Goal: Task Accomplishment & Management: Manage account settings

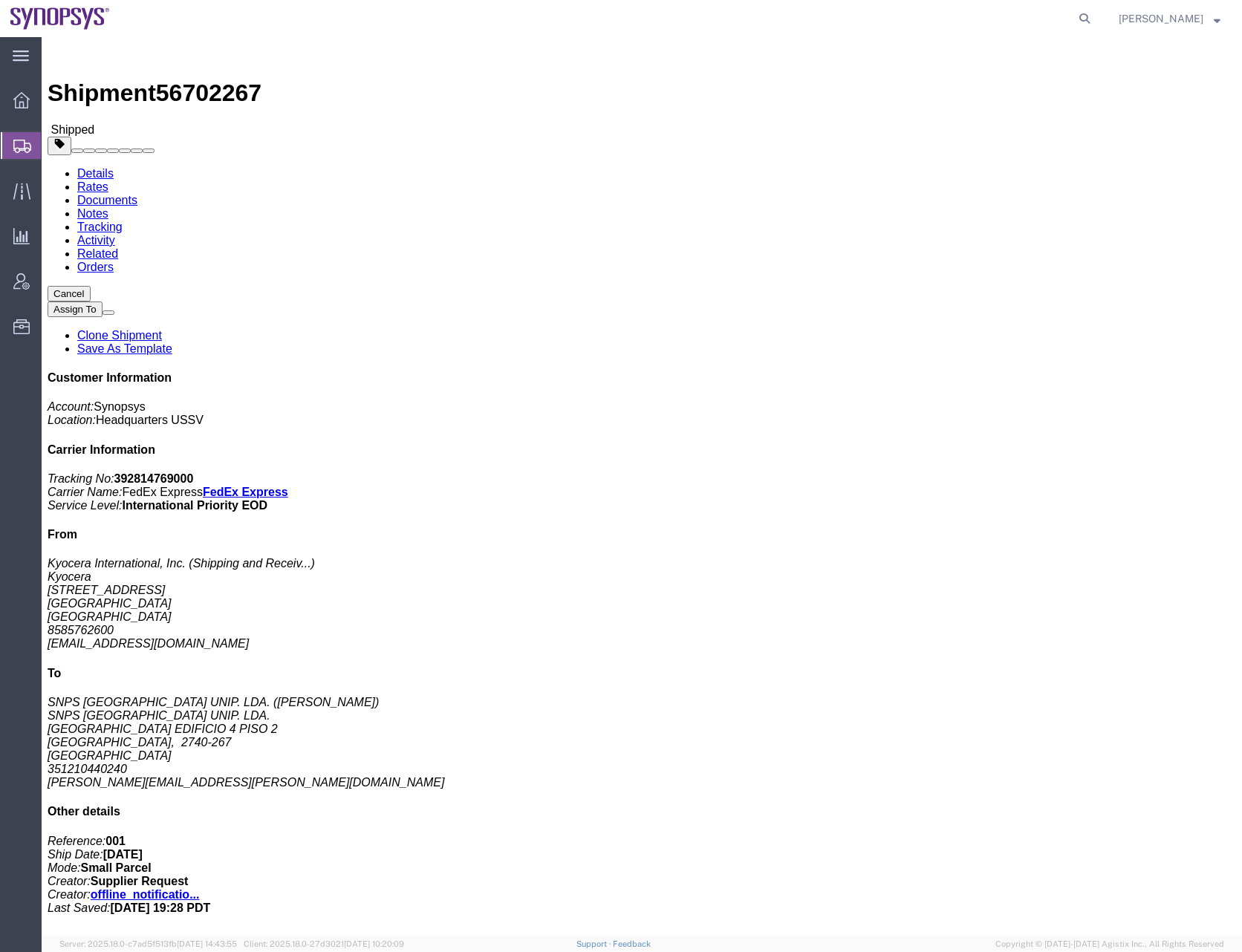
click div "Shipment Detail Ship From Kyocera International, Inc. (Shipping and Receiving) …"
drag, startPoint x: 1102, startPoint y: 17, endPoint x: 1088, endPoint y: 17, distance: 14.0
click at [1095, 17] on icon at bounding box center [1084, 19] width 20 height 20
paste input "56690130"
type input "56690130"
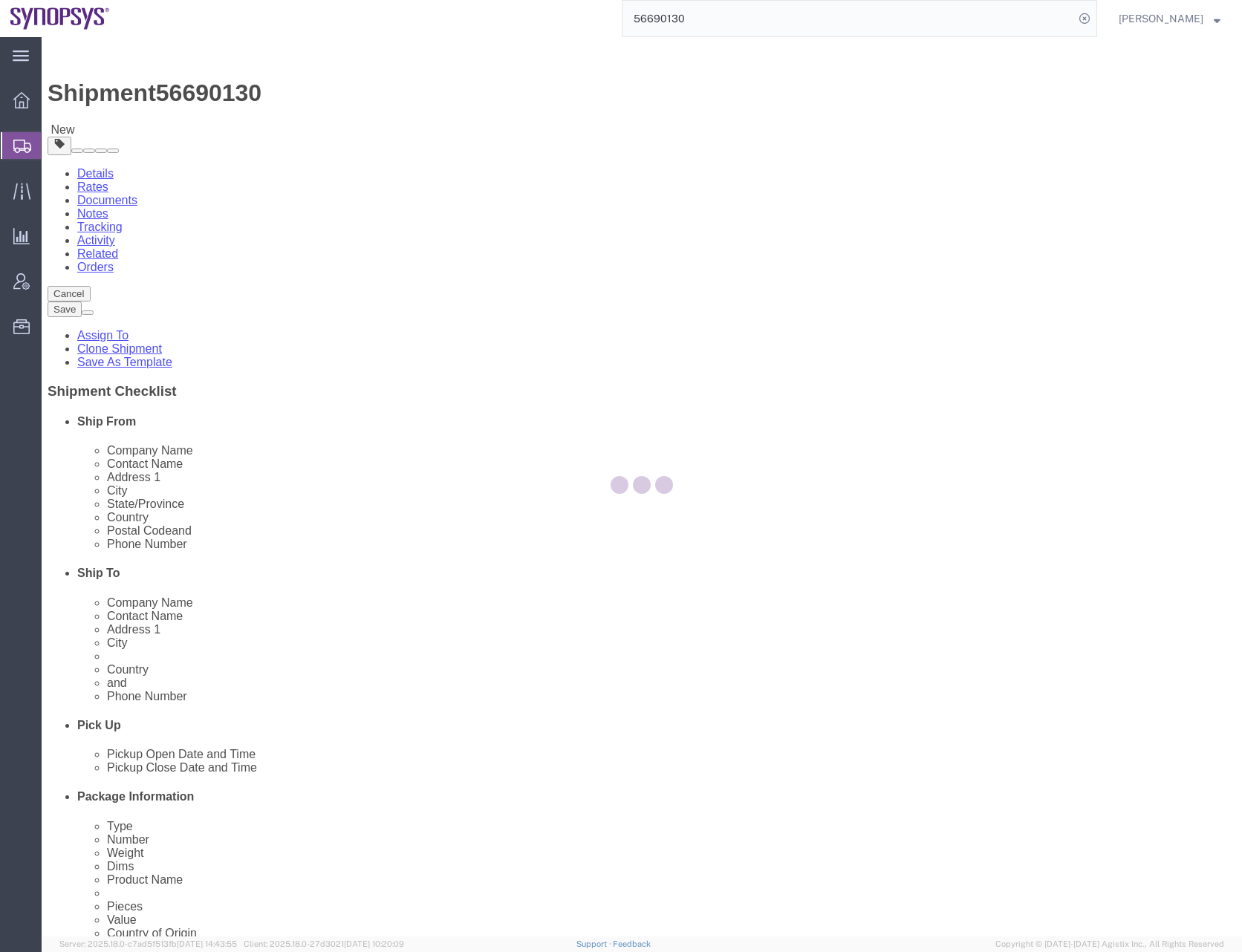
select select
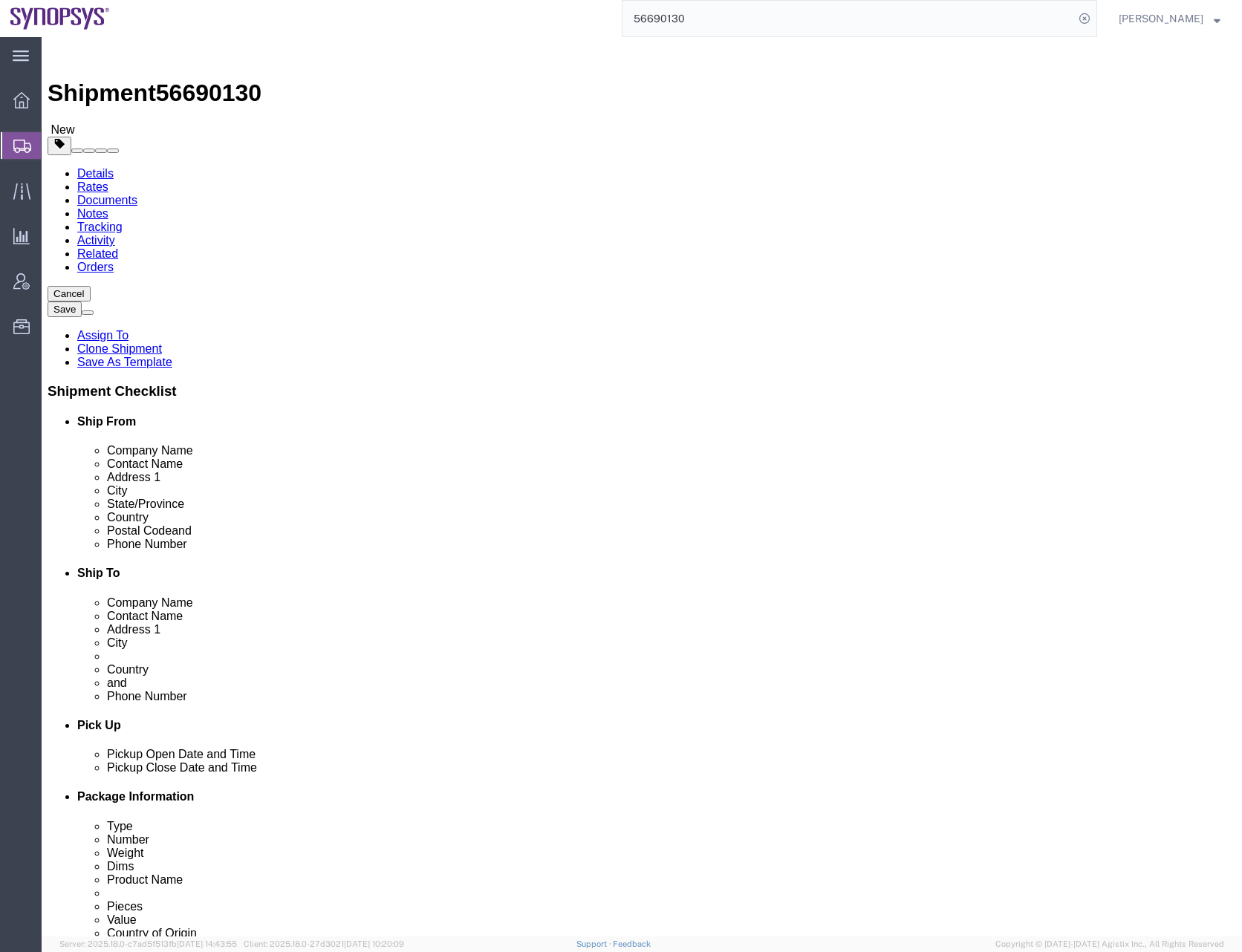
click icon
click div "Previous Continue"
click icon
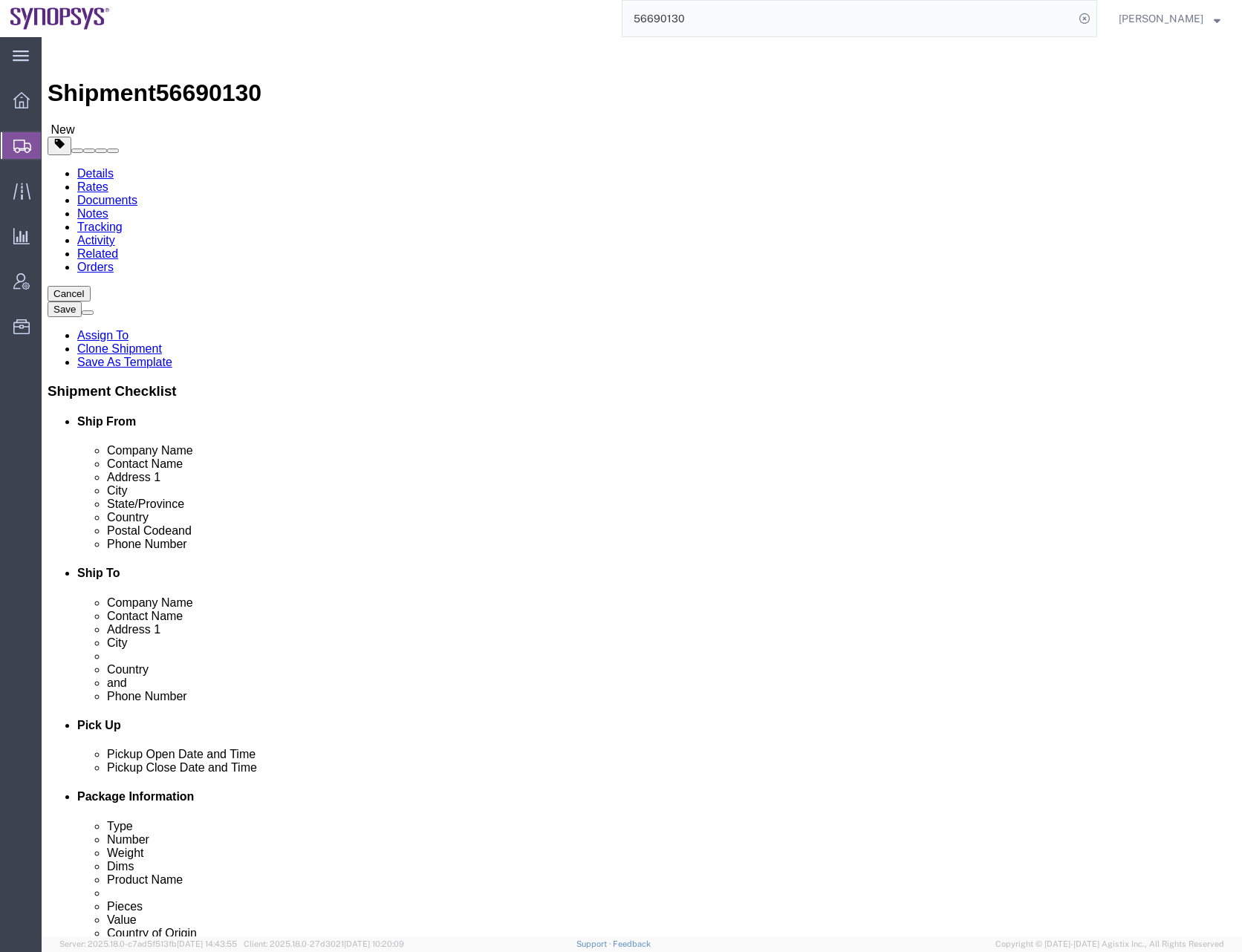
click textarea
paste textarea "340513927744"
click textarea "340513927744"
type textarea "KWE AWB: 340513927744"
click icon
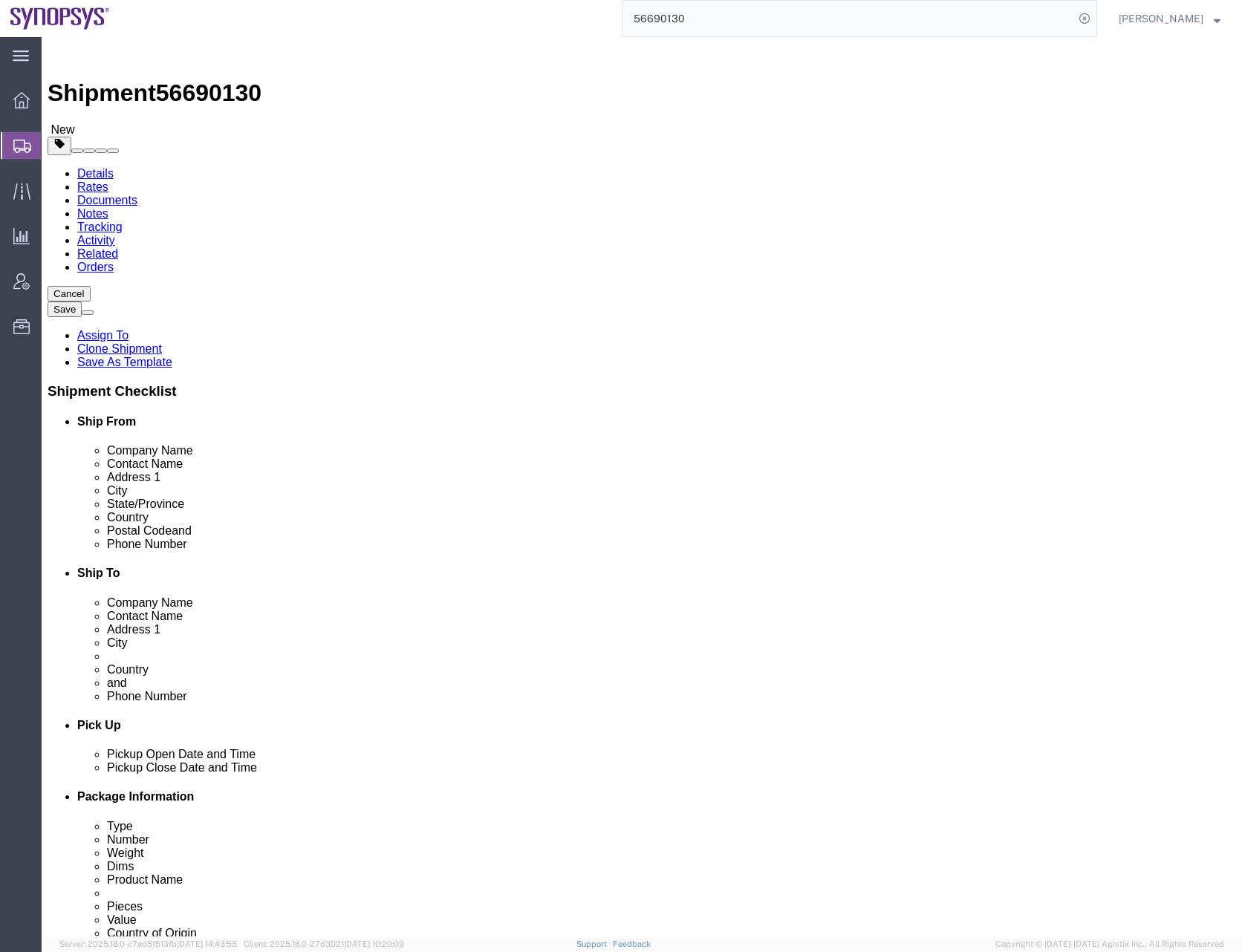
click button "Save"
click div "Shipment Information Package Information Special Services"
click label
click input "checkbox"
checkbox input "true"
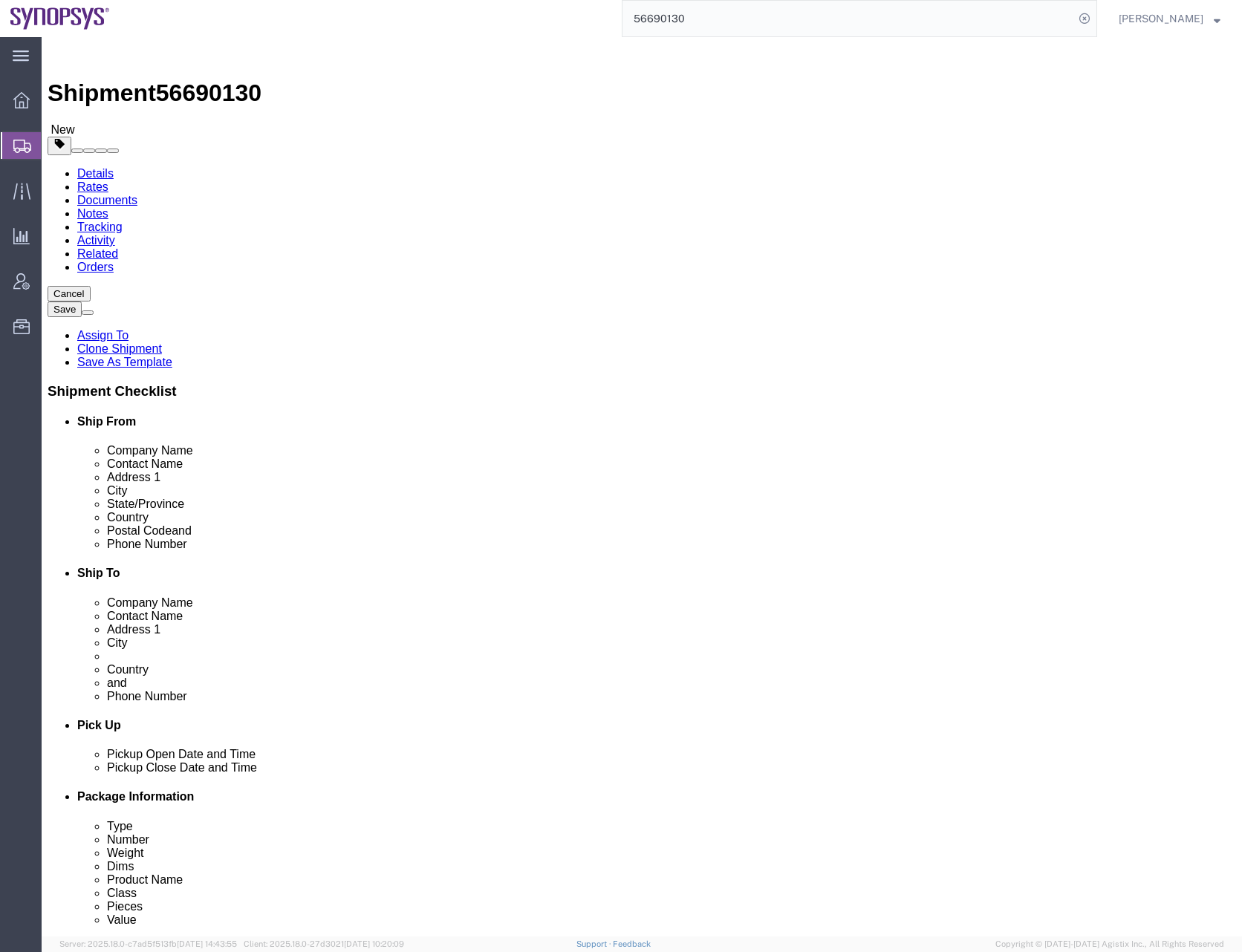
click div "Shipment Information Package Information Special Services"
click div "Cancel Save Assign To Clone Shipment Save As Template Shipment Checklist Ship F…"
click link "Assign To"
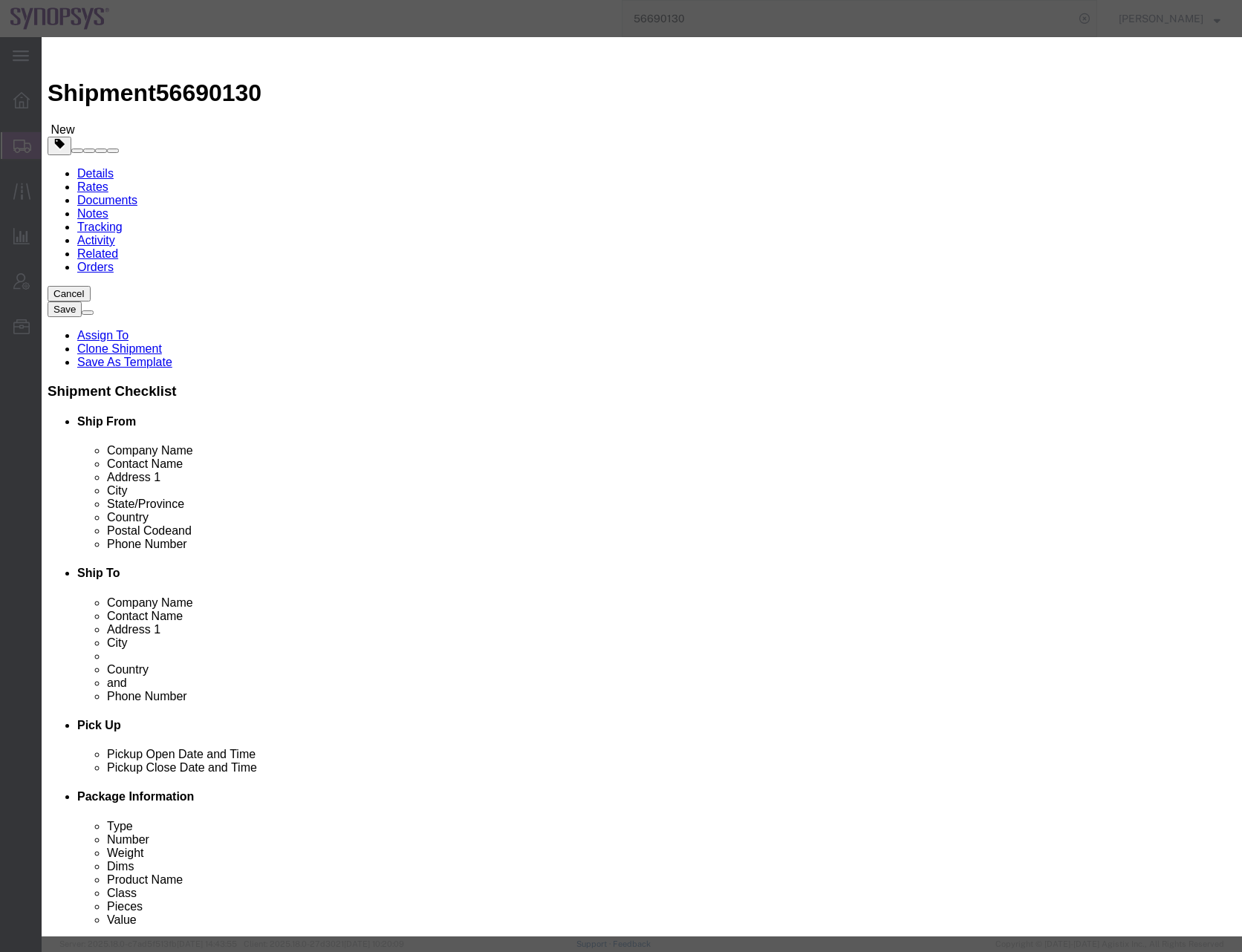
select select "117156"
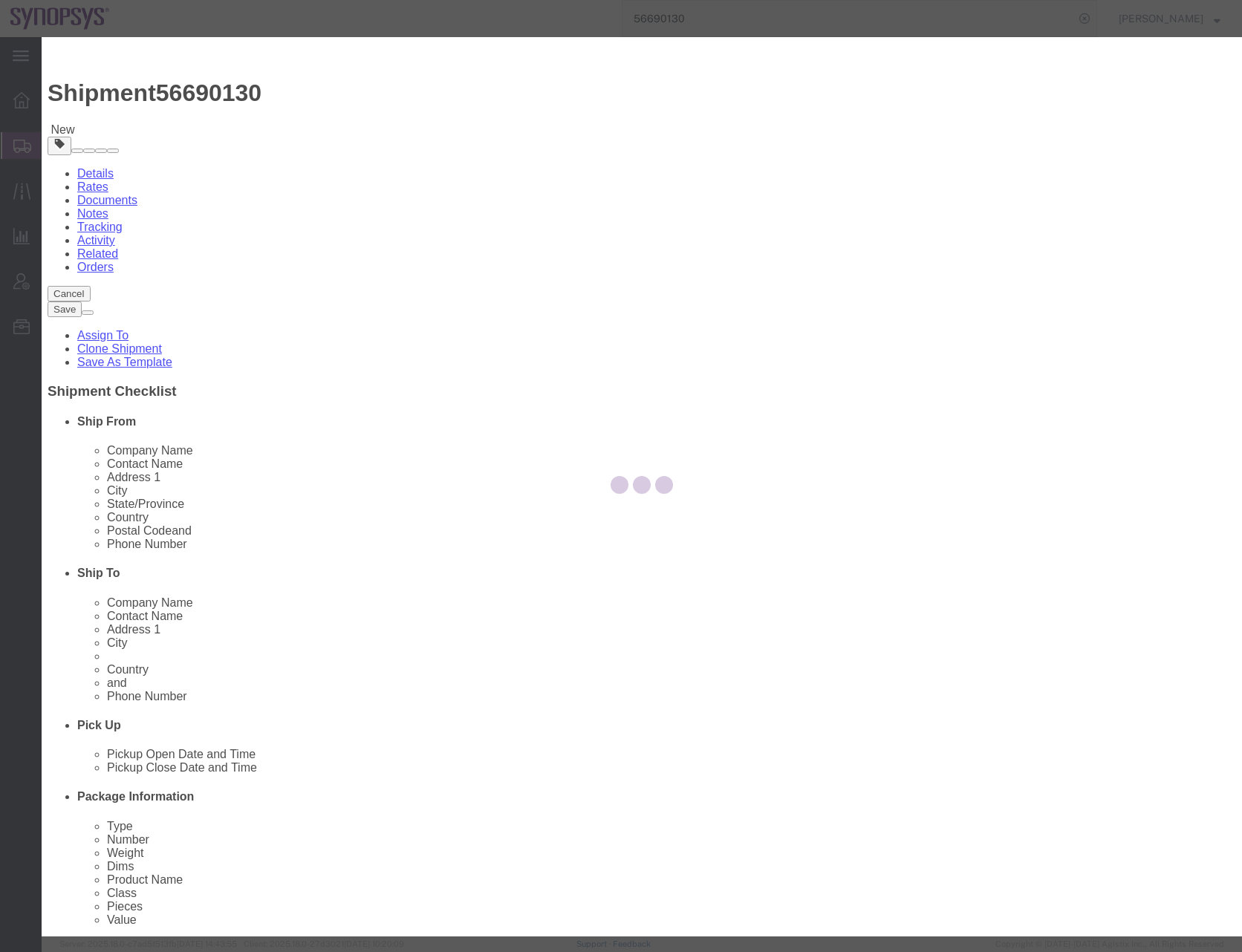
select select
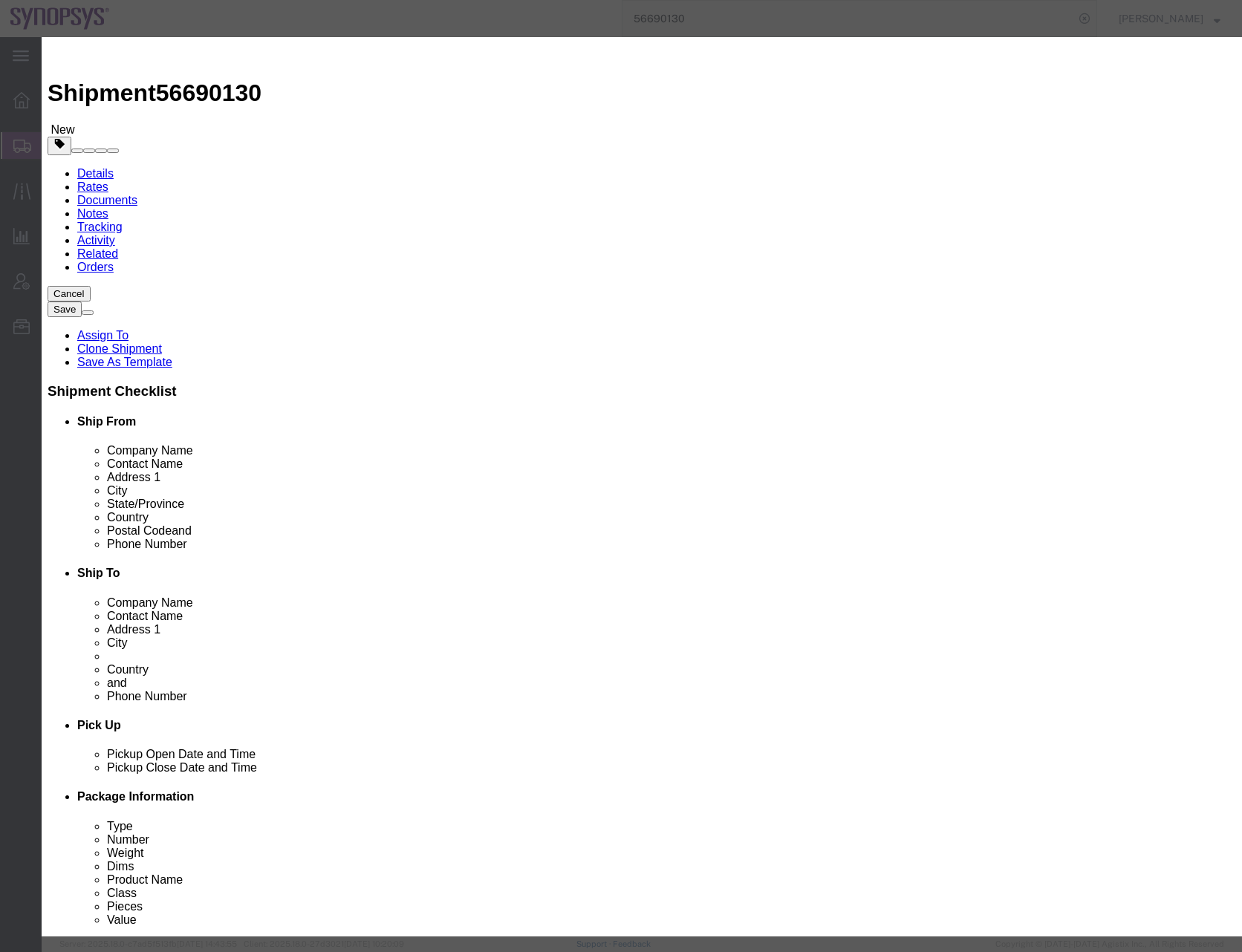
type input "[PERSON_NAME]"
select select "95522"
click button "Assign"
click input "Send notification email"
checkbox input "false"
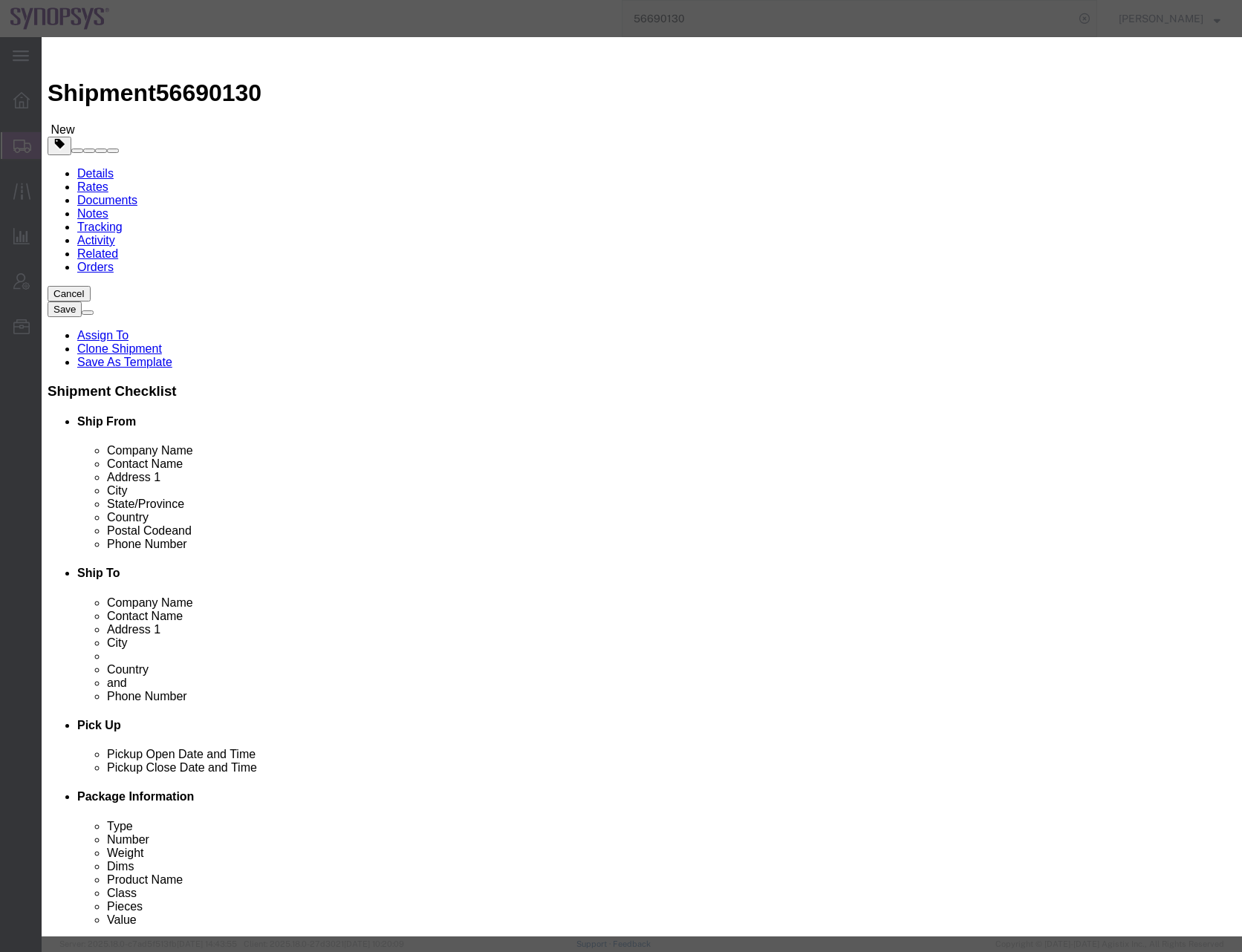
click button "Assign"
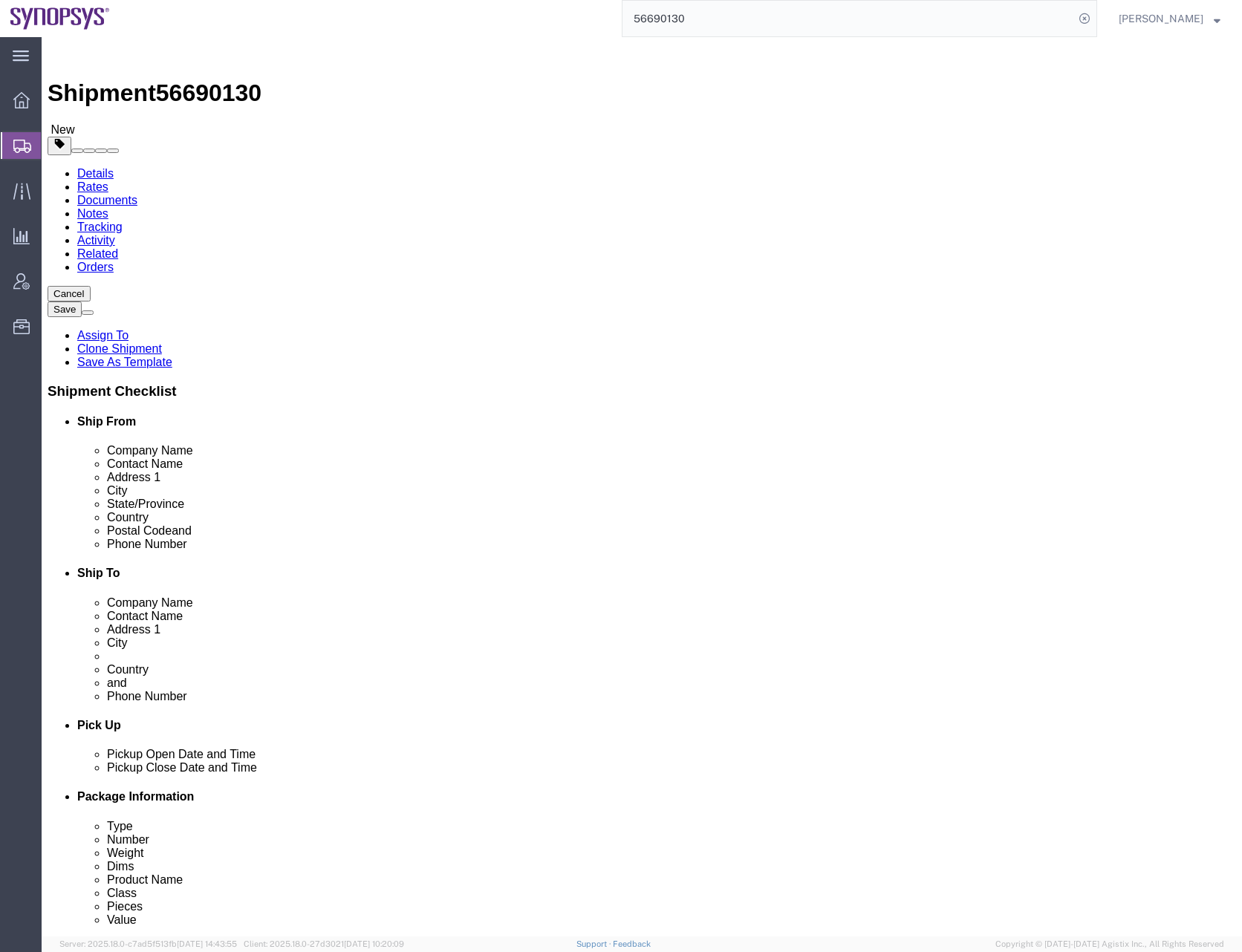
drag, startPoint x: 285, startPoint y: 301, endPoint x: 87, endPoint y: 327, distance: 199.7
click div "Location My Profile Location [GEOGRAPHIC_DATA] DE04 Agrate Brianza IT01 [GEOGRA…"
paste input "[PERSON_NAME]"
type input "[PERSON_NAME]"
drag, startPoint x: 259, startPoint y: 504, endPoint x: 141, endPoint y: 513, distance: 118.3
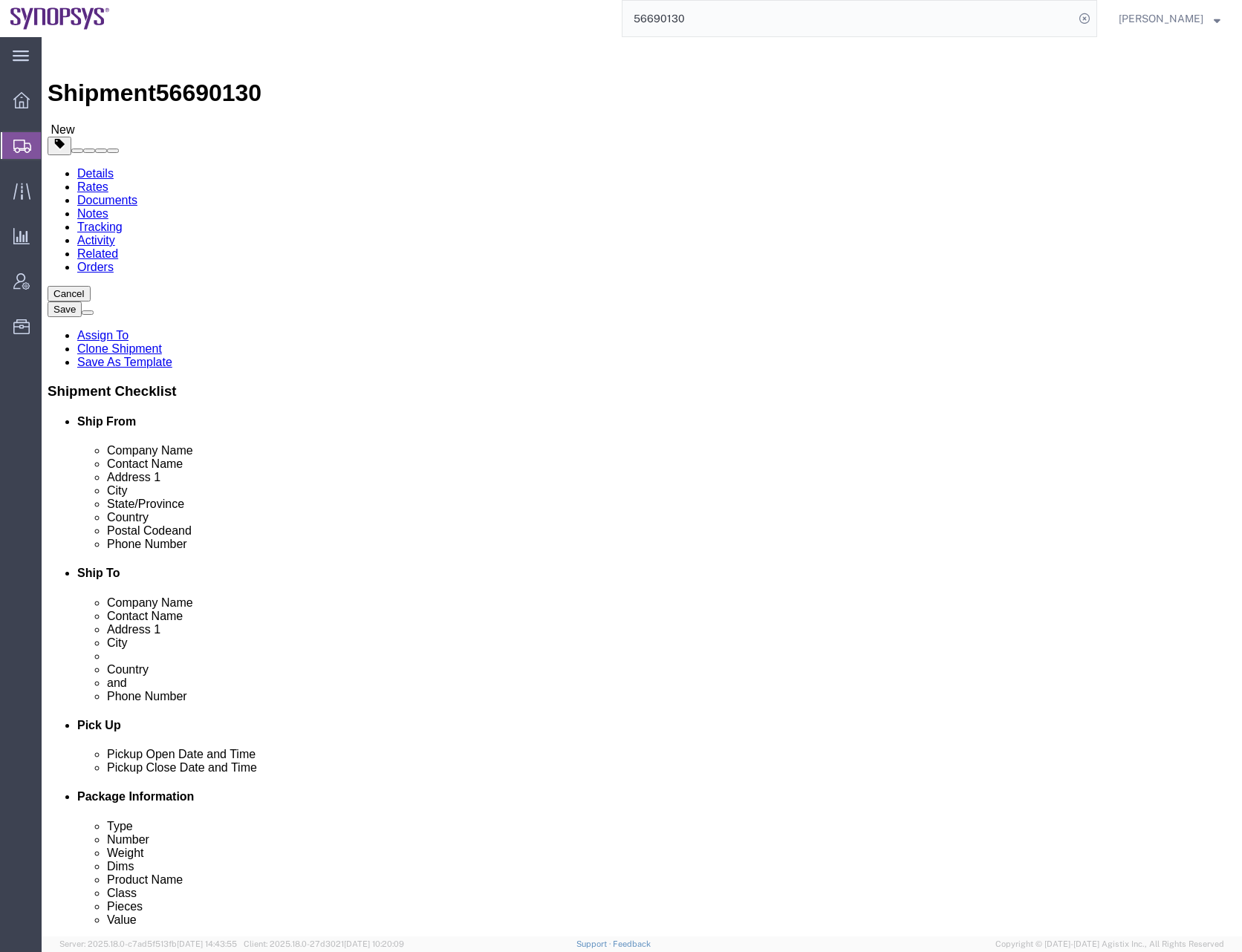
click div "Phone Number 2797329134"
paste input "[PHONE_NUMBER]"
type input "[PHONE_NUMBER]"
click input "Said R'Kiki"
click link "ADDITIONAL INFORMATION"
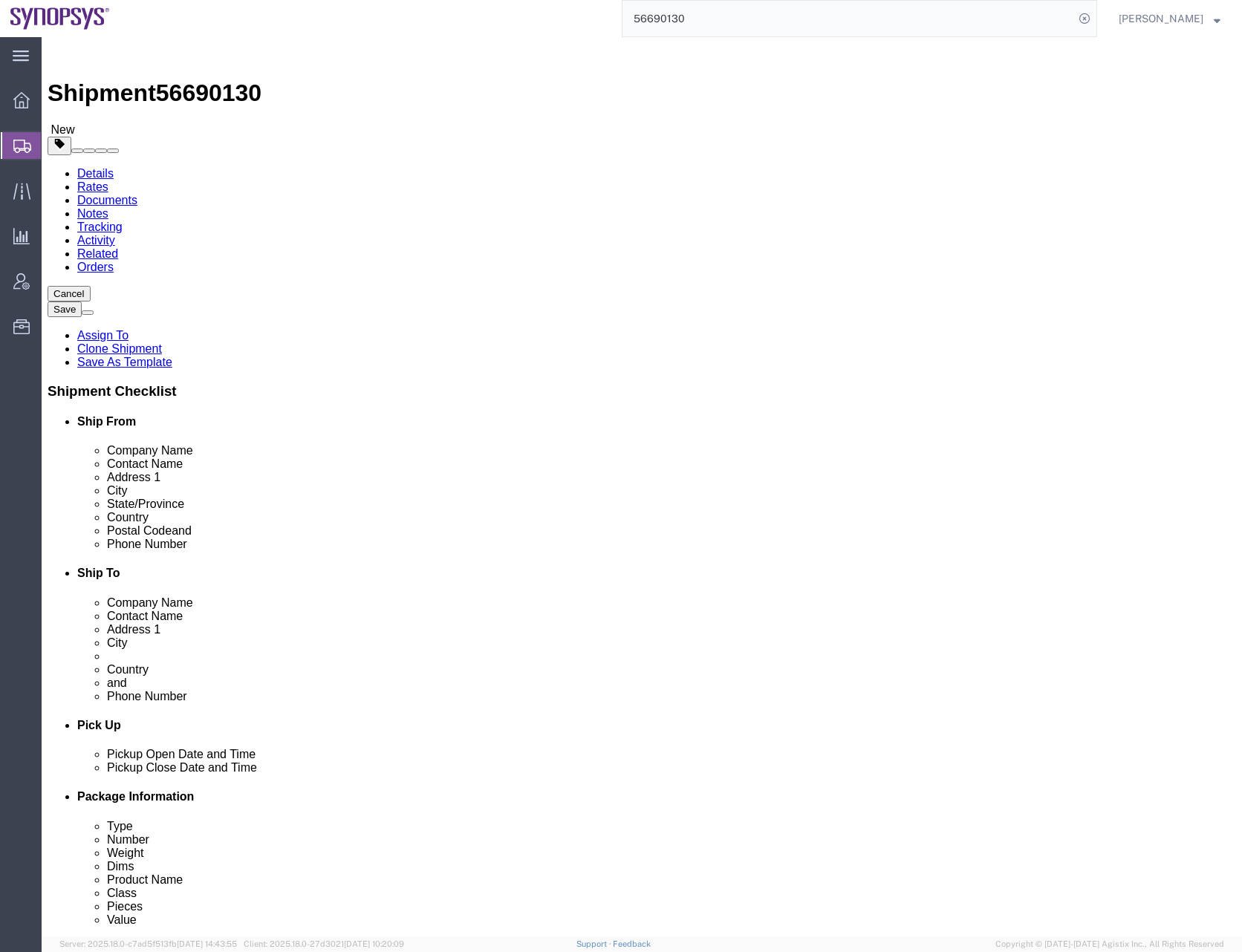
click div "Ship From Location Location My Profile Location [GEOGRAPHIC_DATA] DE04 Agrate B…"
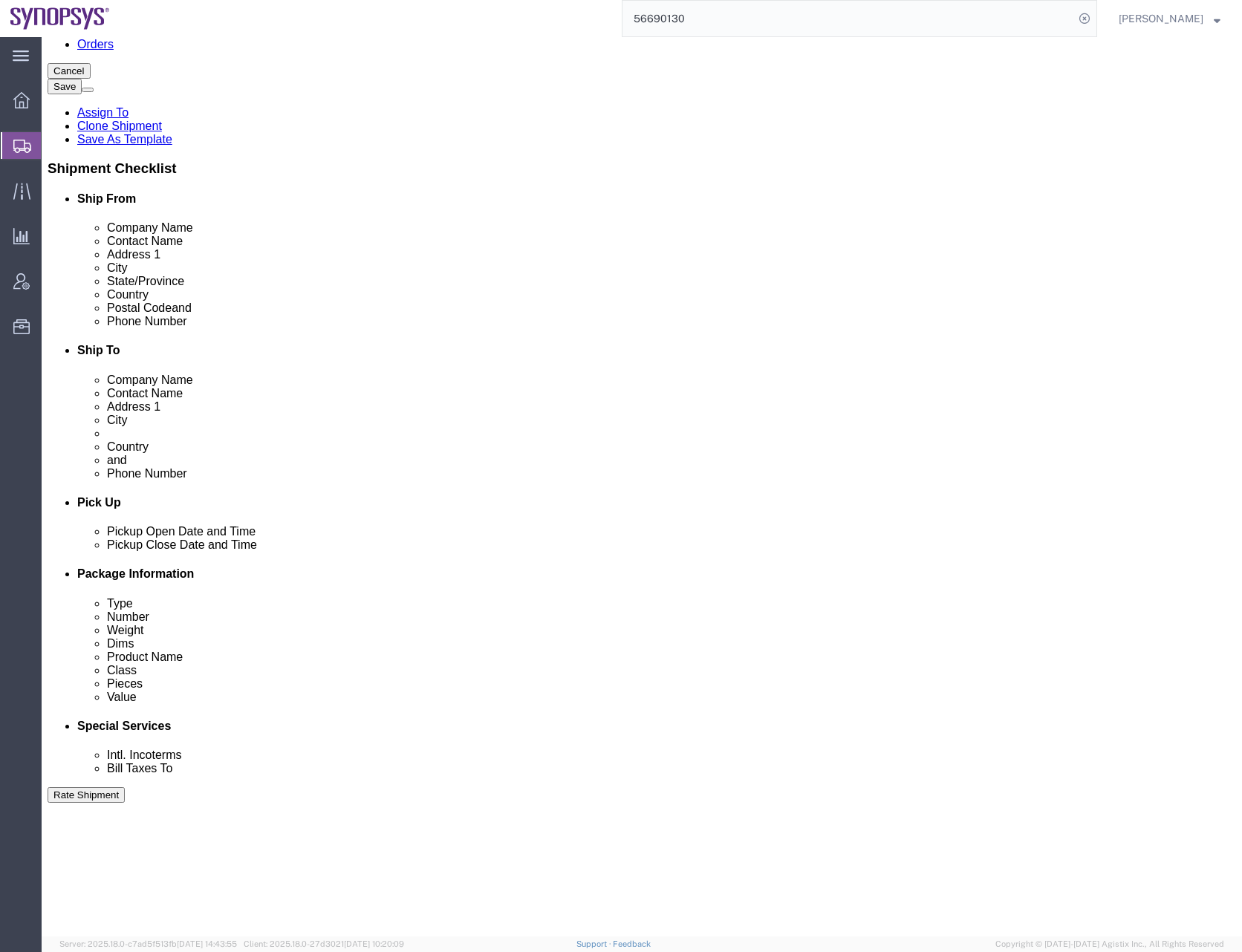
scroll to position [548, 0]
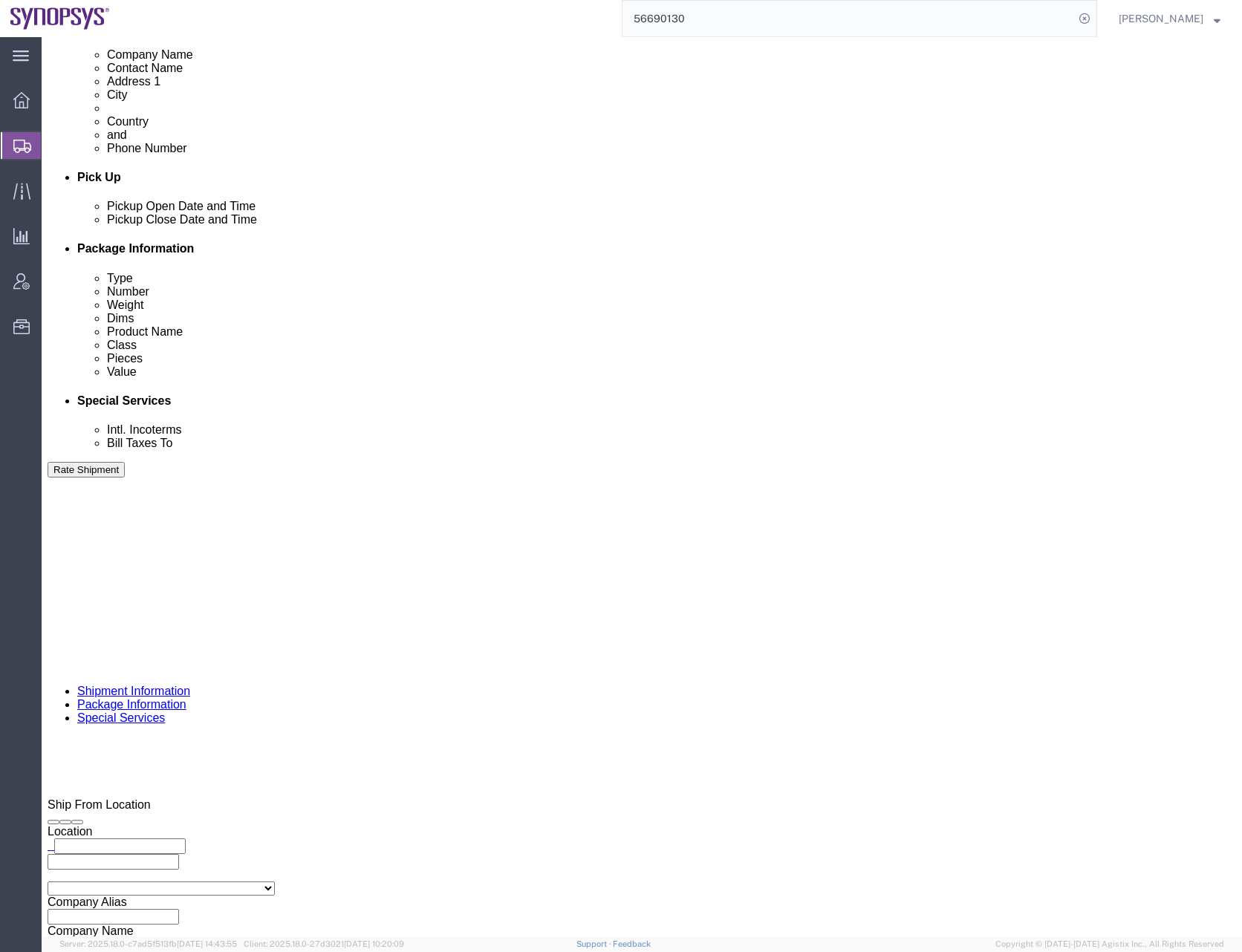
click button "Continue"
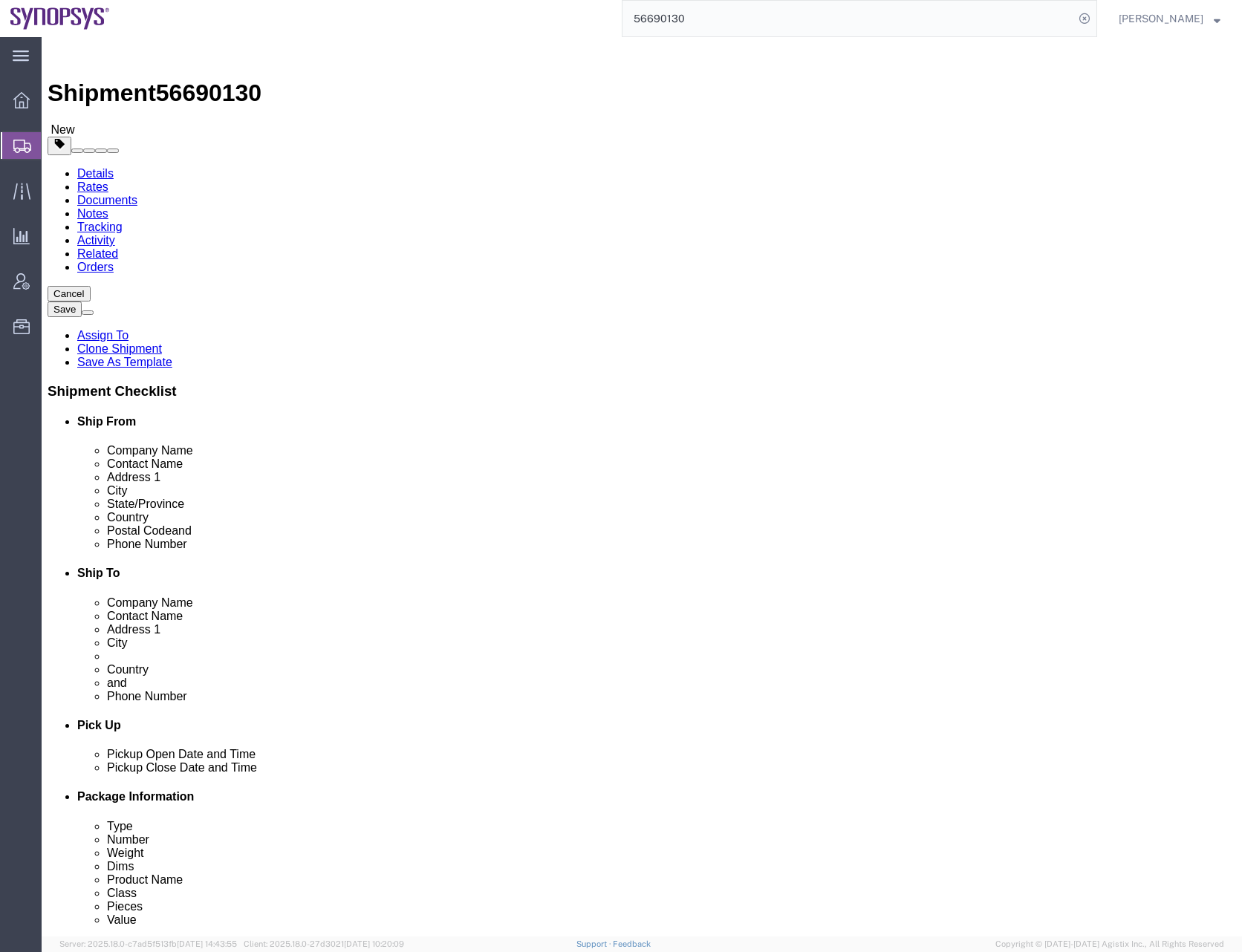
click div "Previous Continue"
click dd "14162.32 USD"
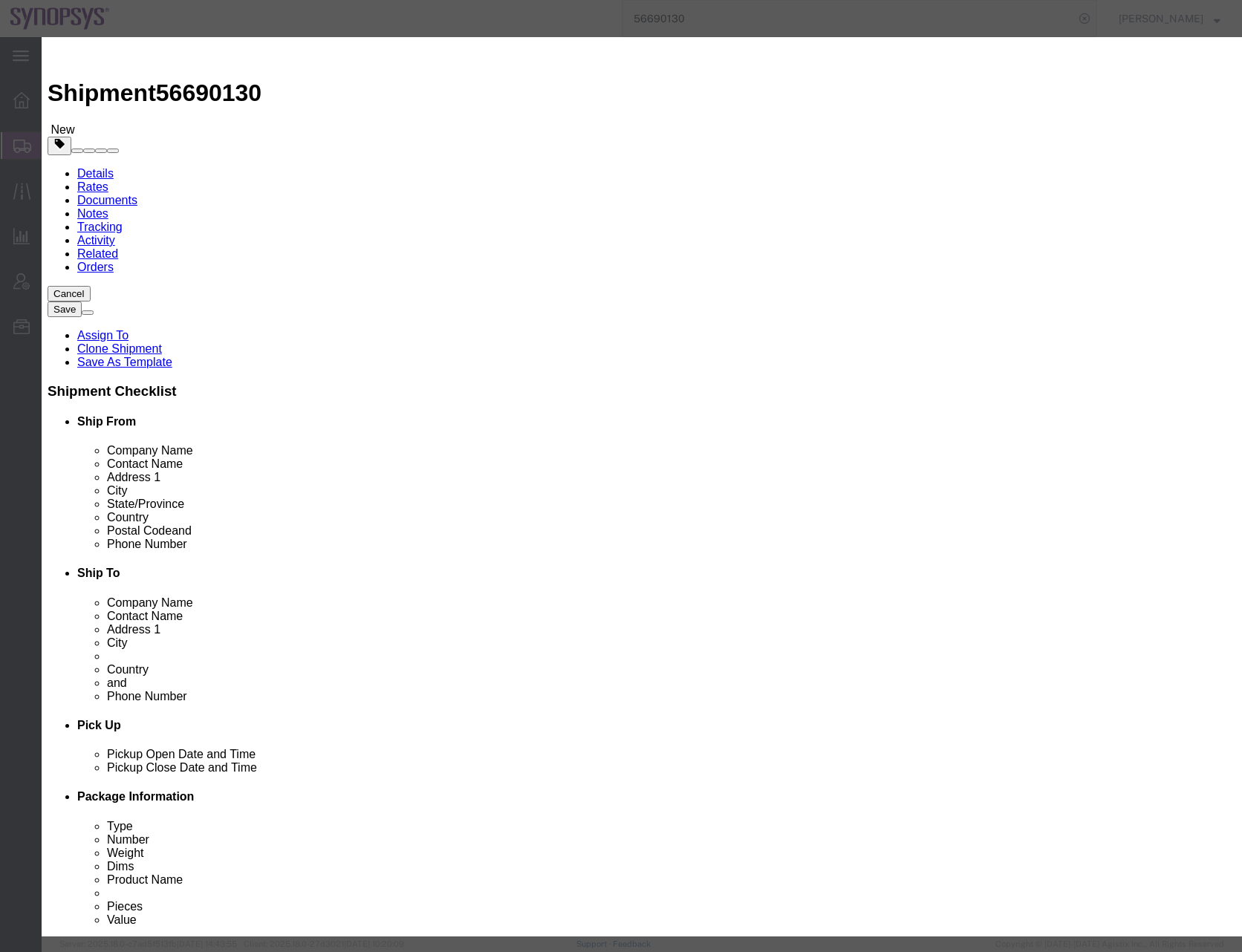
click select "Select 50 55 60 65 70 85 92.5 100 125 175 250 300 400"
select select "50"
click select "Select 50 55 60 65 70 85 92.5 100 125 175 250 300 400"
click button "Save & Close"
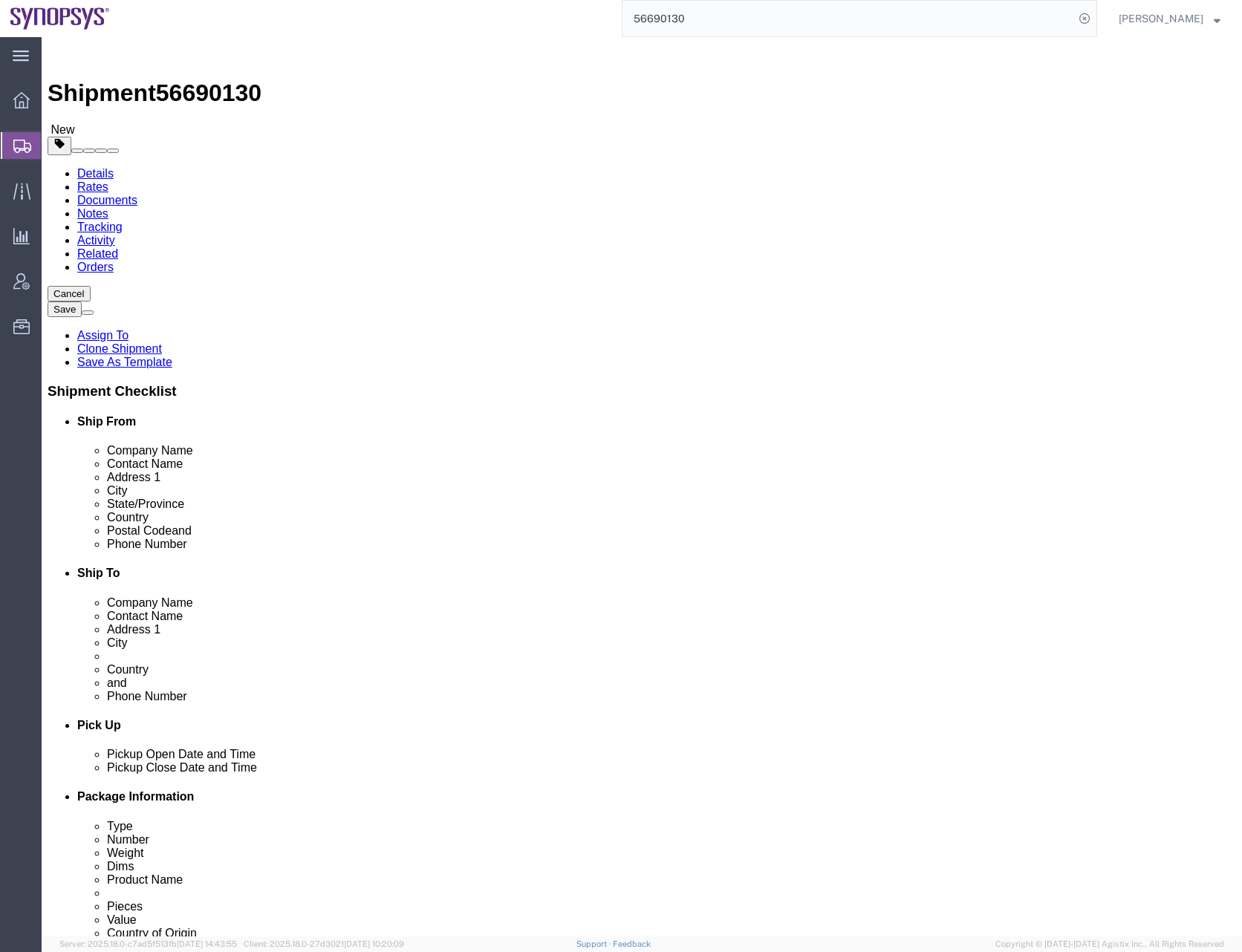
click dd "225819.72 USD"
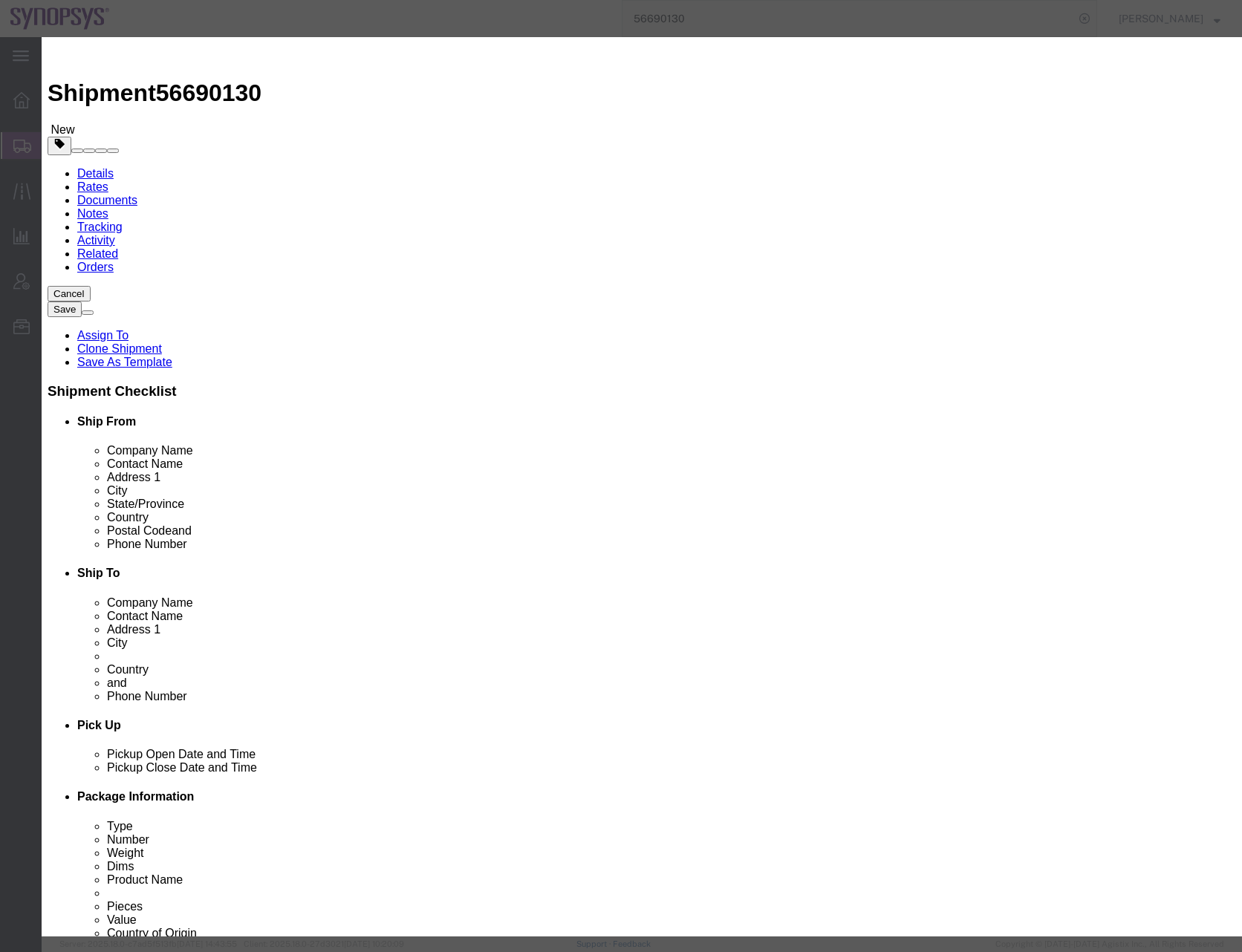
click select "Select 50 55 60 65 70 85 92.5 100 125 175 250 300 400"
select select "50"
click select "Select 50 55 60 65 70 85 92.5 100 125 175 250 300 400"
click button "Save & Close"
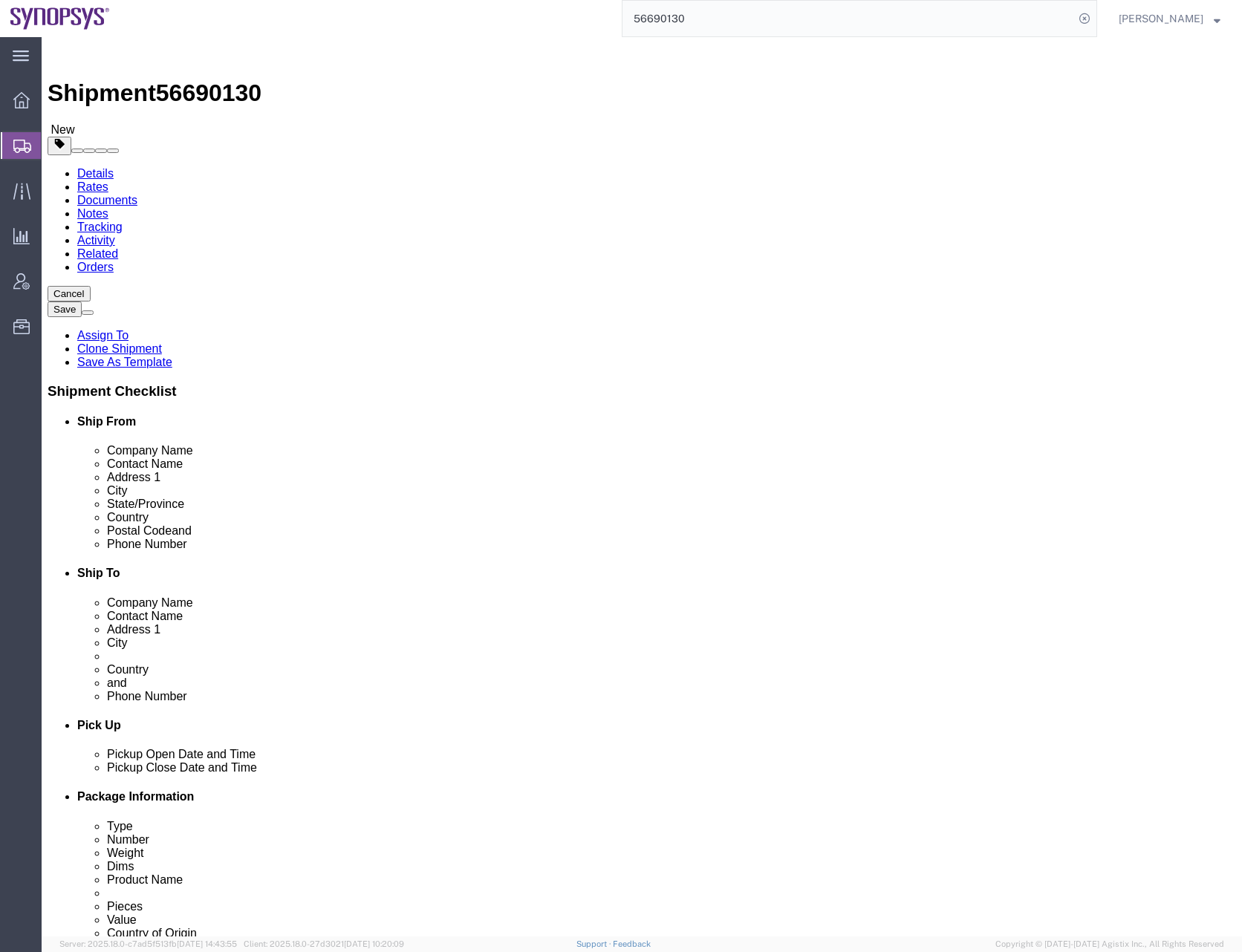
click div "Previous Continue"
click dd "14162.32 USD"
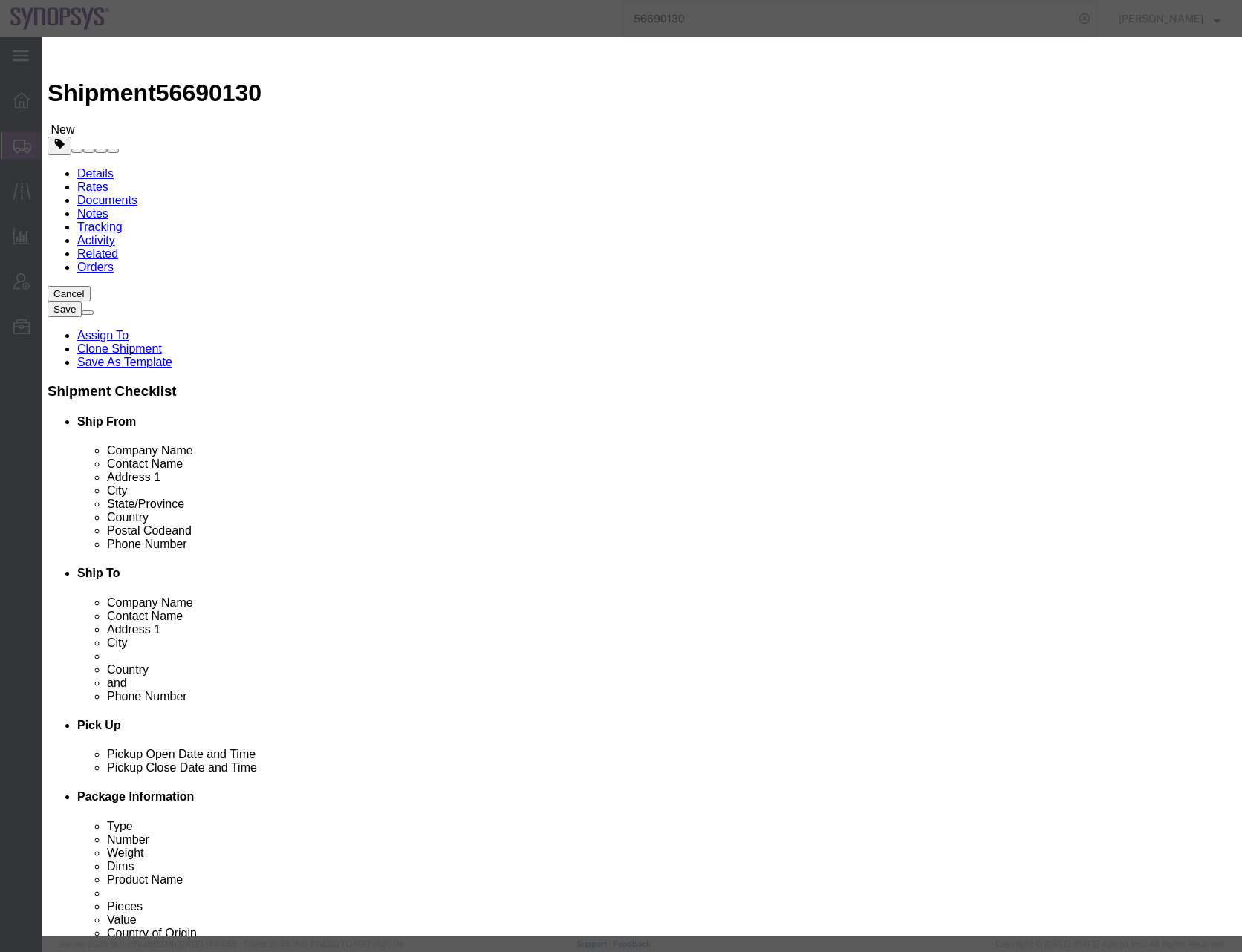
click textarea "ZS5 Power Supply HW"
click button "Save & Close"
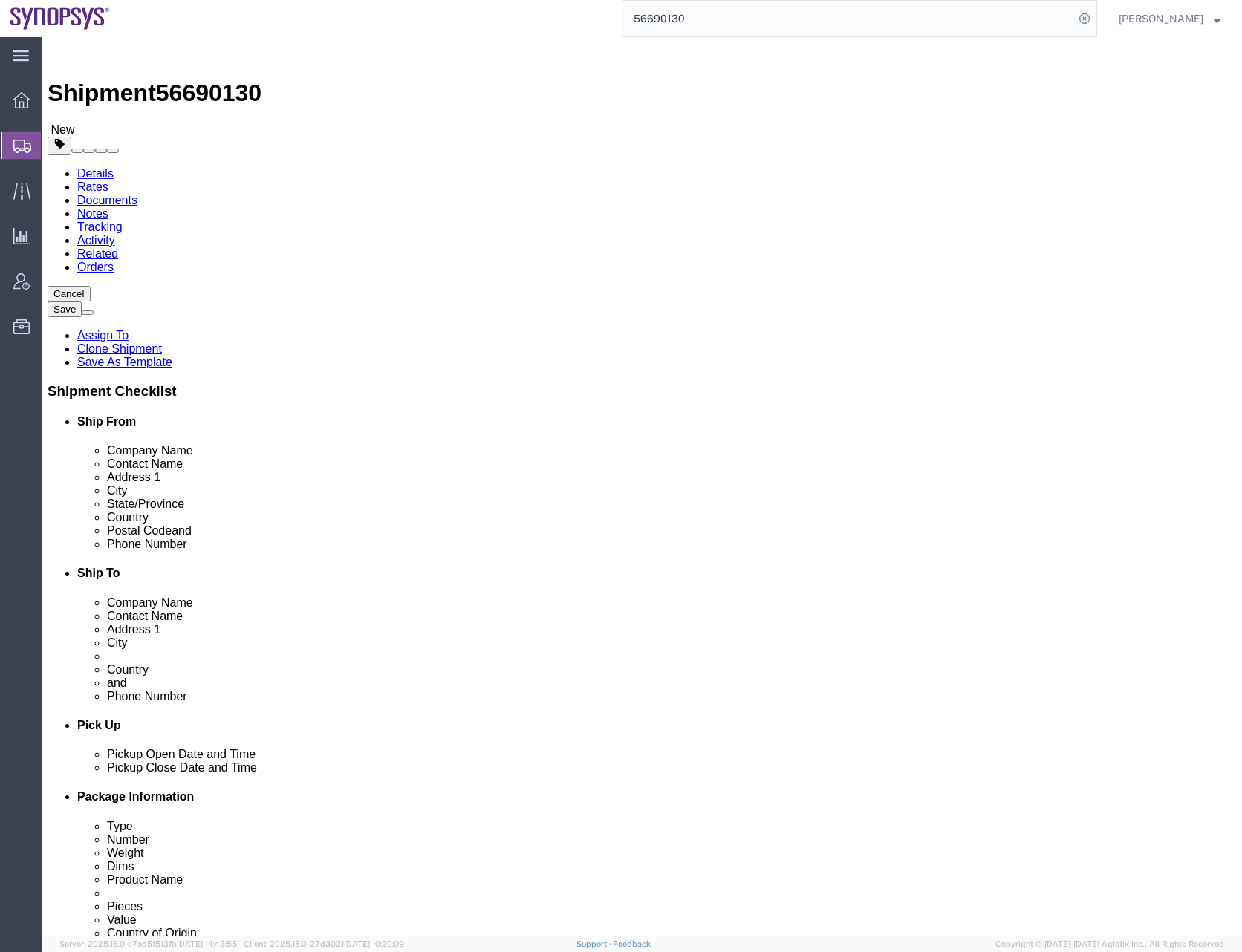
click dd "4.00 Each"
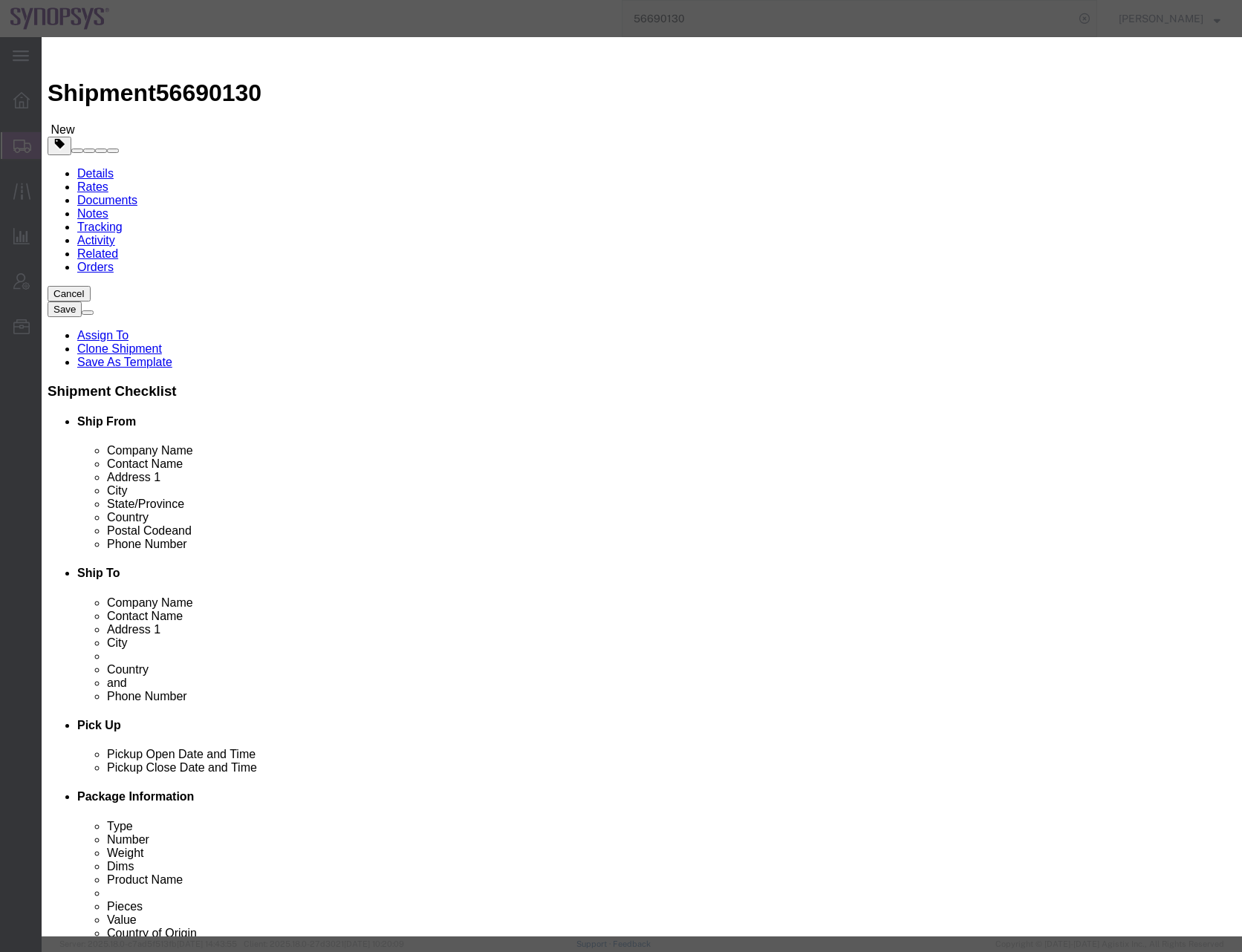
click textarea "RMA return for ZS5-050_0046 ZS5-045_0938 ZS5-045_1152"
click button "Save & Close"
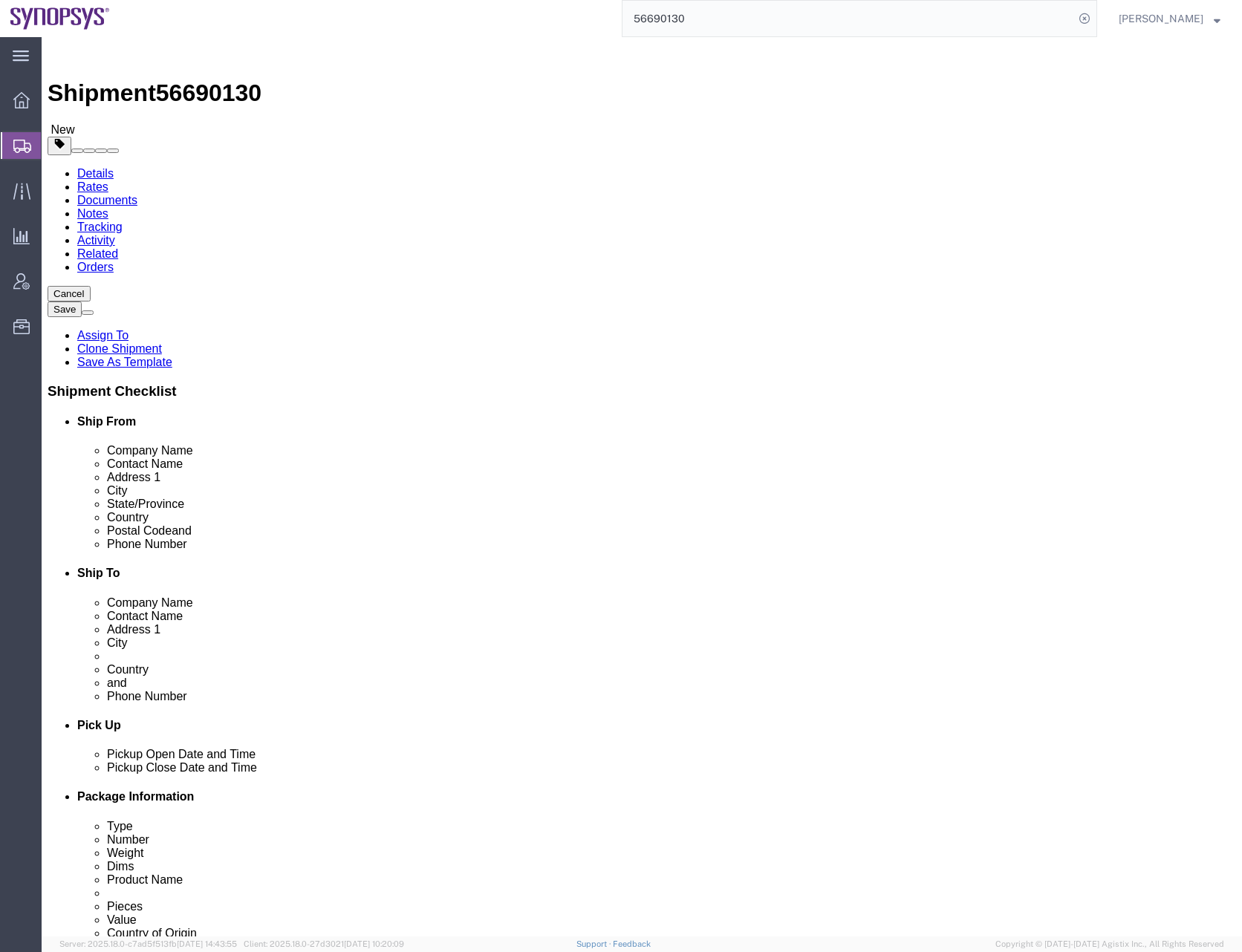
click button "Continue"
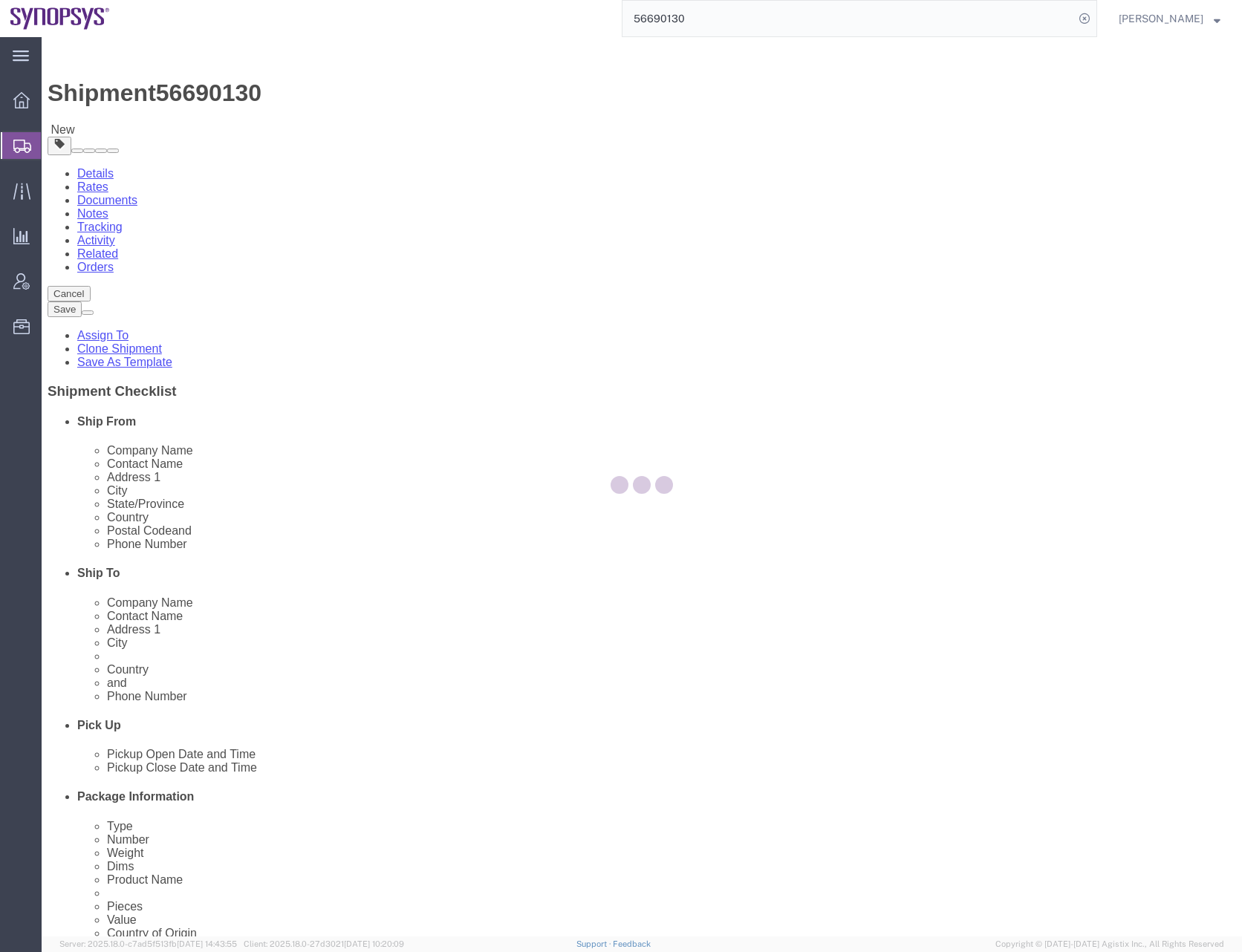
select select
select select "COSTCENTER"
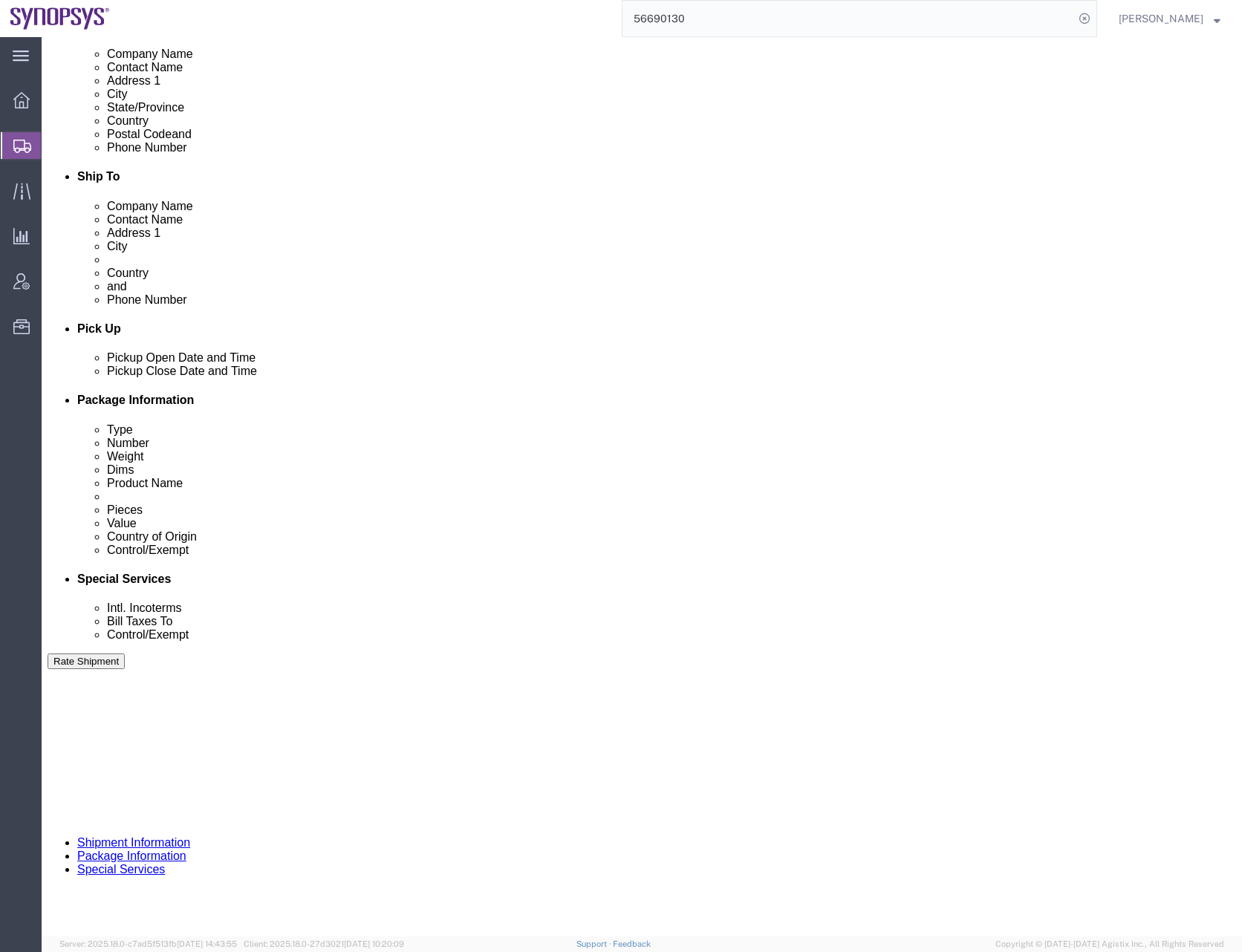
scroll to position [445, 0]
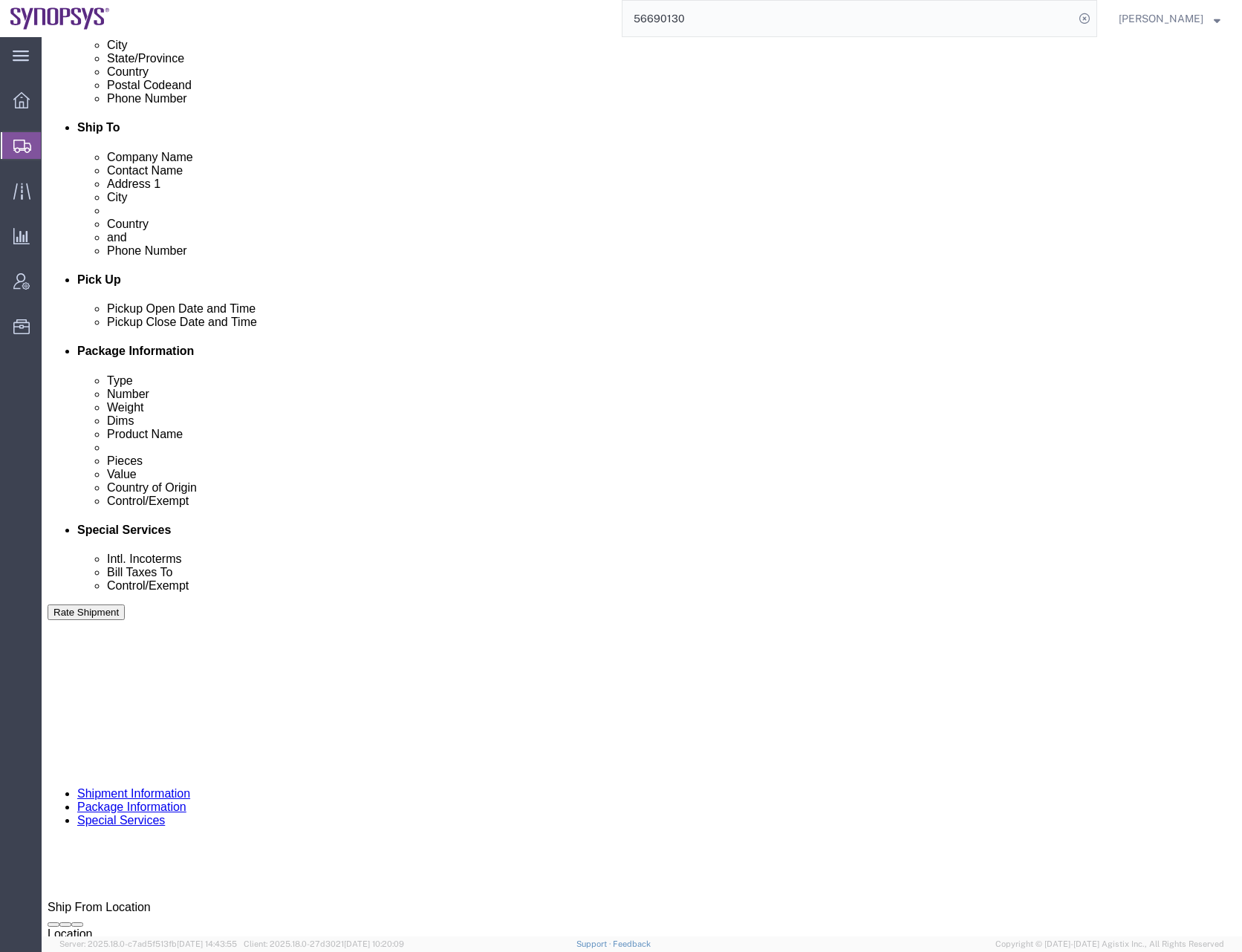
drag, startPoint x: 777, startPoint y: 517, endPoint x: 492, endPoint y: 525, distance: 285.1
click div "Named Place ATTn Synopsys - [PERSON_NAME]"
click div "Billing Location Select Select My Profile Location [GEOGRAPHIC_DATA] DE04 Agrat…"
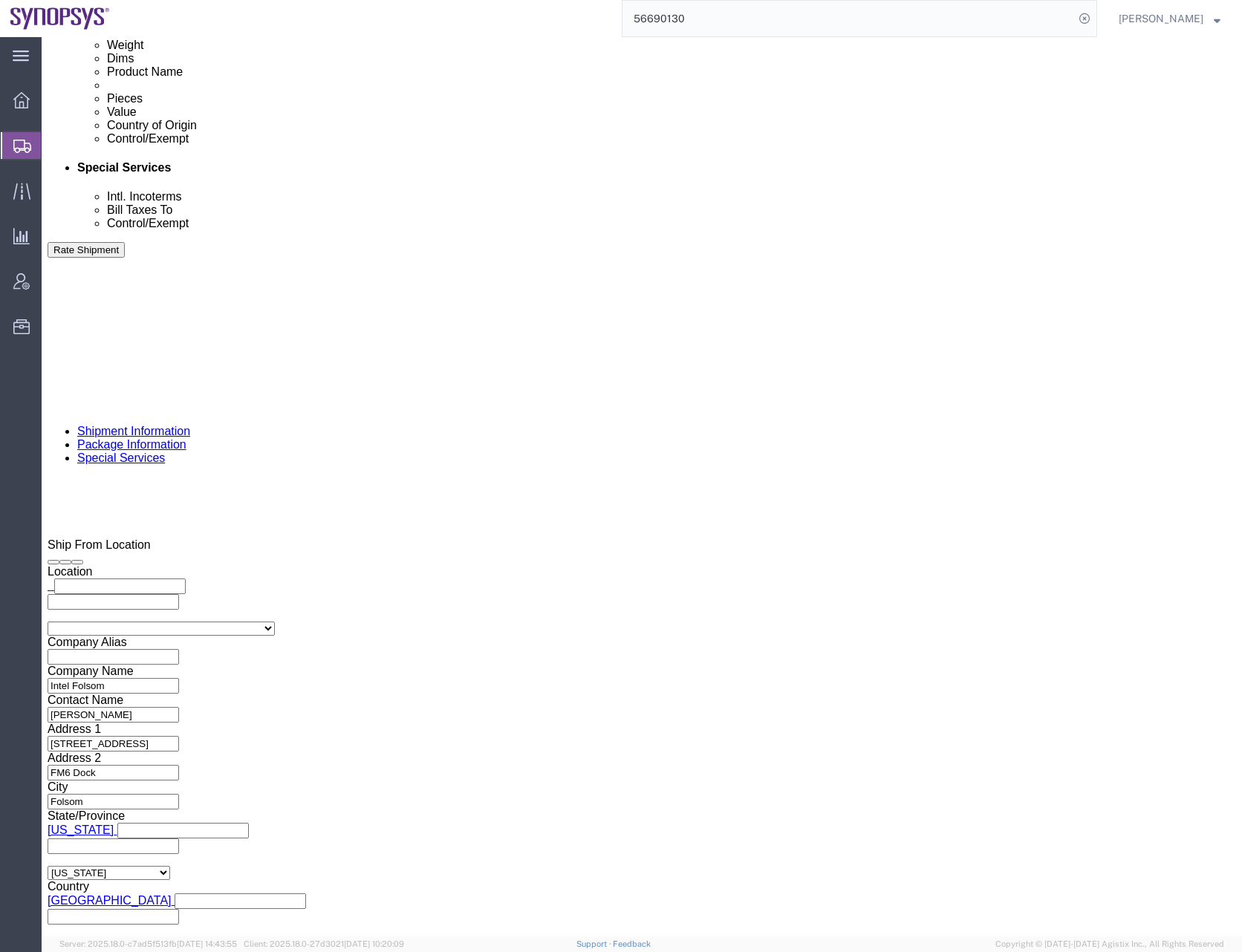
scroll to position [817, 0]
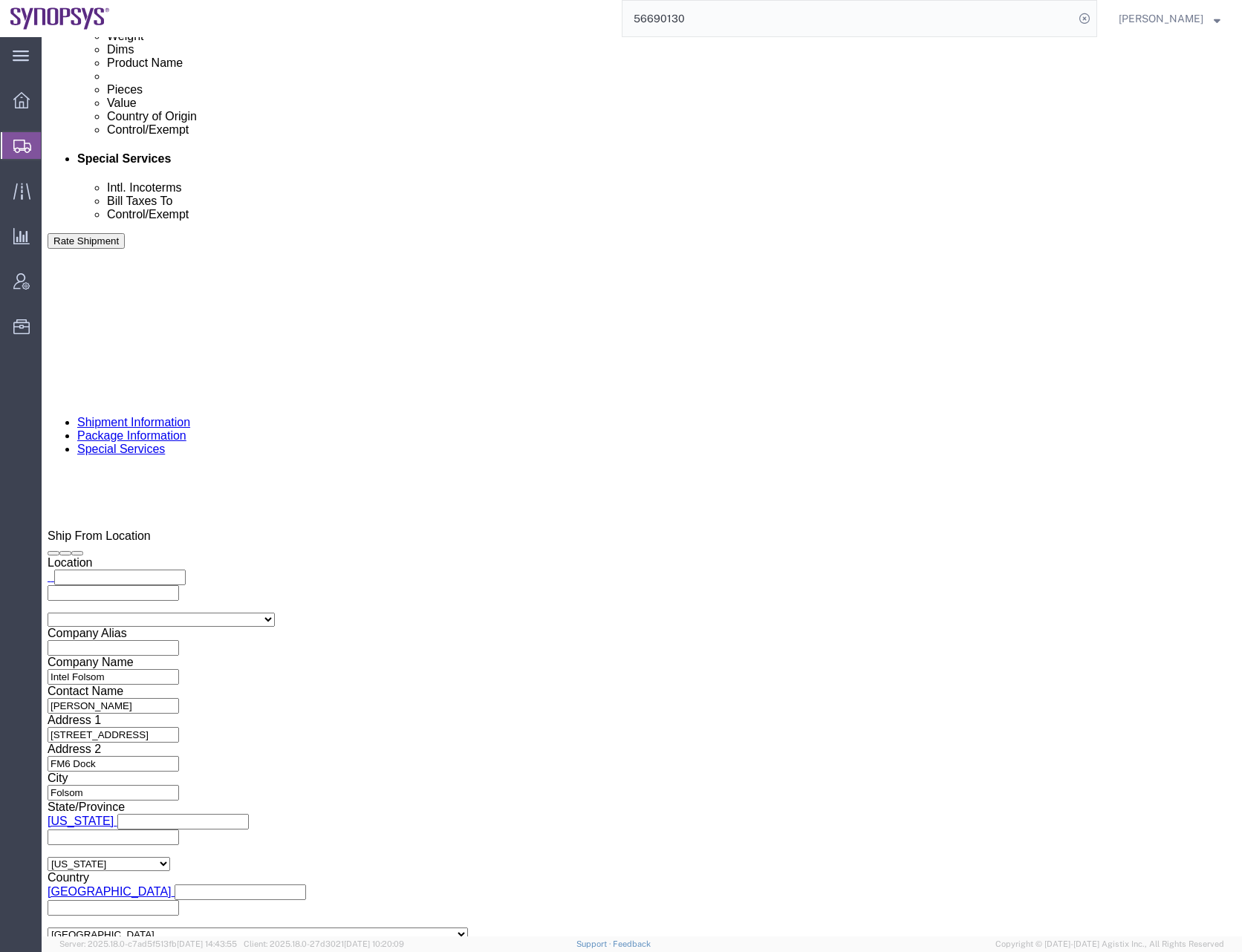
click input "text"
type input "[EMAIL_ADDRESS][DOMAIN_NAME]"
type input "[EMAIL_ADDRESS][DOMAIN_NAME],[PERSON_NAME][EMAIL_ADDRESS][DOMAIN_NAME],[EMAIL_A…"
click div "To [EMAIL_ADDRESS][DOMAIN_NAME] [PERSON_NAME][EMAIL_ADDRESS][DOMAIN_NAME] [EMAI…"
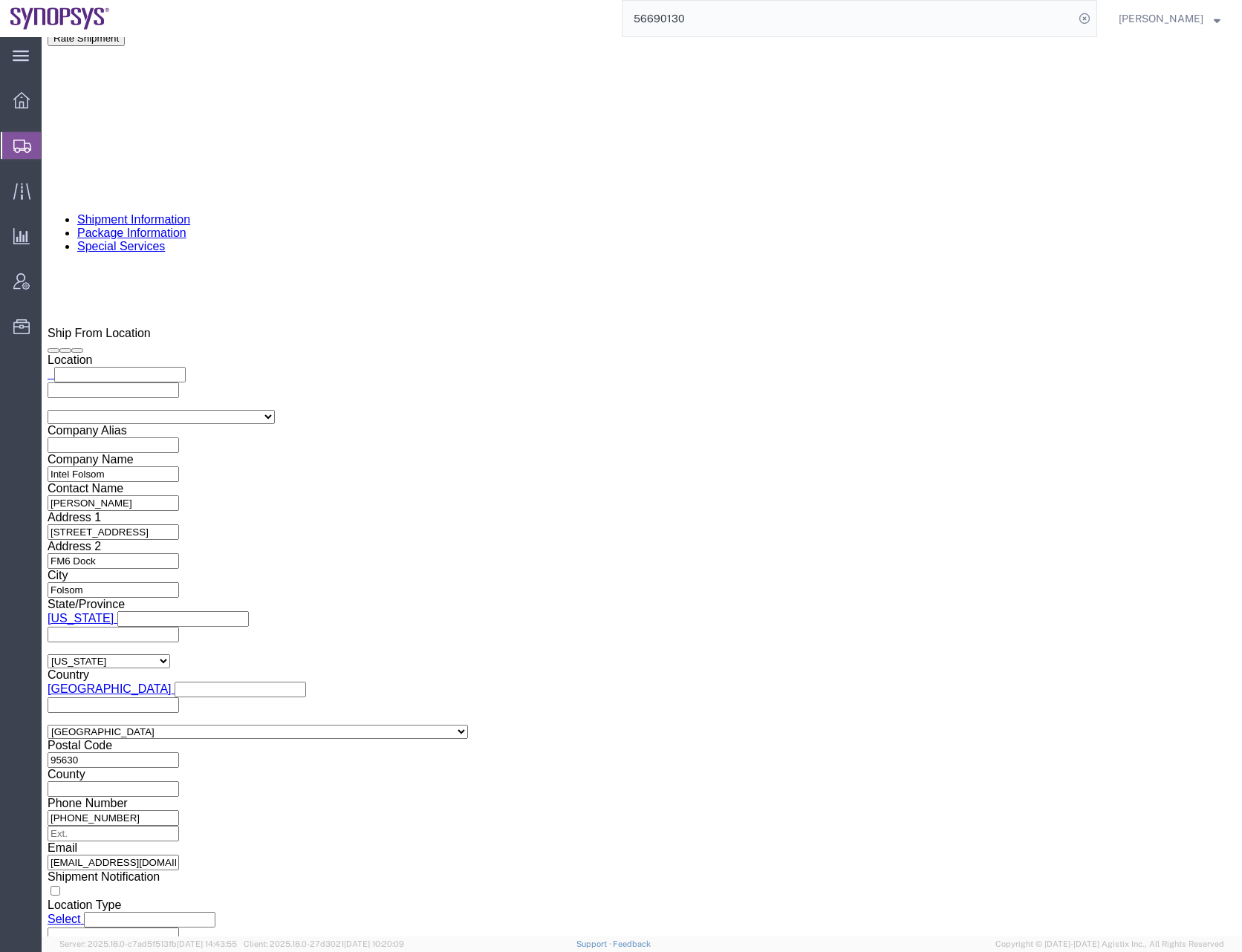
scroll to position [1263, 0]
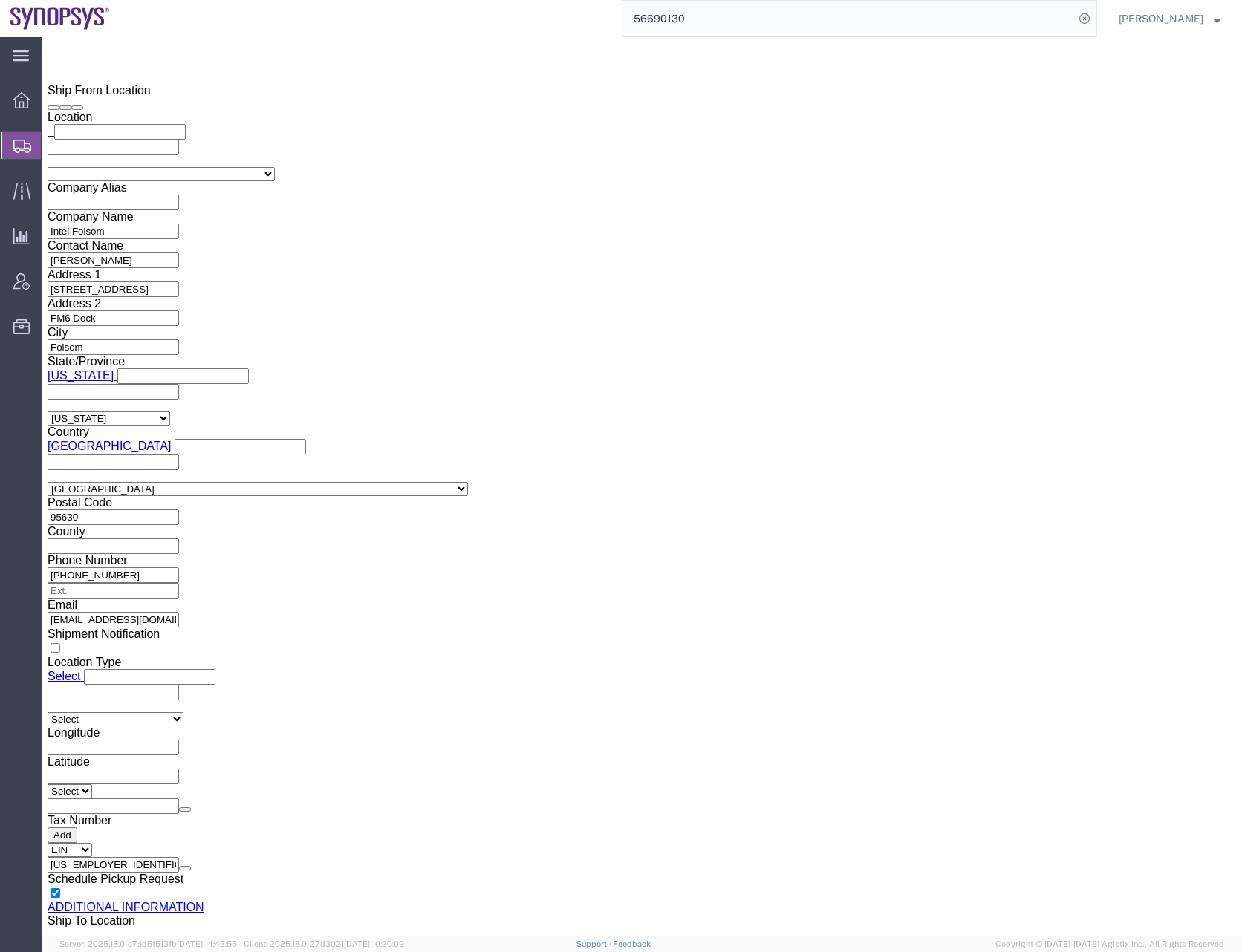
click select "Select ATF BIS DEA EPA FDA FTR ITAR OFAC Other (OPA)"
select select "FTR"
click select "Select ATF BIS DEA EPA FDA FTR ITAR OFAC Other (OPA)"
click select "Select 30.2(d)(2) 30.36 30.37(a) 30.37(f) 30.37(g) 30.37(h) 30.37(i) 30.37(j) 3…"
select select "30.37(a)"
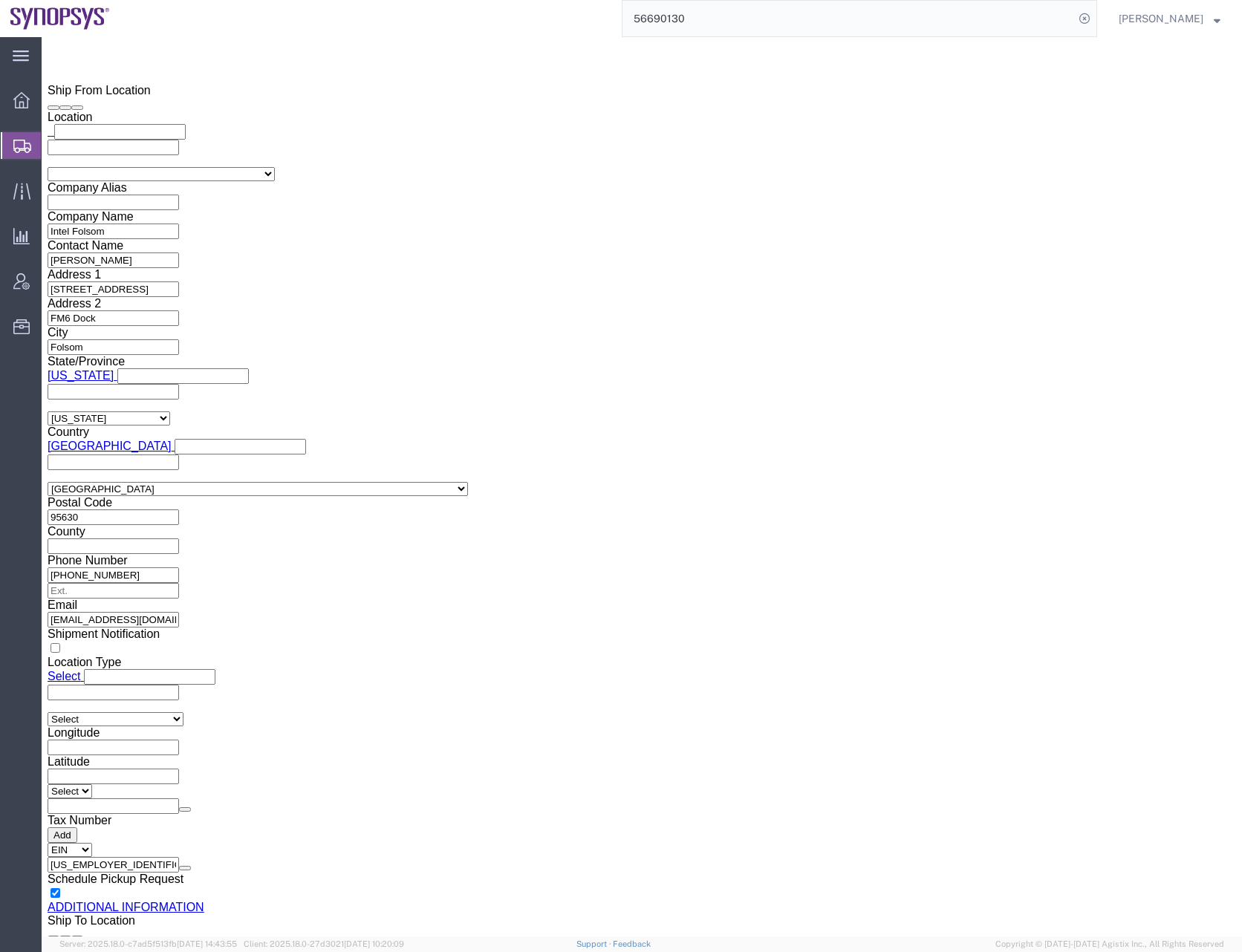
click select "Select 30.2(d)(2) 30.36 30.37(a) 30.37(f) 30.37(g) 30.37(h) 30.37(i) 30.37(j) 3…"
click select "Select AES-Direct EEI Carrier File EEI EEI Exempt"
select select "CFIL"
click select "Select AES-Direct EEI Carrier File EEI EEI Exempt"
click select "Select ATF BIS DEA EPA FDA FTR ITAR OFAC Other (OPA)"
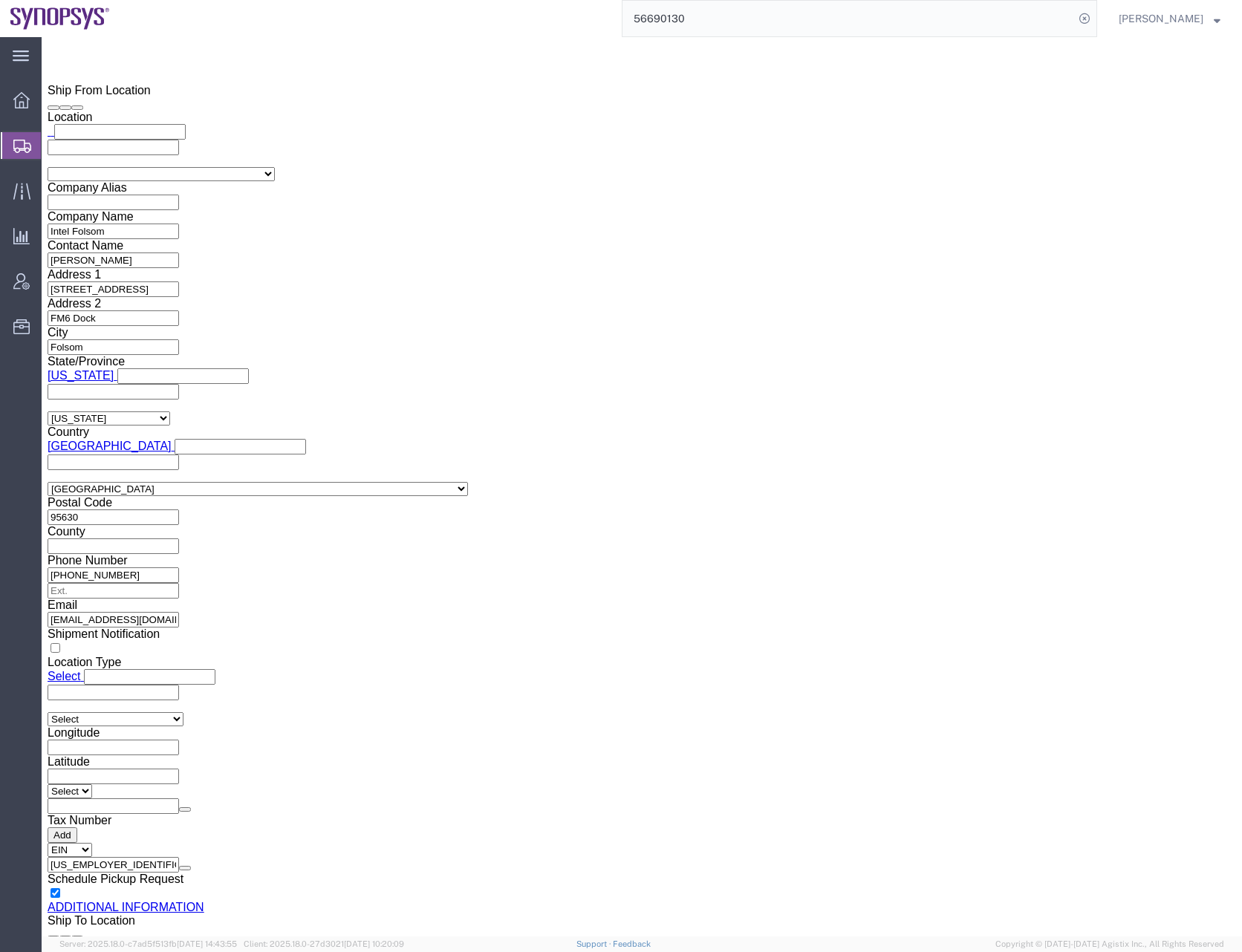
select select "BIS"
click select "Select ATF BIS DEA EPA FDA FTR ITAR OFAC Other (OPA)"
click select "Select AGR-Agricultural APP-Computers APR-Additional Permissive Exports AVS-Air…"
select select "NLR"
click select "Select AGR-Agricultural APP-Computers APR-Additional Permissive Exports AVS-Air…"
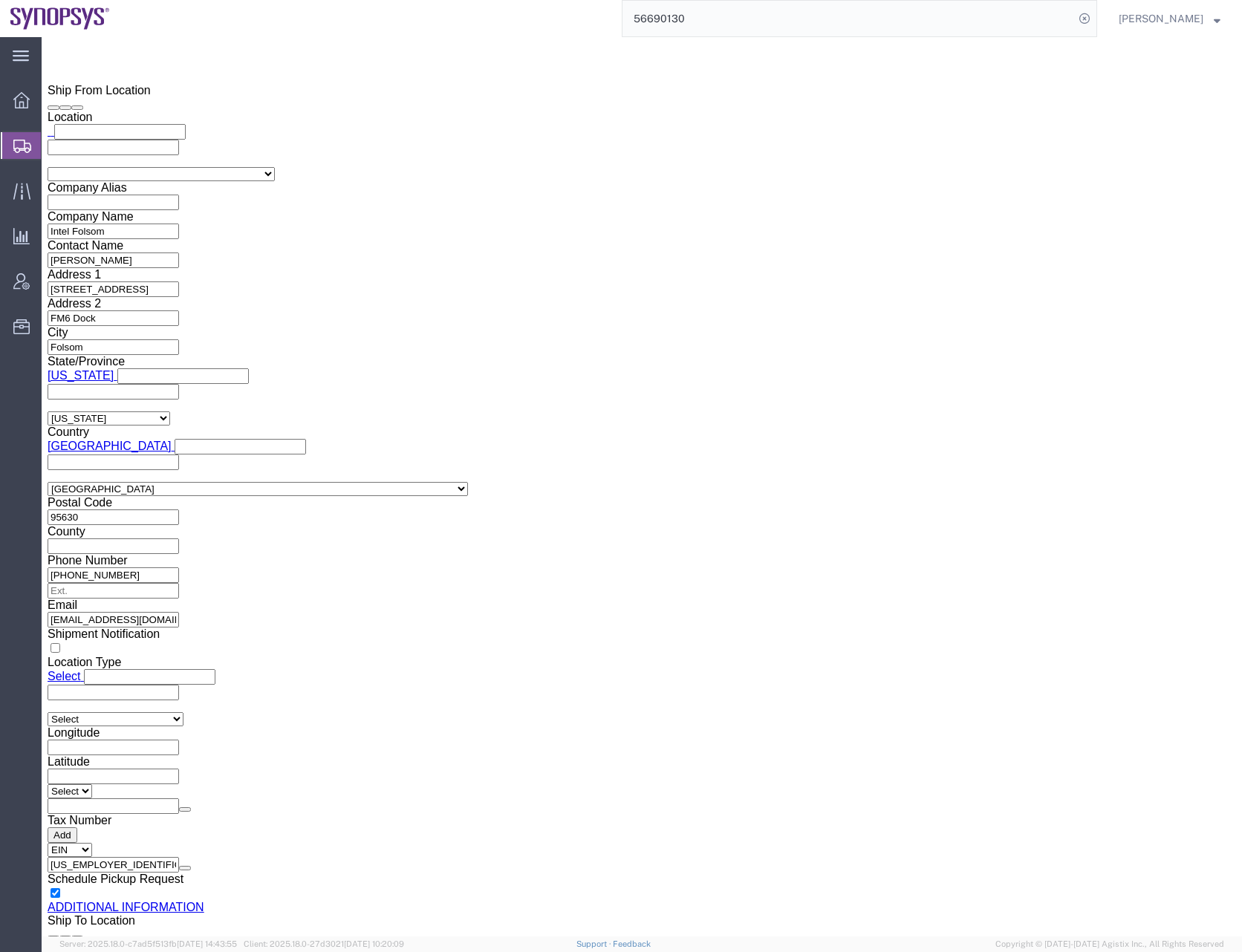
click div "Control/Exempt Select ATF BIS DEA EPA FDA FTR ITAR OFAC Other (OPA) Lic./Ex. Co…"
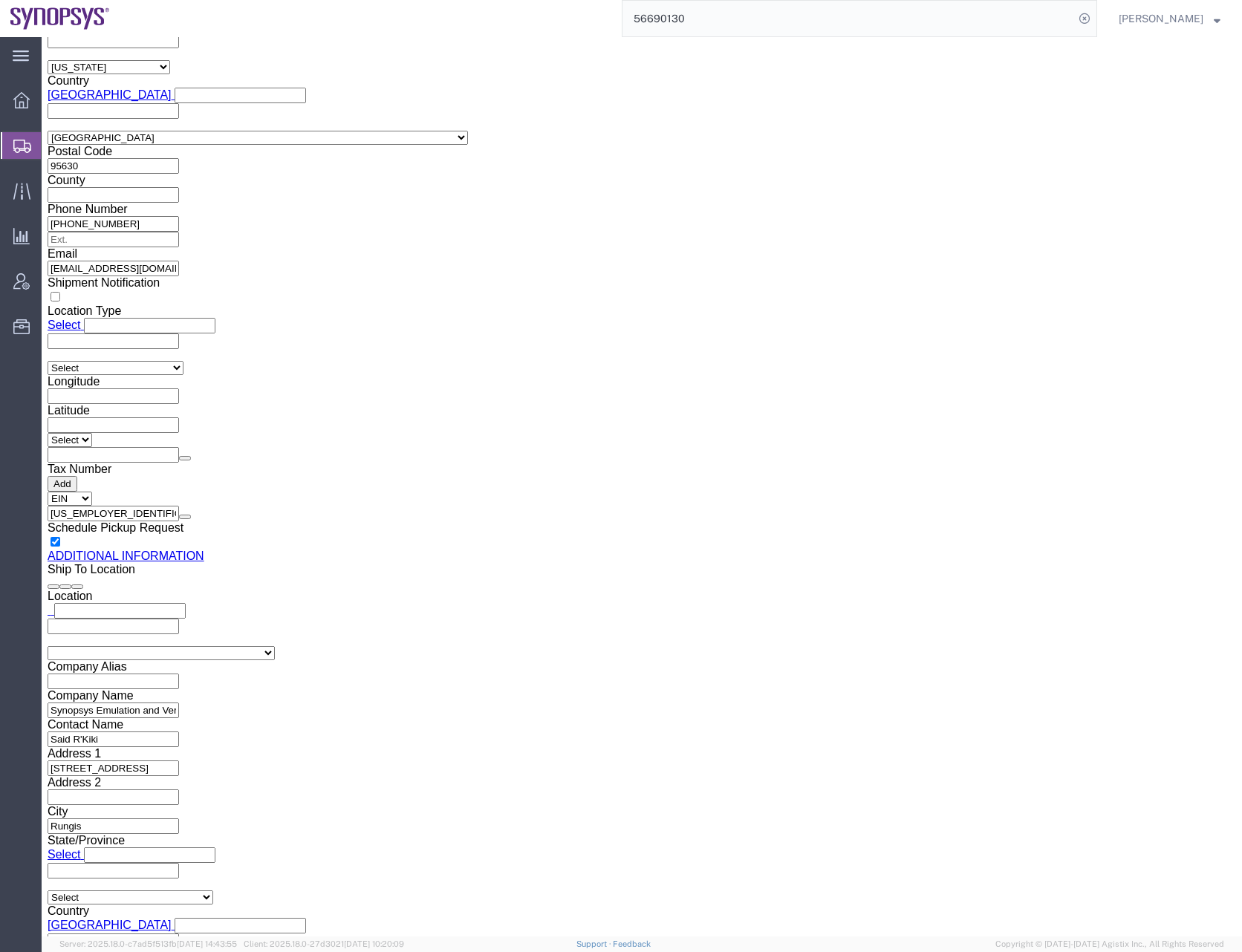
scroll to position [1634, 0]
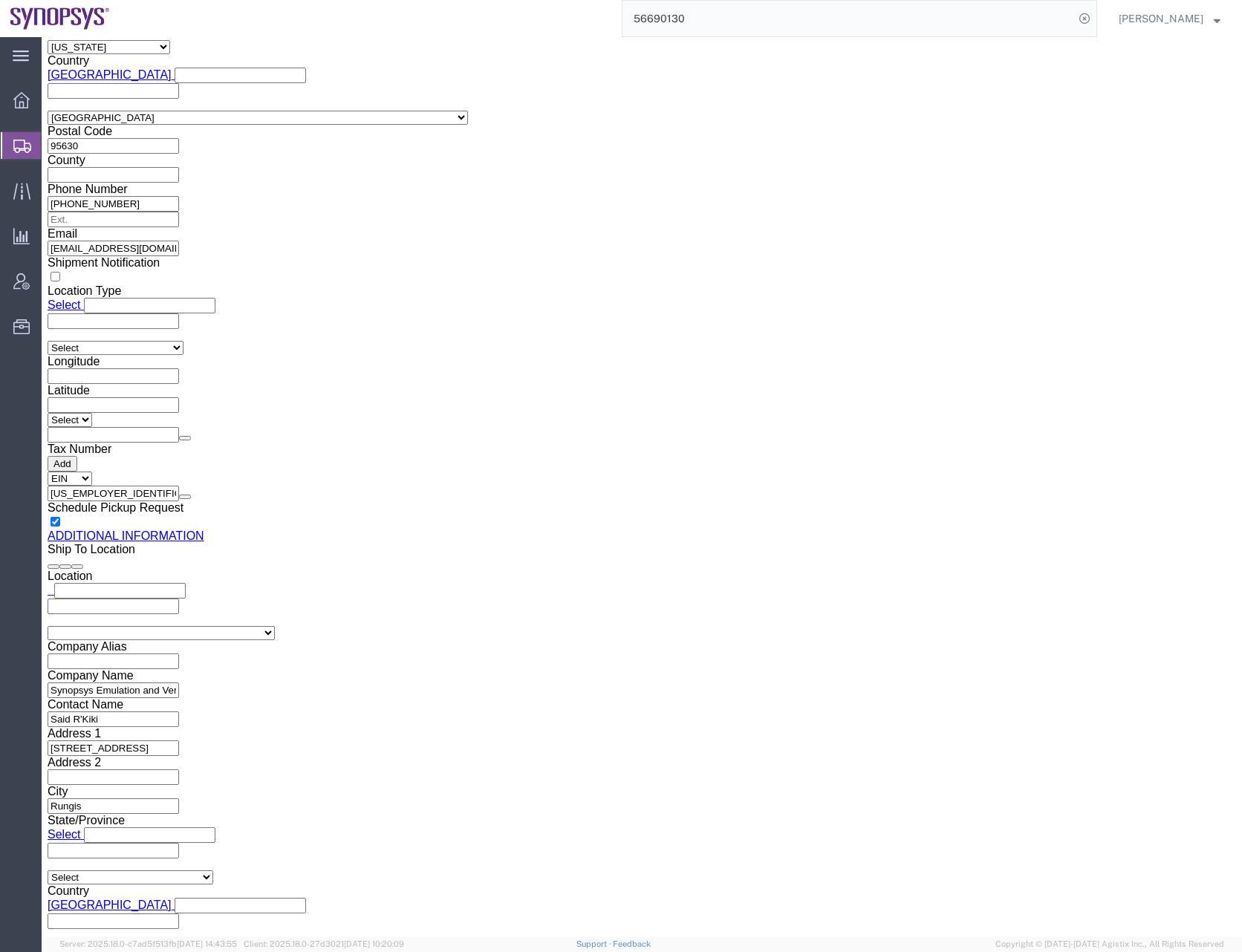
type input "r"
click input "text"
type input "s"
type input "rungi"
select select "63109"
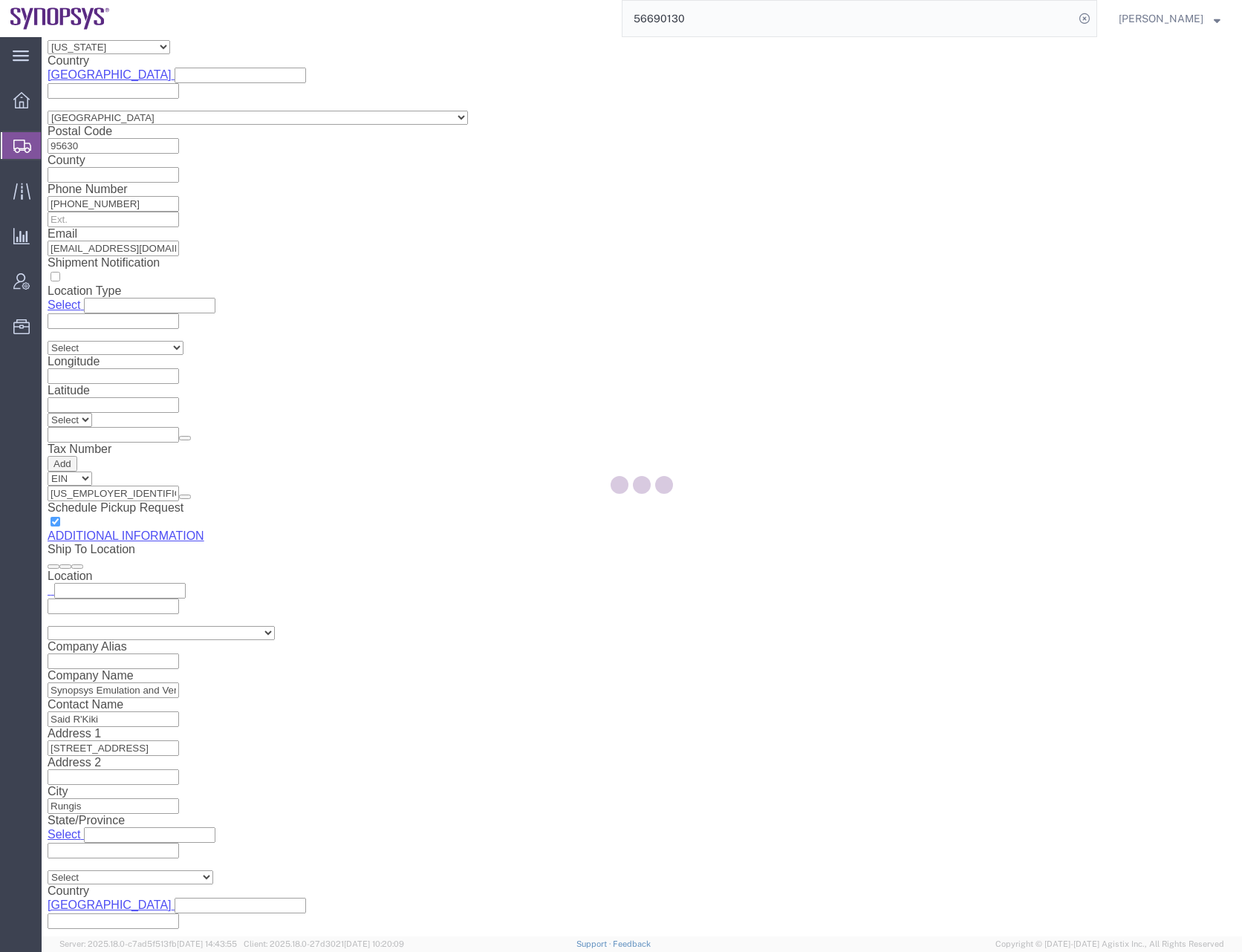
type input "SYNOPSYS EMULATION AND VERIFICATION"
type input "[STREET_ADDRESS]"
select select "FR"
type input "Rungis"
type input "94150"
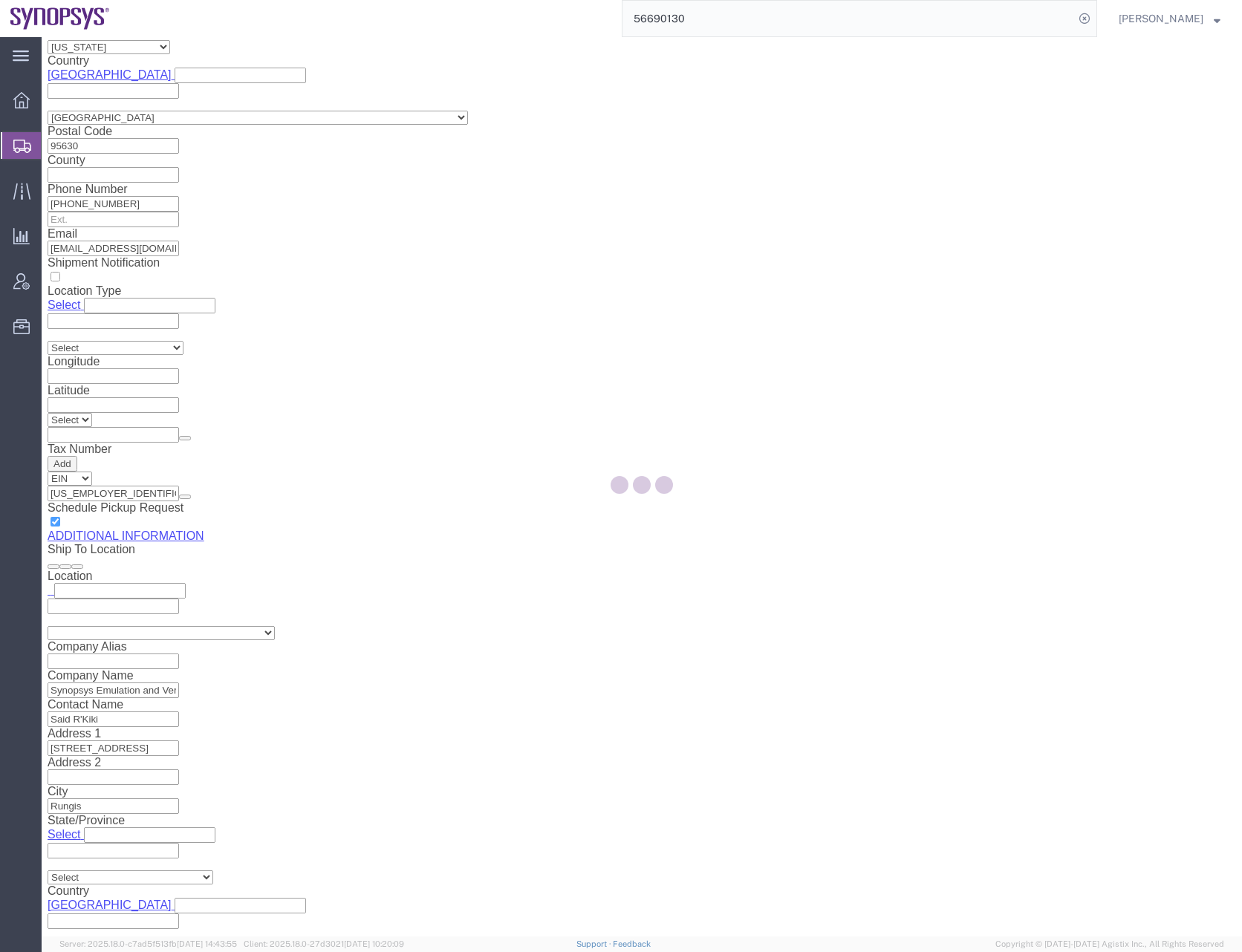
type input "430 450 981"
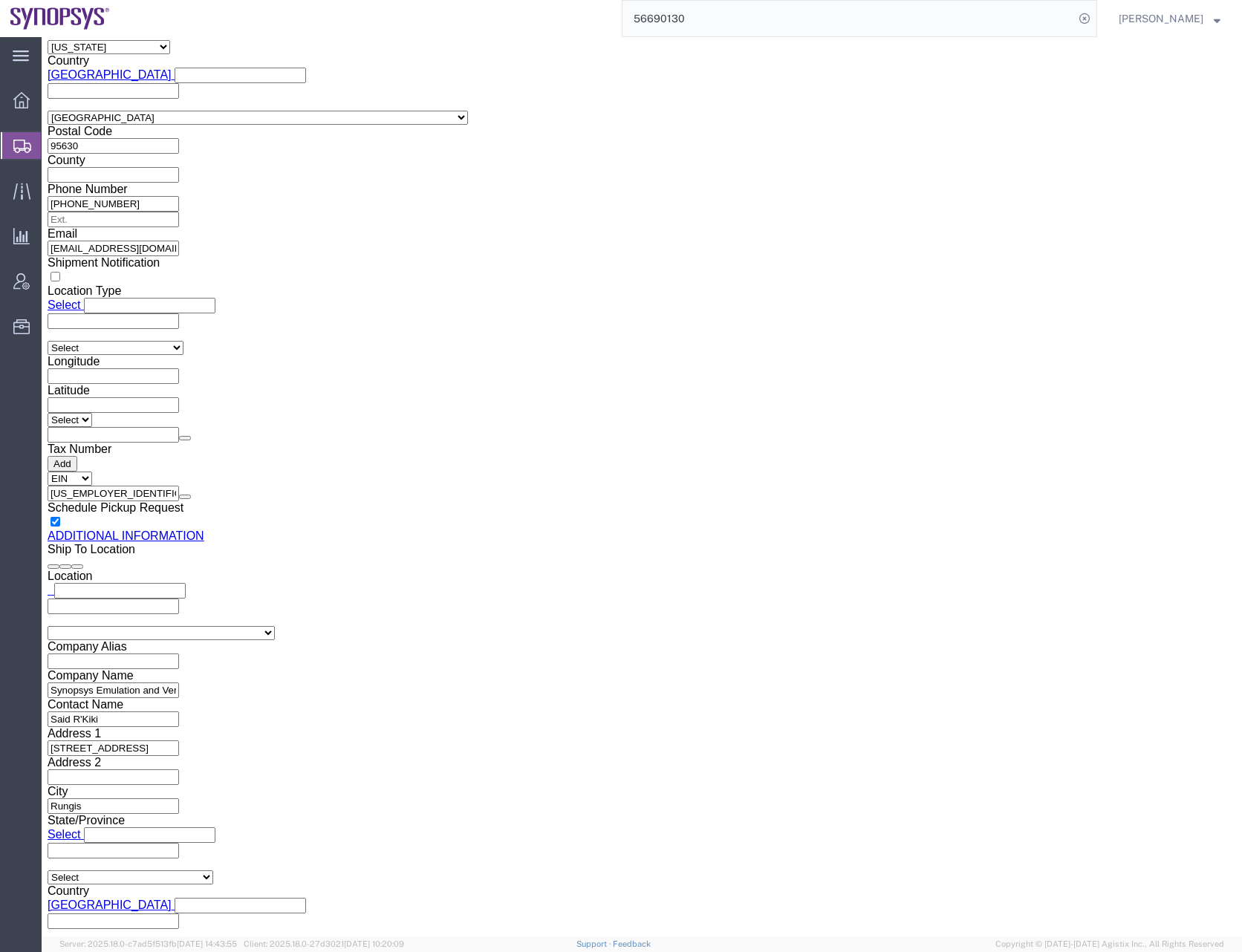
click icon
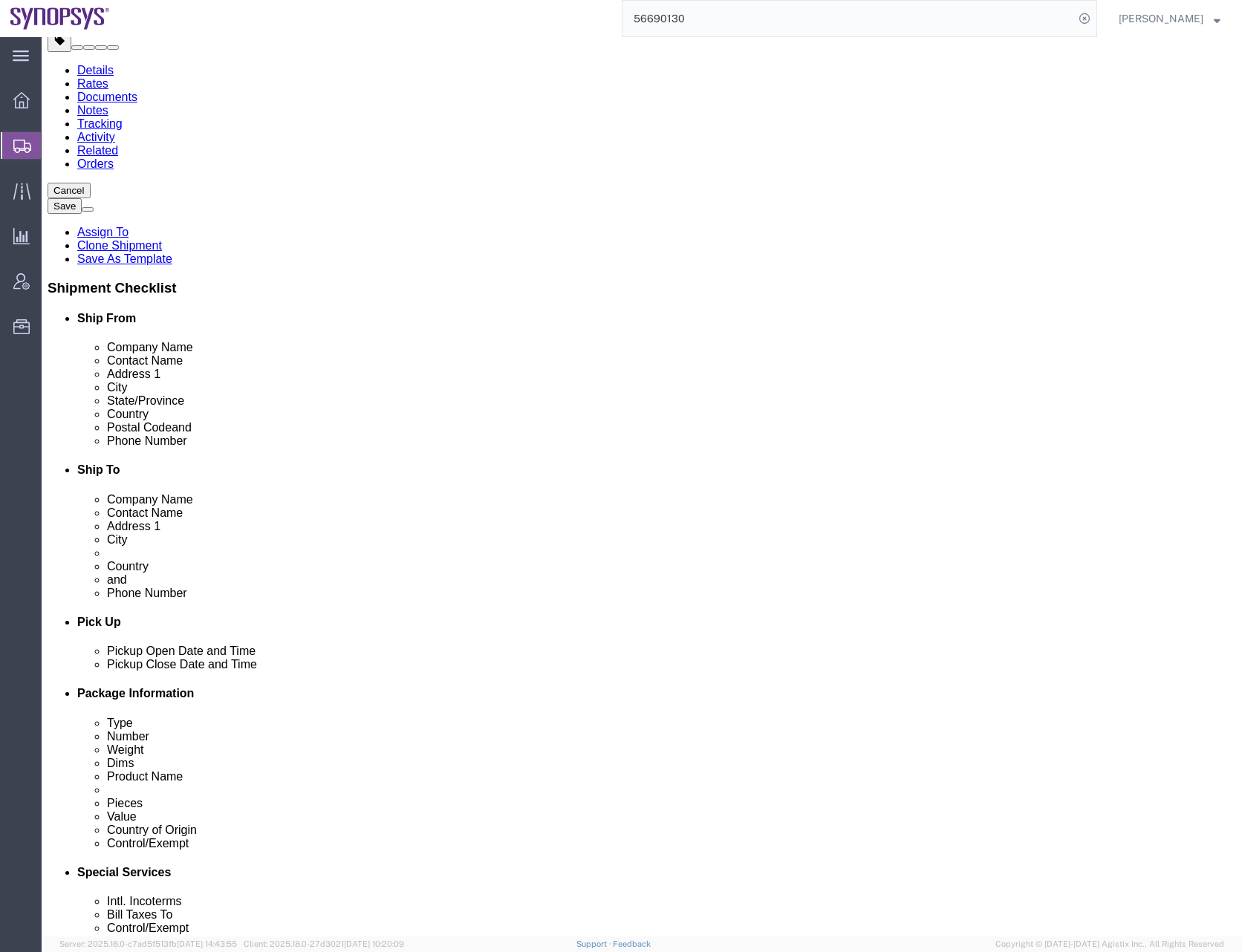
scroll to position [102, 0]
drag, startPoint x: 725, startPoint y: 402, endPoint x: 544, endPoint y: 436, distance: 184.2
click div "Location My Profile Location [GEOGRAPHIC_DATA] DE04 Agrate Brianza IT01 [GEOGRA…"
click icon
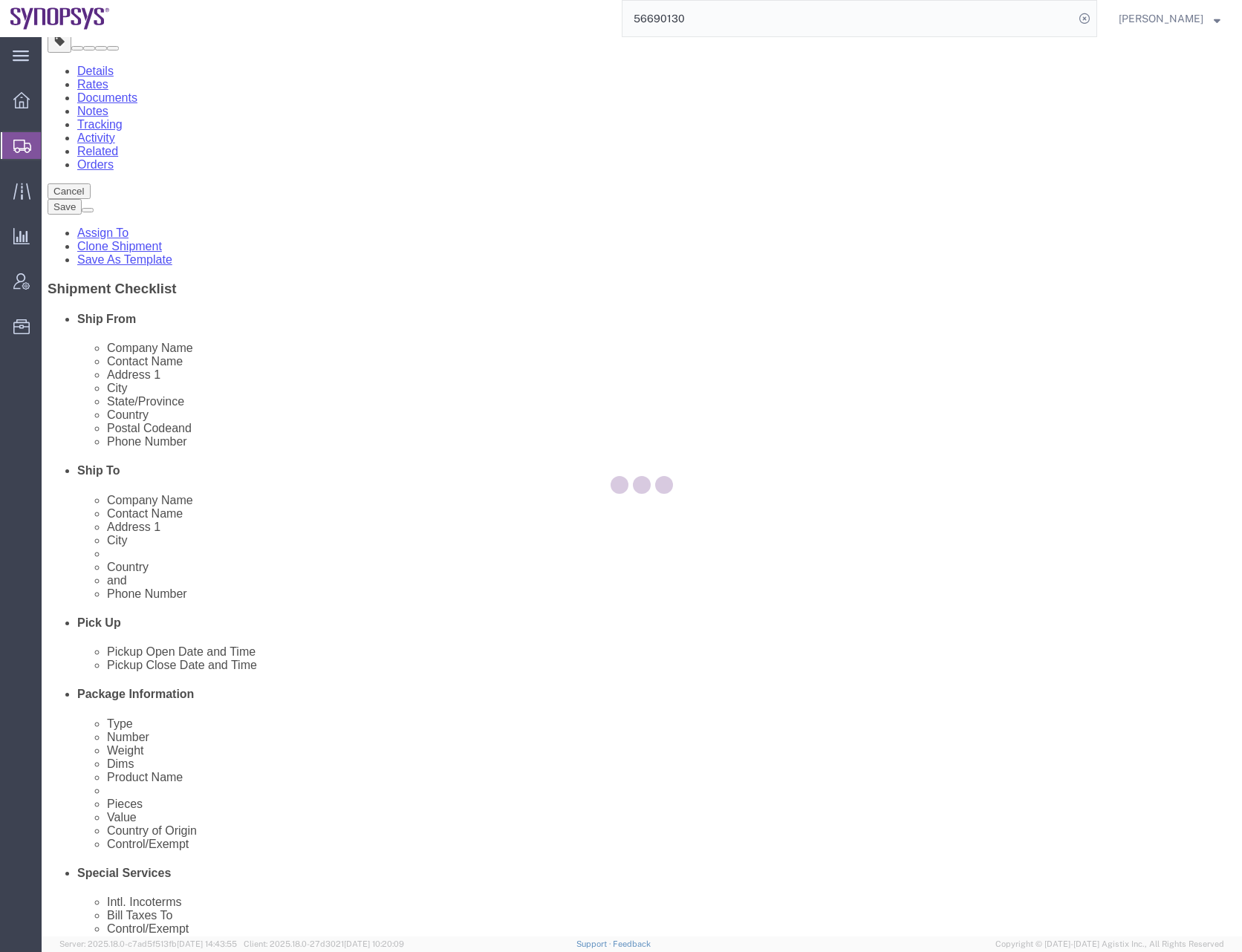
select select
select select "COSTCENTER"
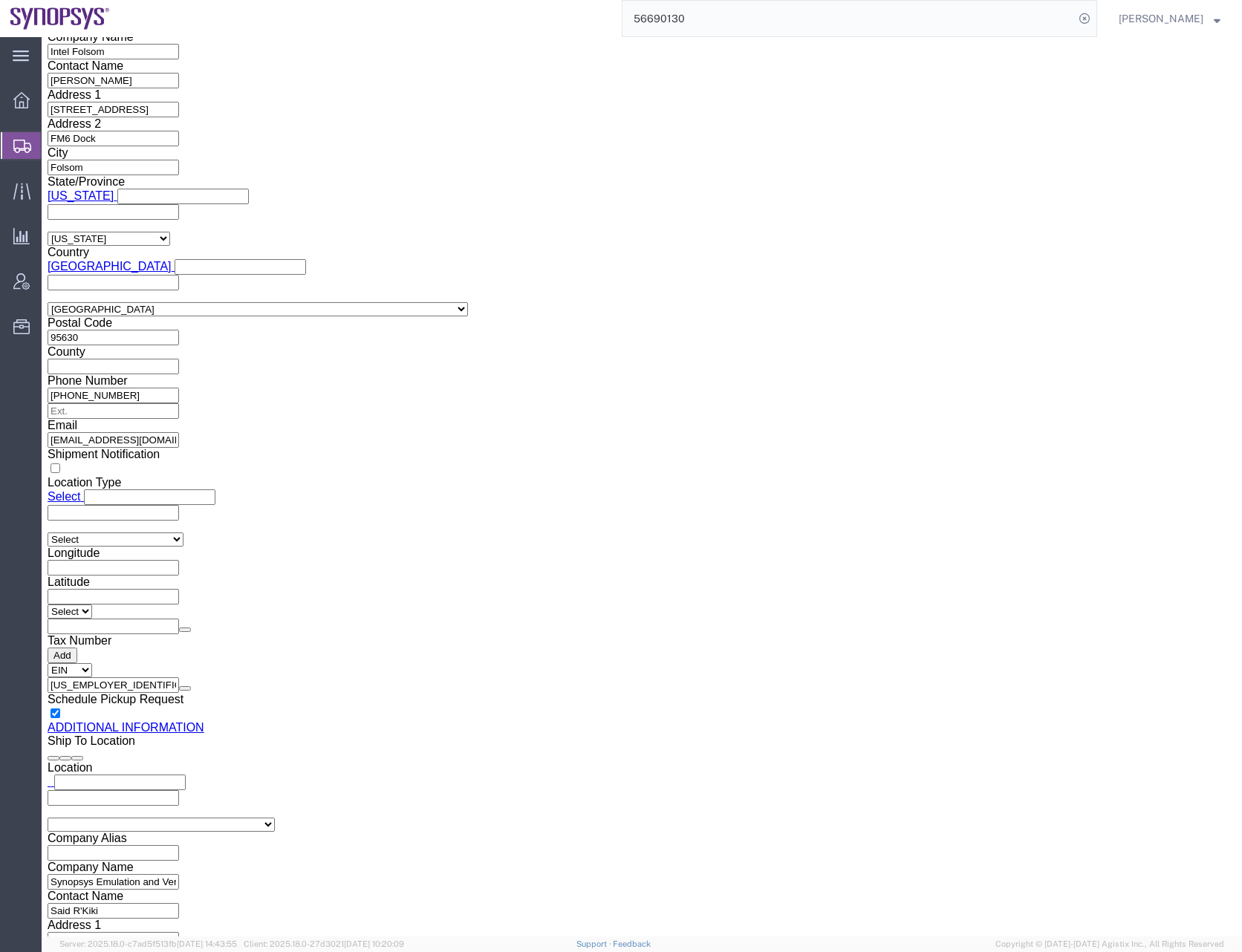
scroll to position [1416, 0]
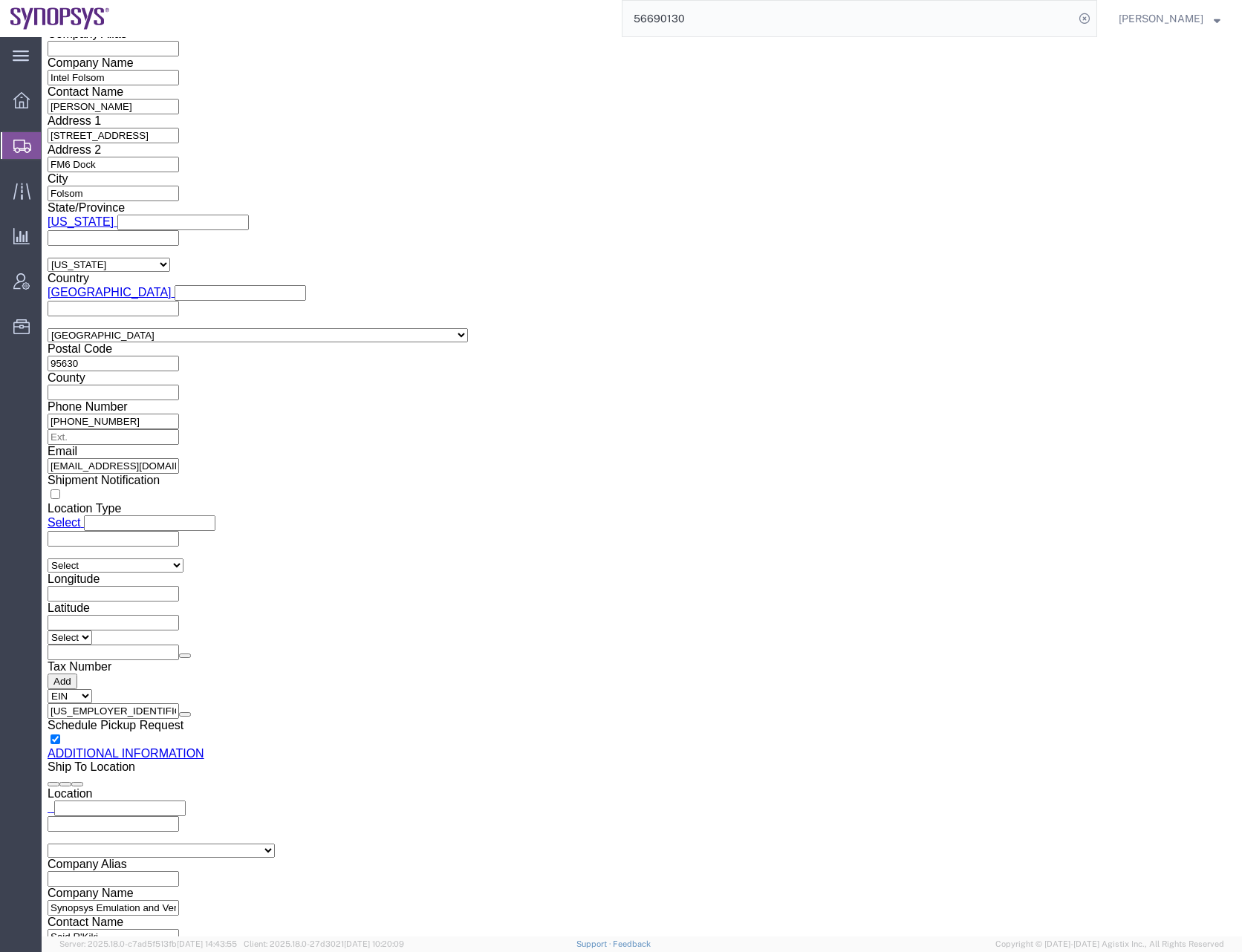
click input "text"
click input "Said R'Kiki"
type input "Said R'Kiki"
click input "text"
paste input "33189961070"
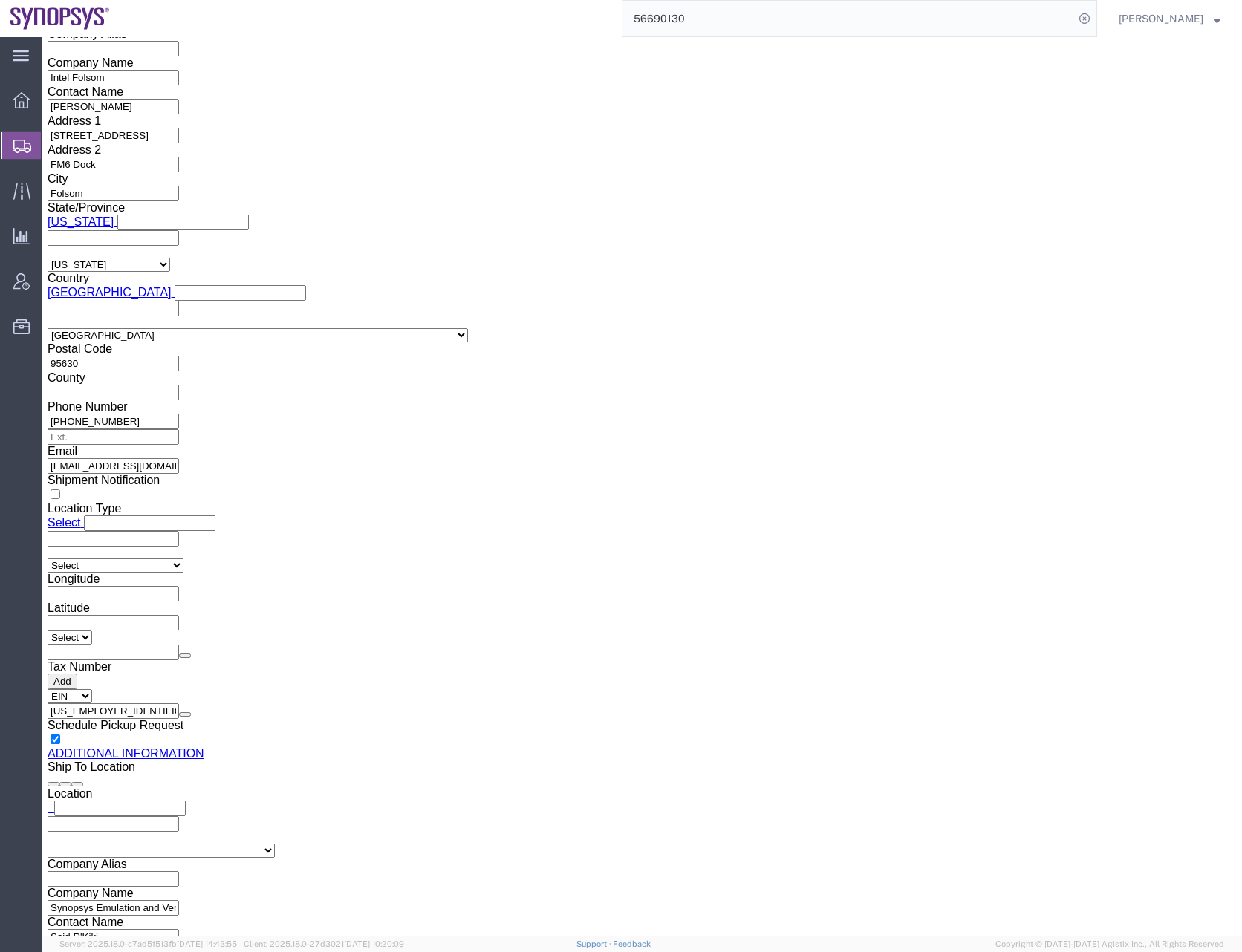
type input "33189961070"
click div "Customs Clearance Authority Select Use Carrier or Agent Broker Use My Nominated…"
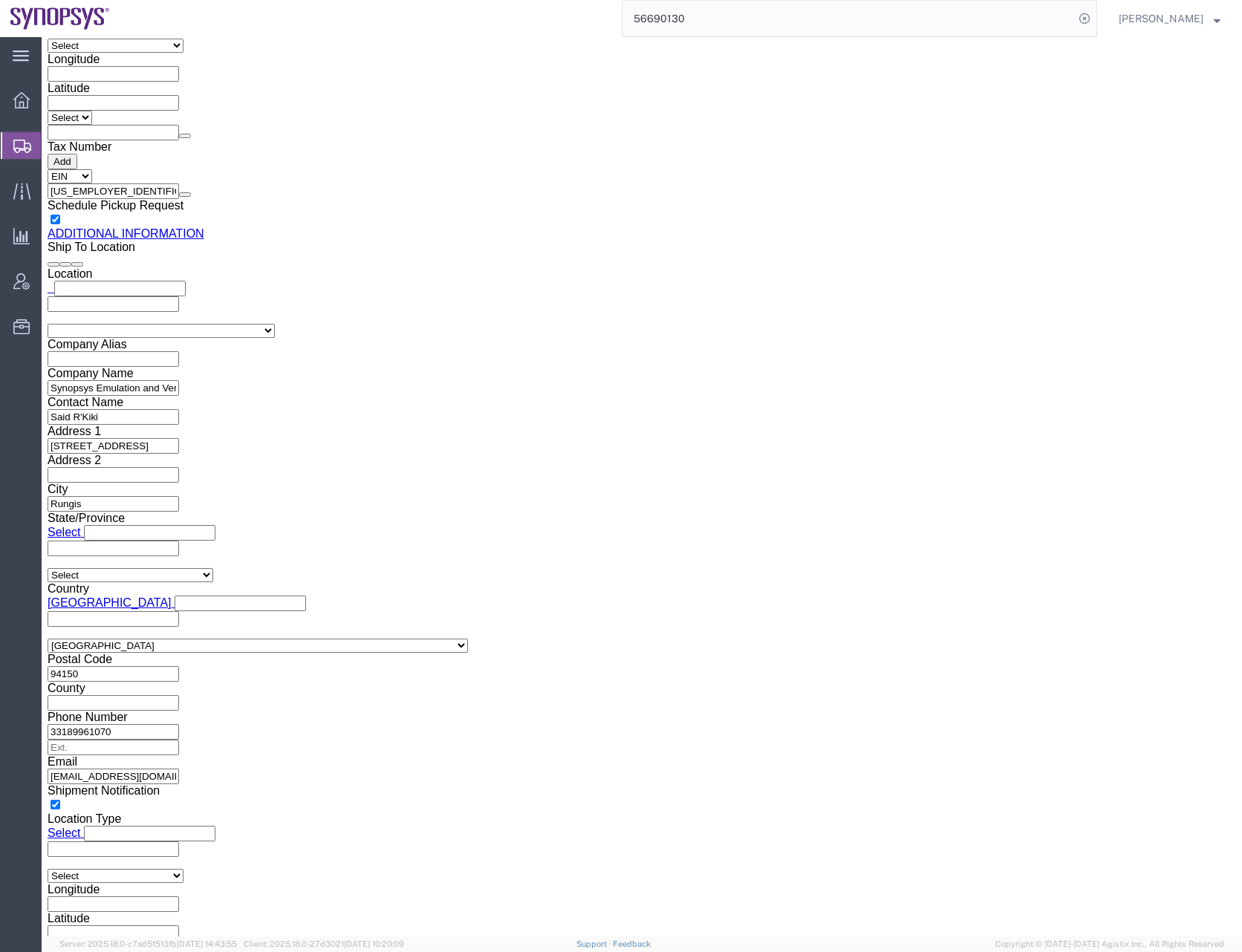
scroll to position [0, 0]
select select "MYPROFILE"
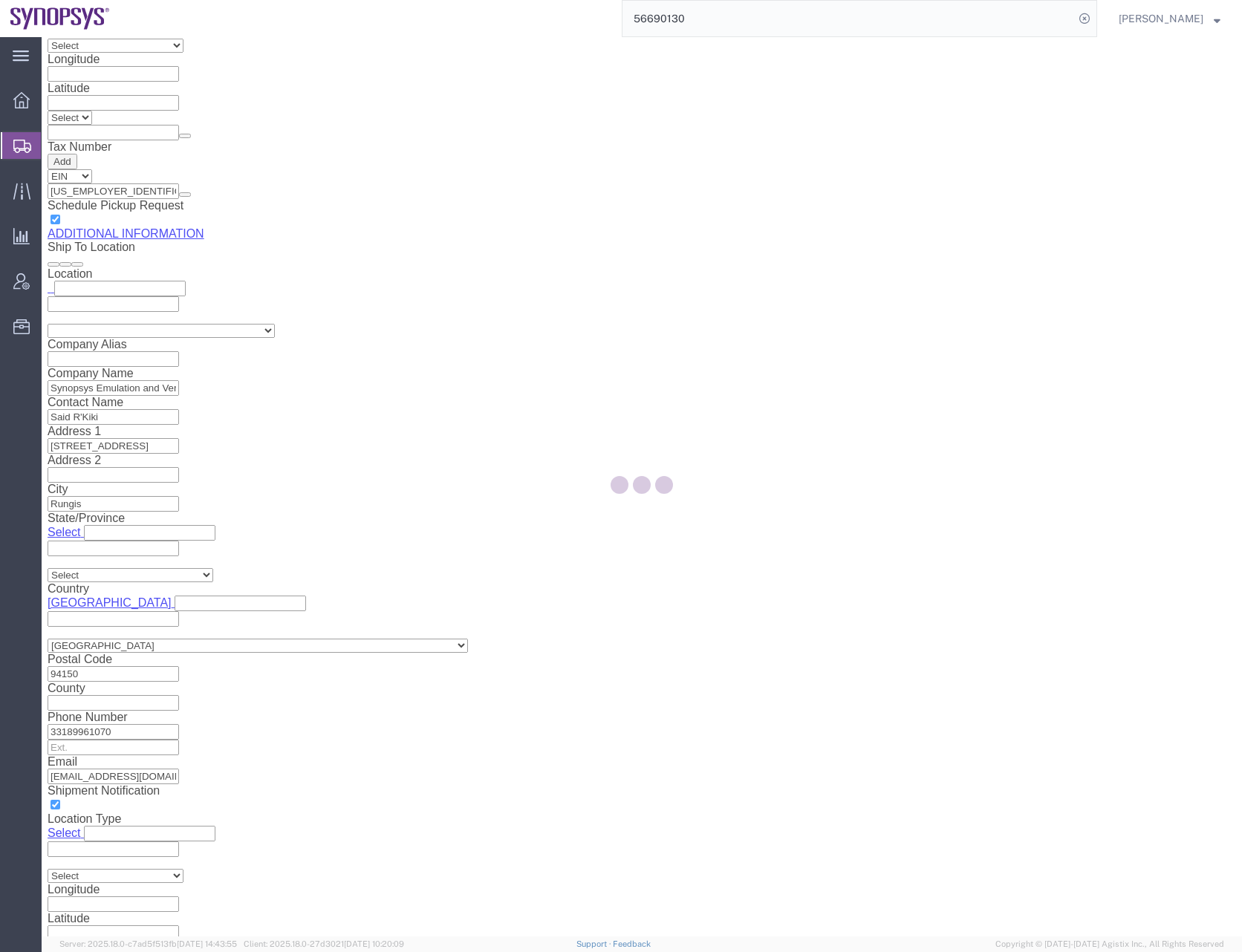
type input "Synopsys Headquarters USSV"
type input "[STREET_ADDRESS]"
select select "US"
type input "[PERSON_NAME]"
type input "0016505845000"
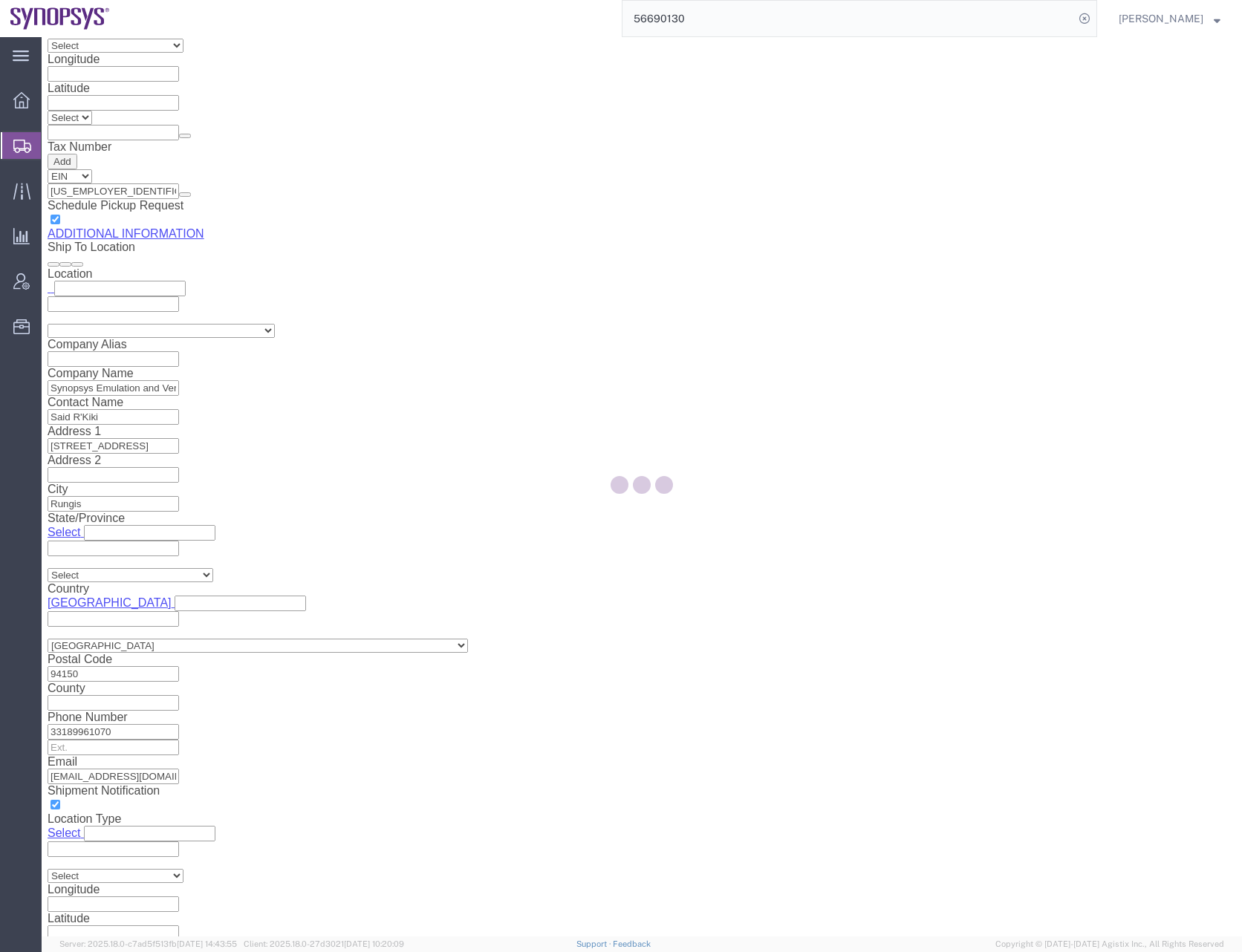
type input "Sunnyvale"
type input "94085"
type input "[US_EMPLOYER_IDENTIFICATION_NUMBER]"
select select "CA"
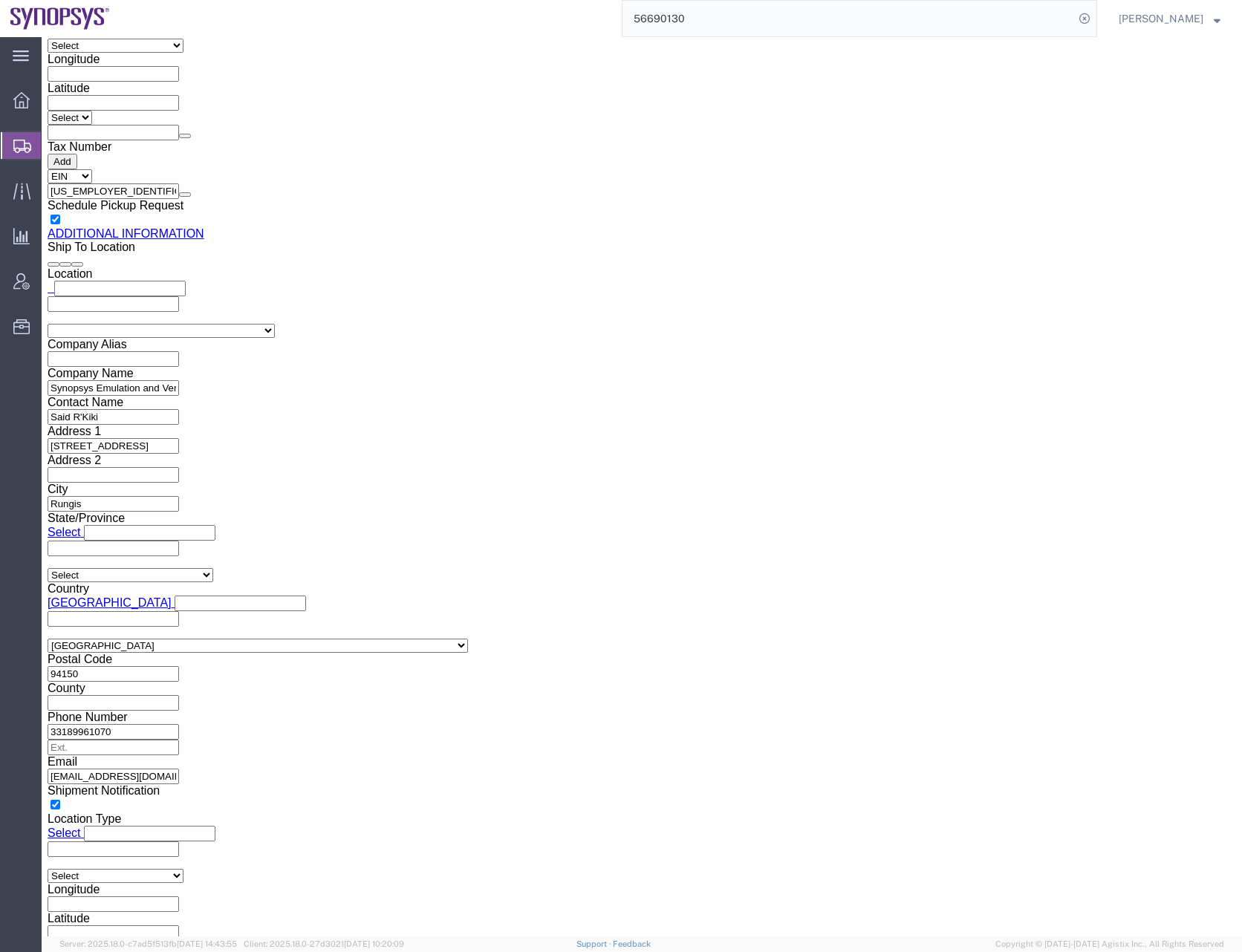
click icon
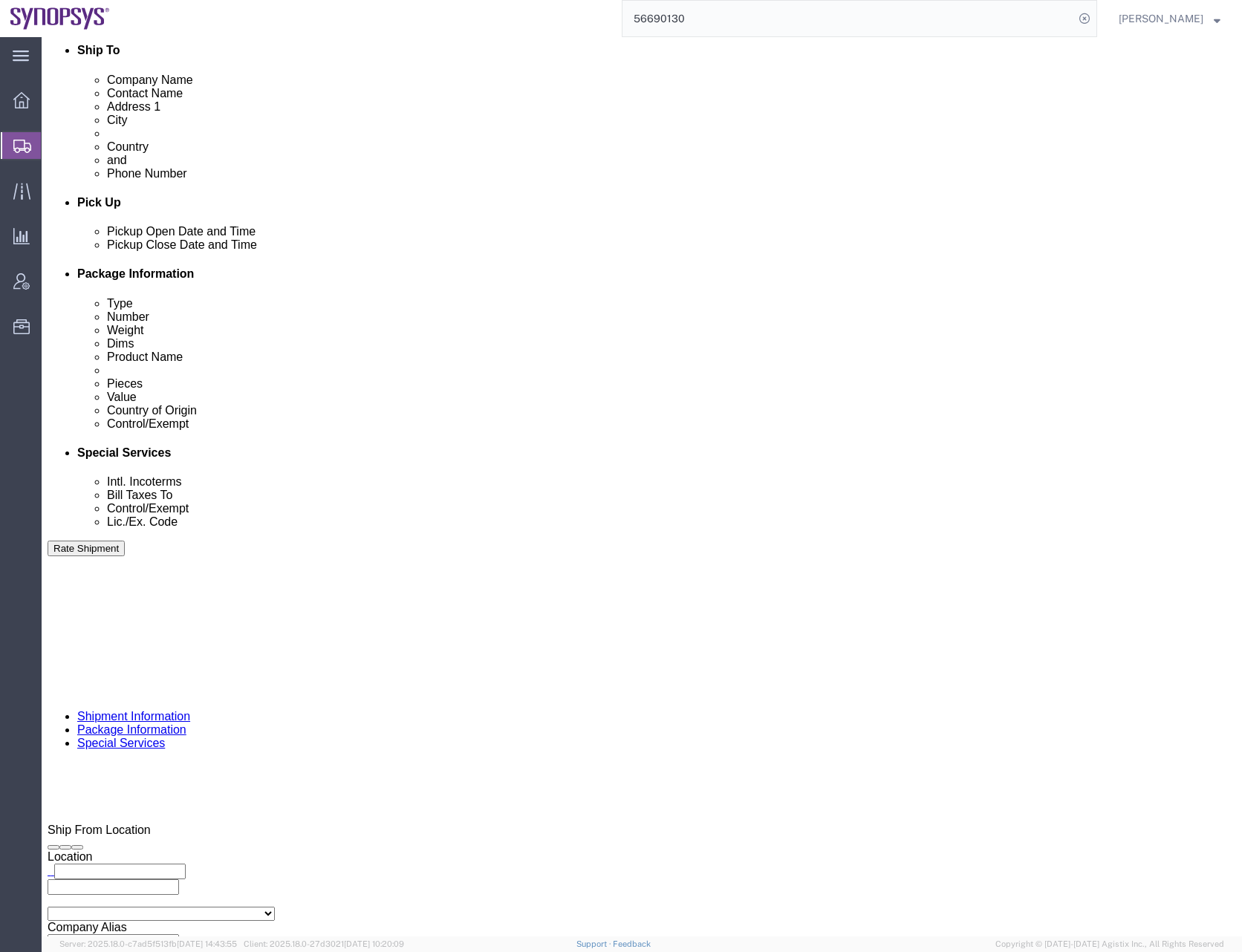
scroll to position [548, 0]
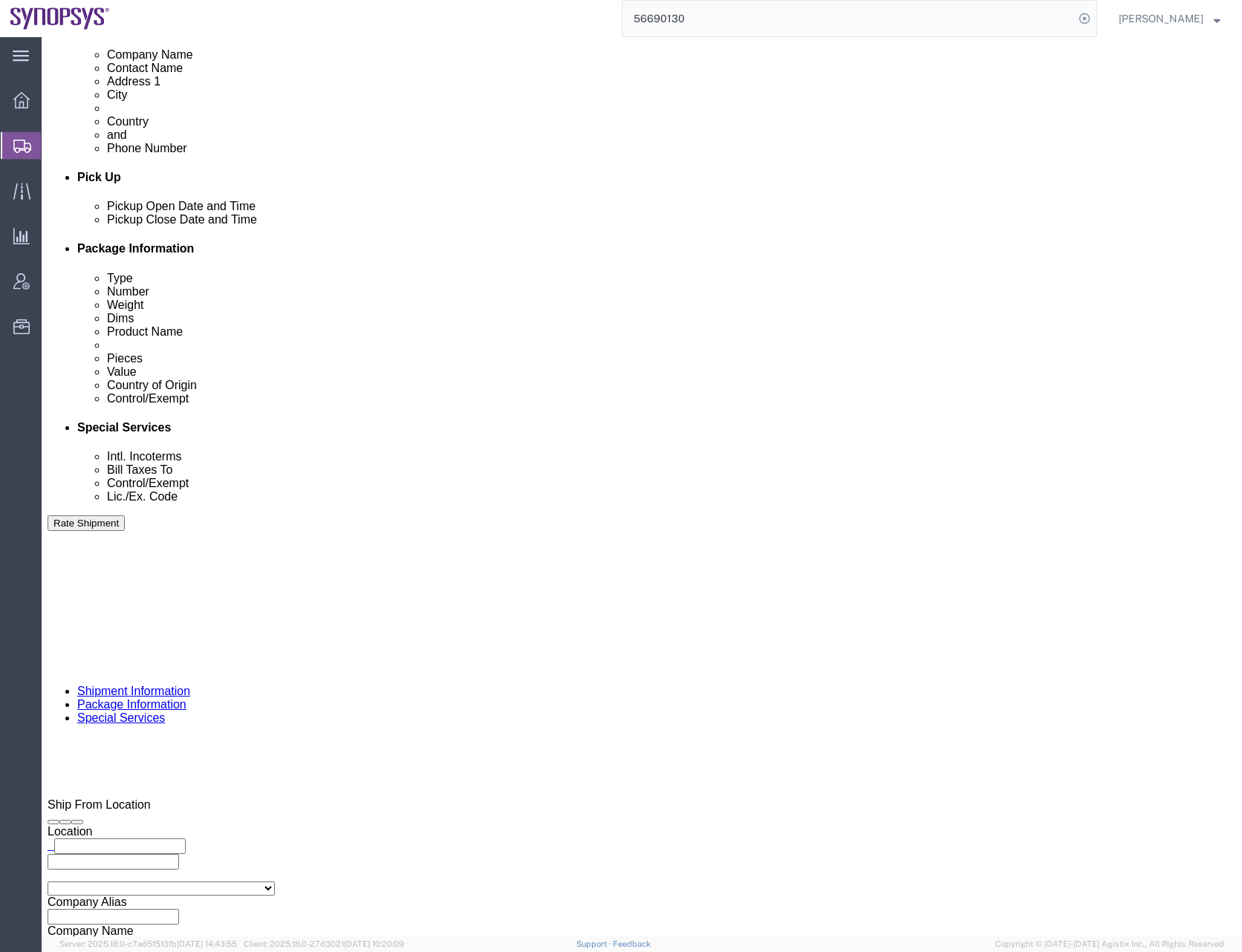
click div "Previous Continue"
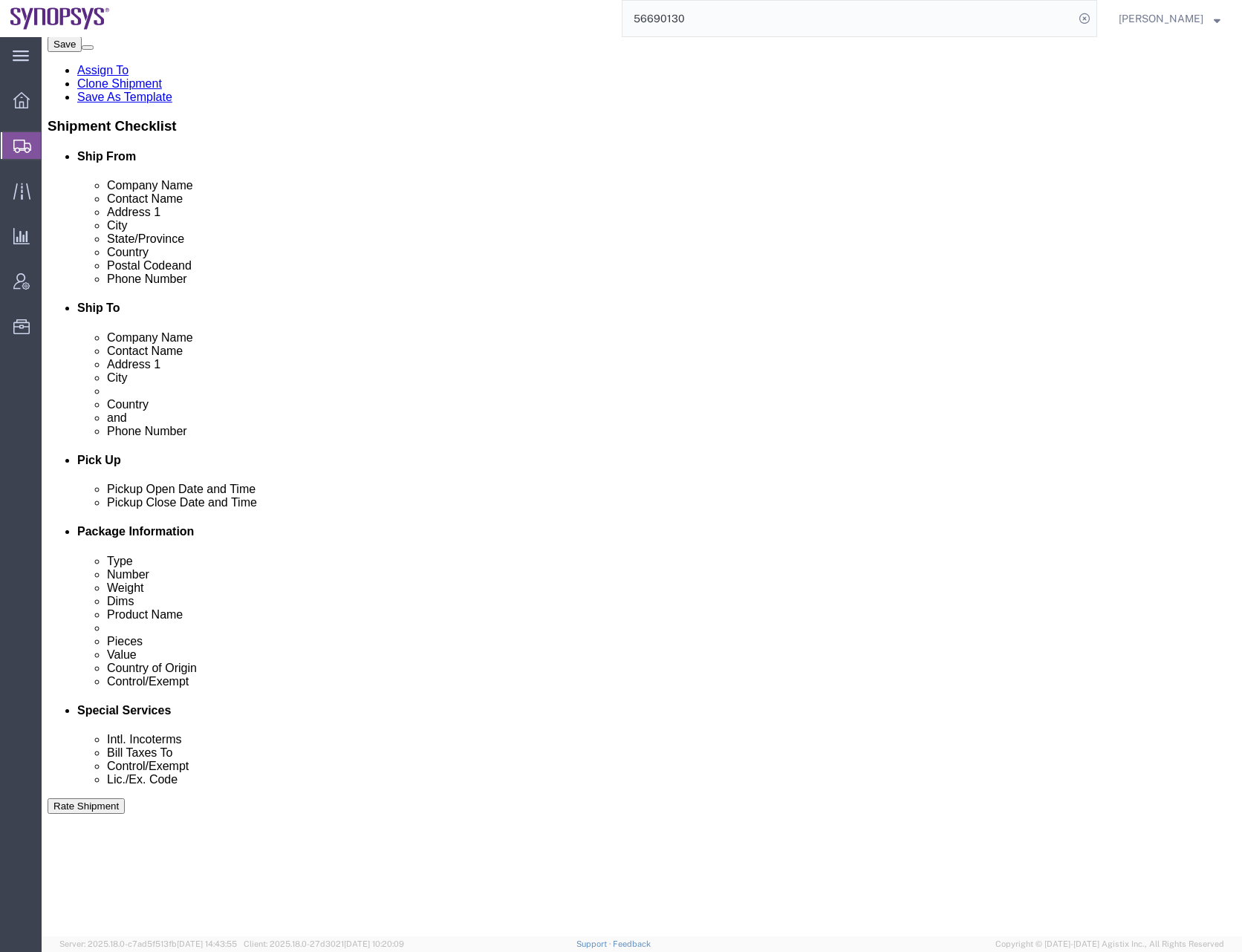
scroll to position [102, 0]
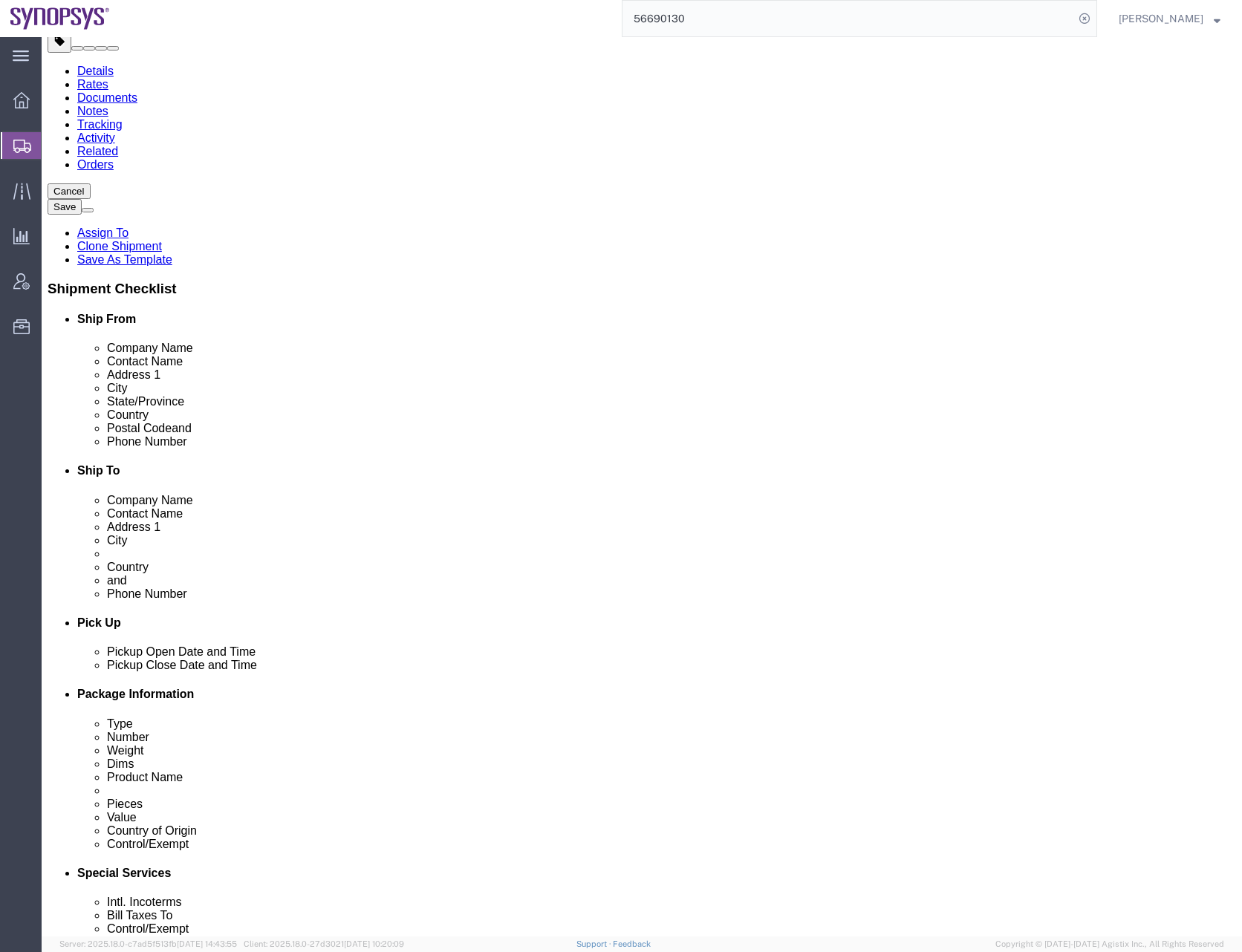
click input "checkbox"
checkbox input "true"
click input "[EMAIL_ADDRESS][DOMAIN_NAME]"
drag, startPoint x: 340, startPoint y: 427, endPoint x: 133, endPoint y: 439, distance: 207.3
click div "Email [EMAIL_ADDRESS][DOMAIN_NAME]"
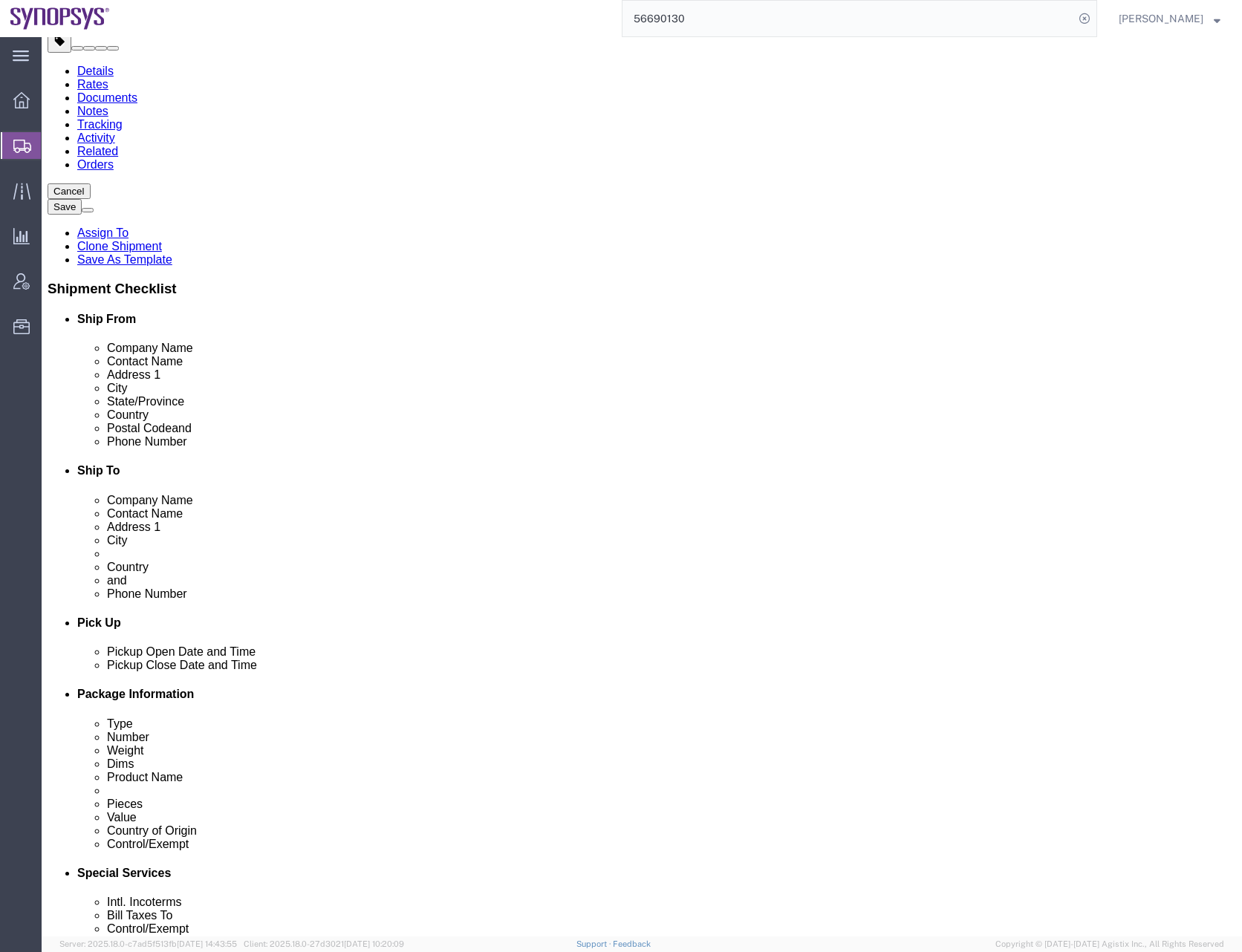
paste input "[PERSON_NAME]"
type input "[PERSON_NAME][EMAIL_ADDRESS][DOMAIN_NAME]"
click div "Ship From Location Location My Profile Location [GEOGRAPHIC_DATA] DE04 Agrate B…"
click button "Save"
click icon
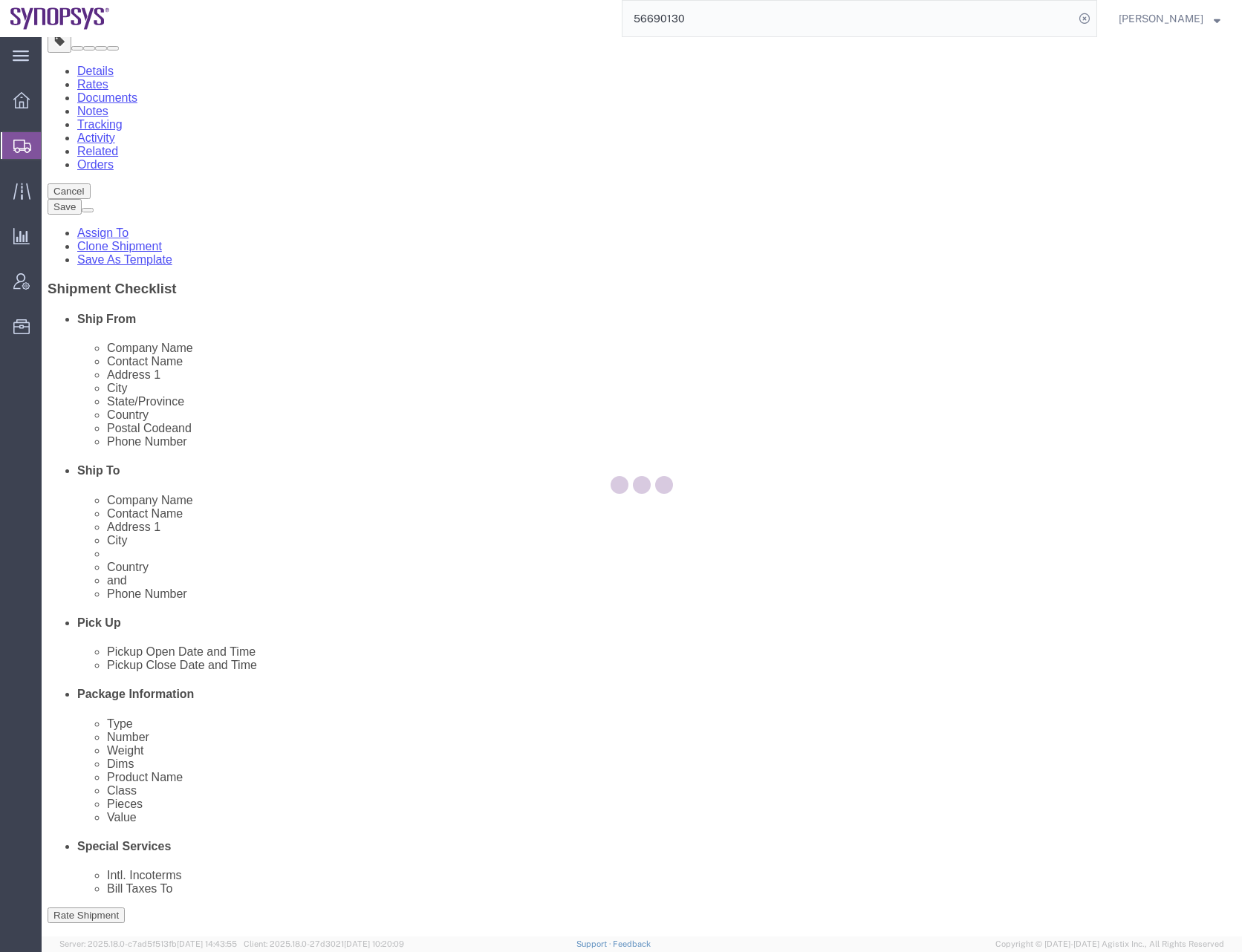
select select
select select "COSTCENTER"
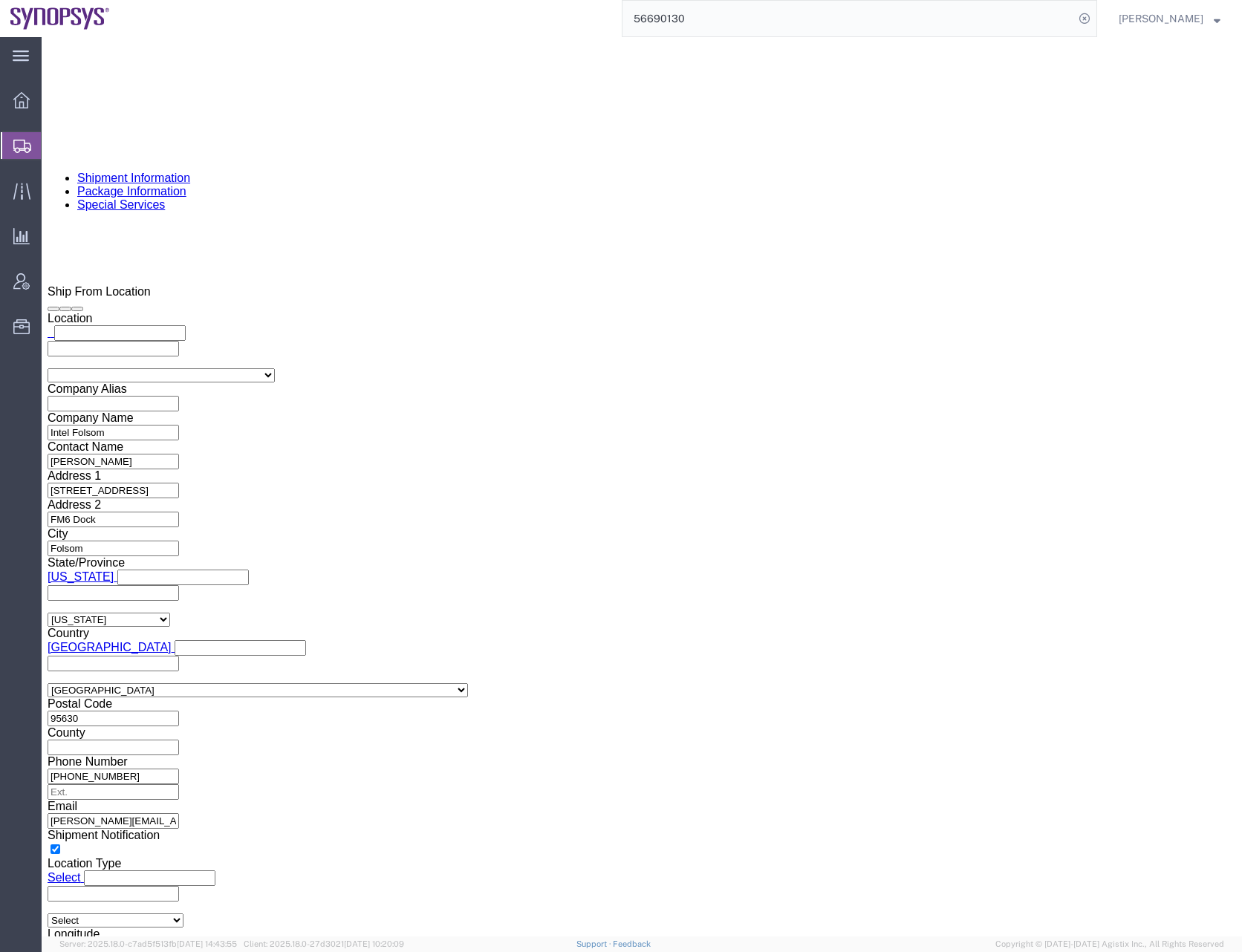
scroll to position [1068, 0]
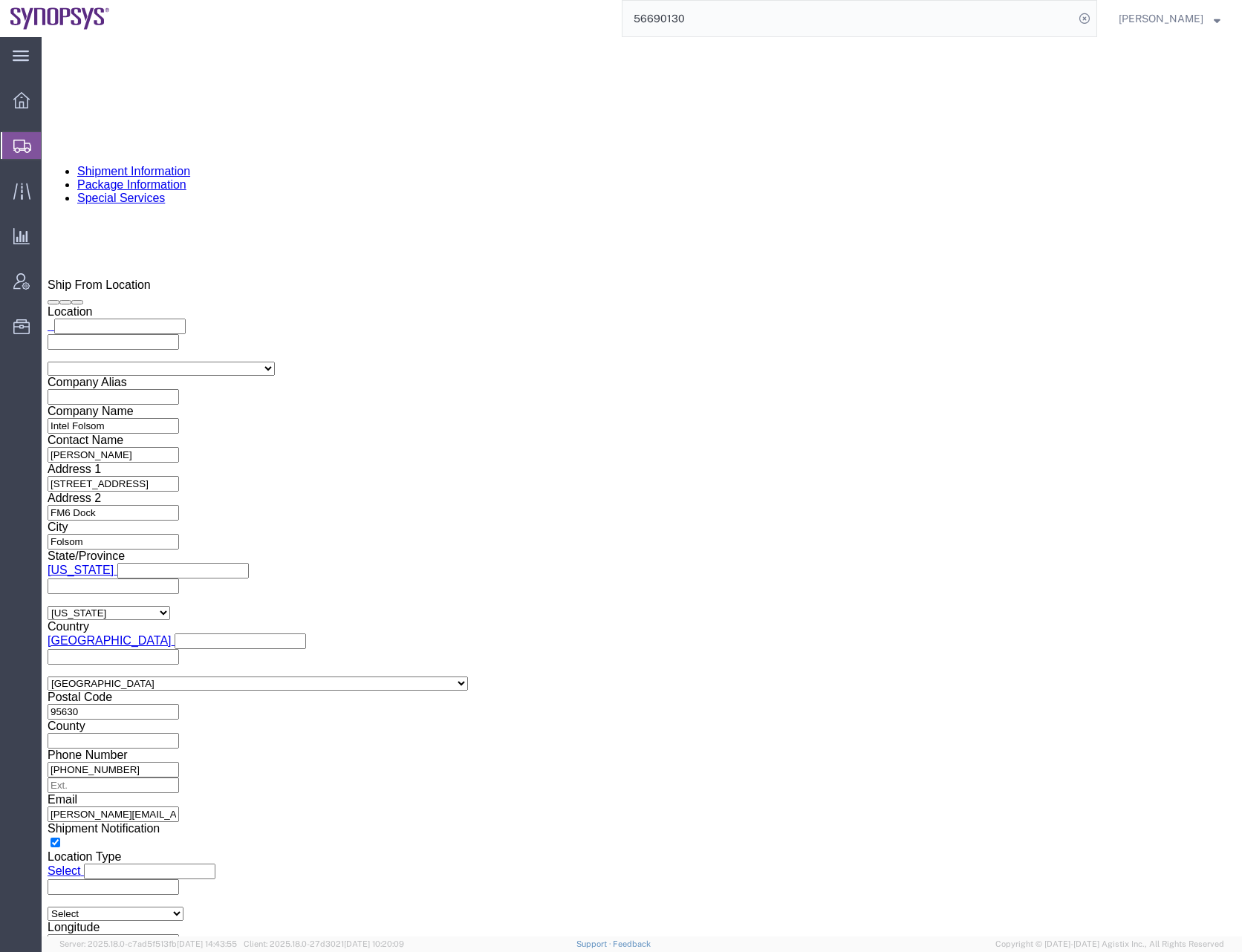
click ul "[EMAIL_ADDRESS][DOMAIN_NAME] [PERSON_NAME][EMAIL_ADDRESS][DOMAIN_NAME] [EMAIL_A…"
paste input "[EMAIL_ADDRESS][PERSON_NAME][DOMAIN_NAME]"
type input "[EMAIL_ADDRESS][PERSON_NAME][DOMAIN_NAME]"
type input "[EMAIL_ADDRESS][DOMAIN_NAME],[PERSON_NAME][EMAIL_ADDRESS][DOMAIN_NAME],[EMAIL_A…"
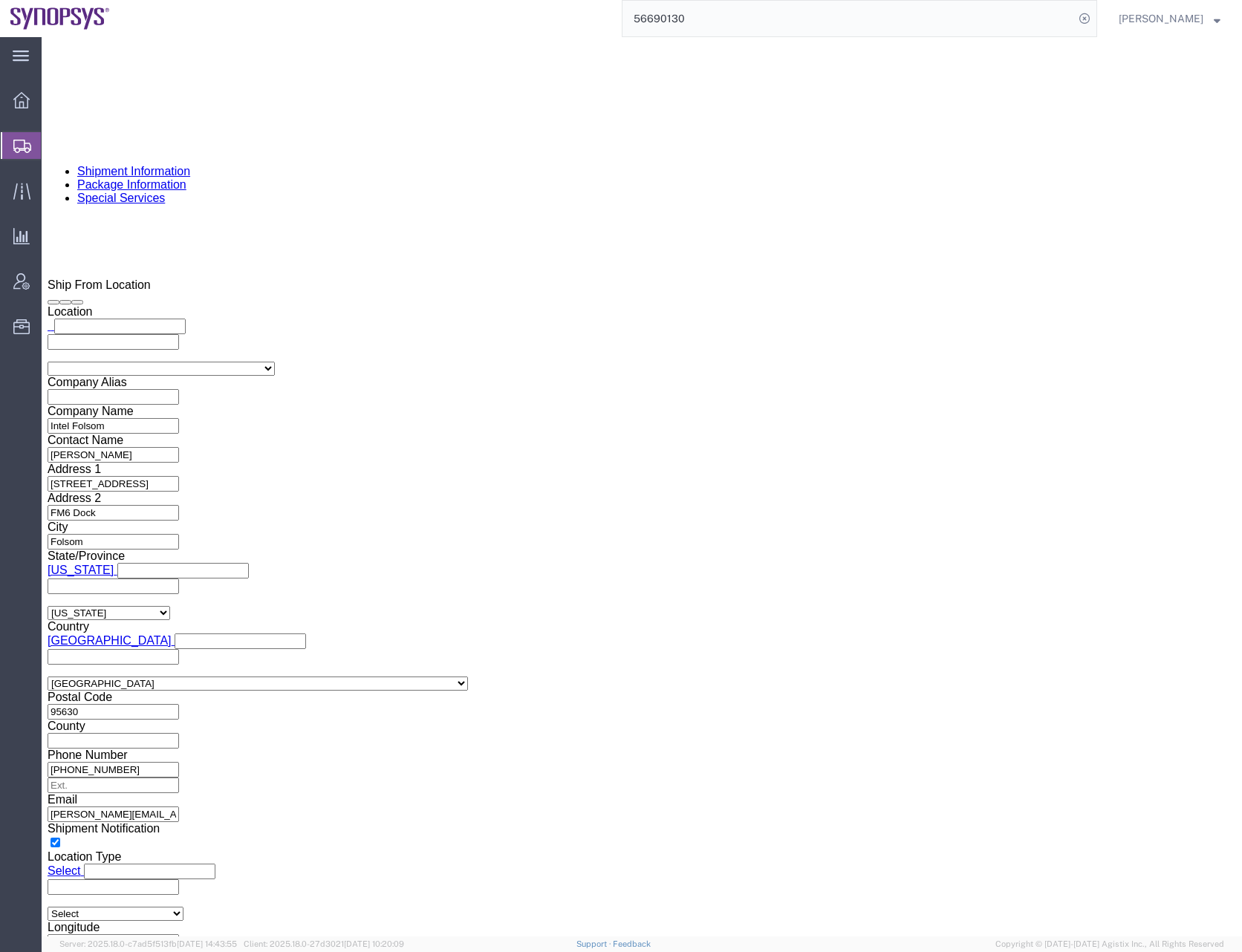
click div "To [EMAIL_ADDRESS][DOMAIN_NAME] [PERSON_NAME][EMAIL_ADDRESS][DOMAIN_NAME] [EMAI…"
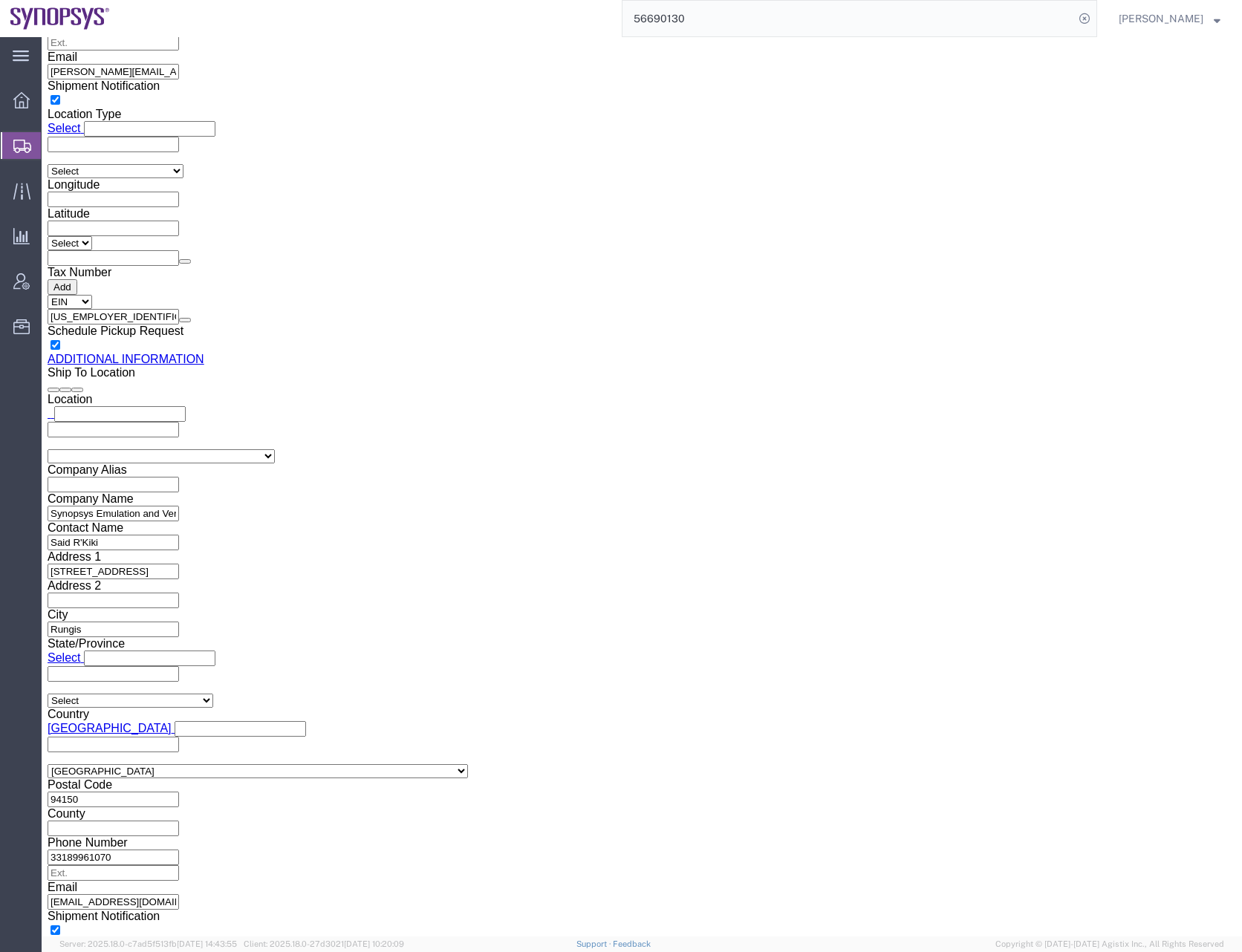
scroll to position [2028, 0]
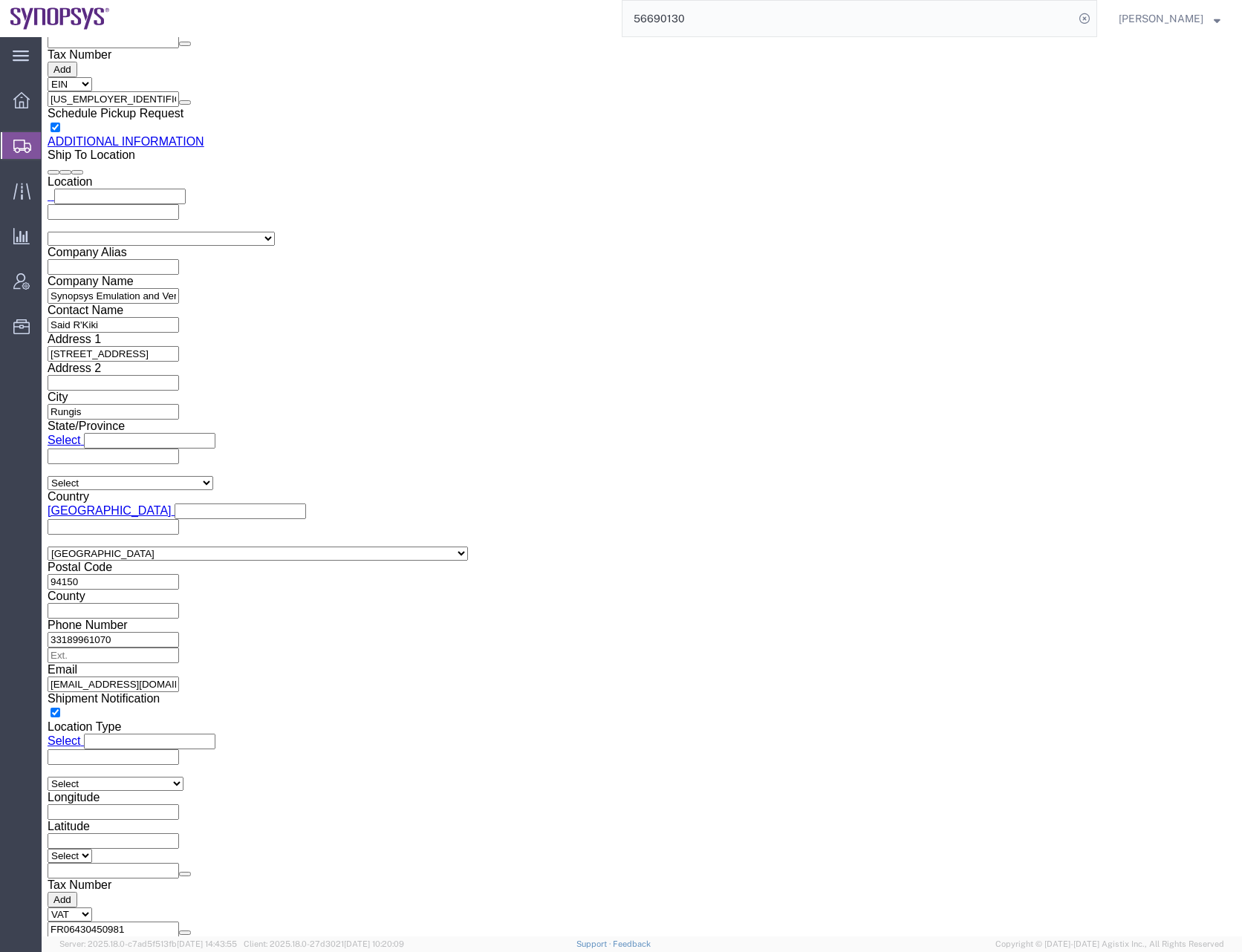
click input "0016505845000"
type input "6505845000"
click button "Save"
click button "Rate Shipment"
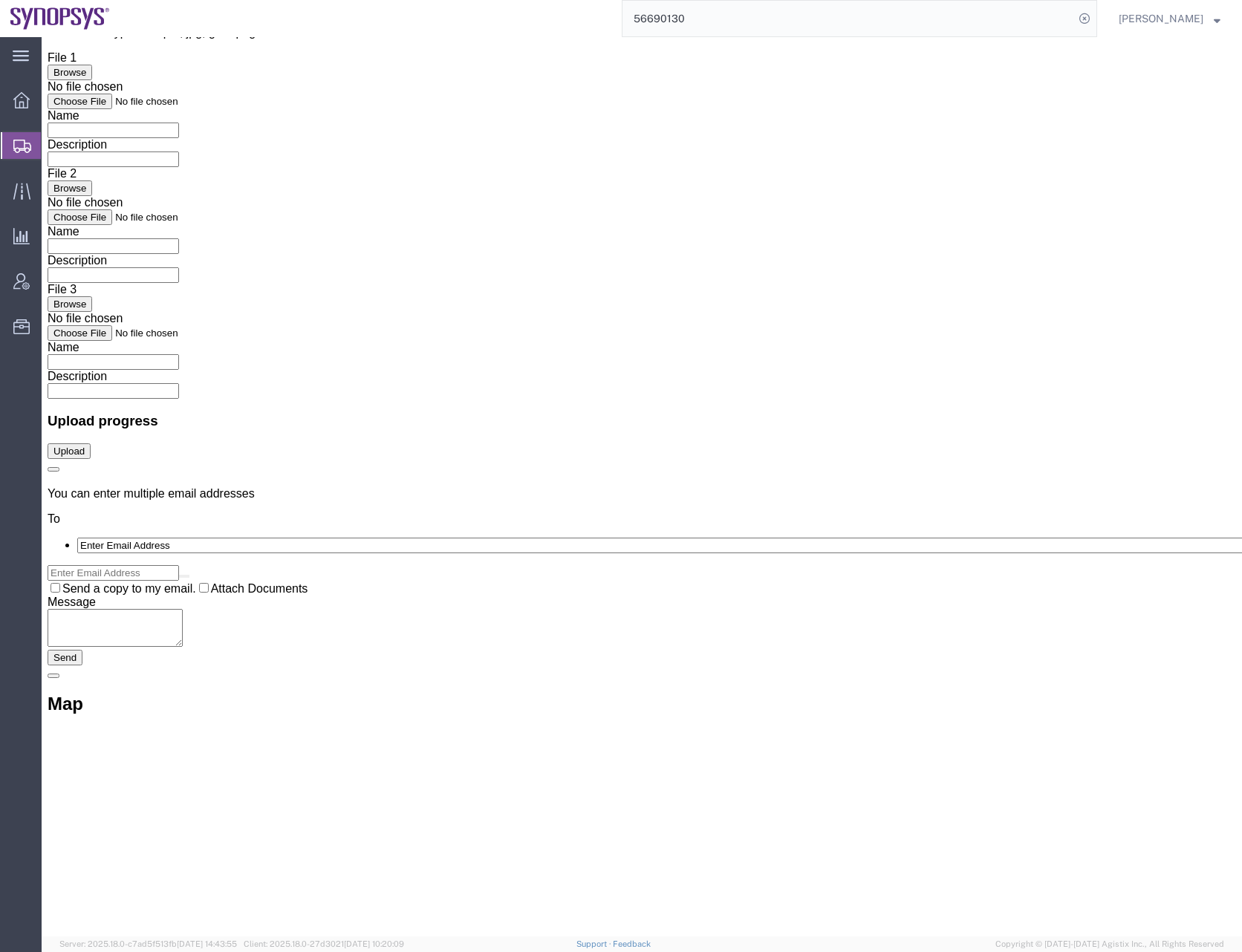
scroll to position [0, 0]
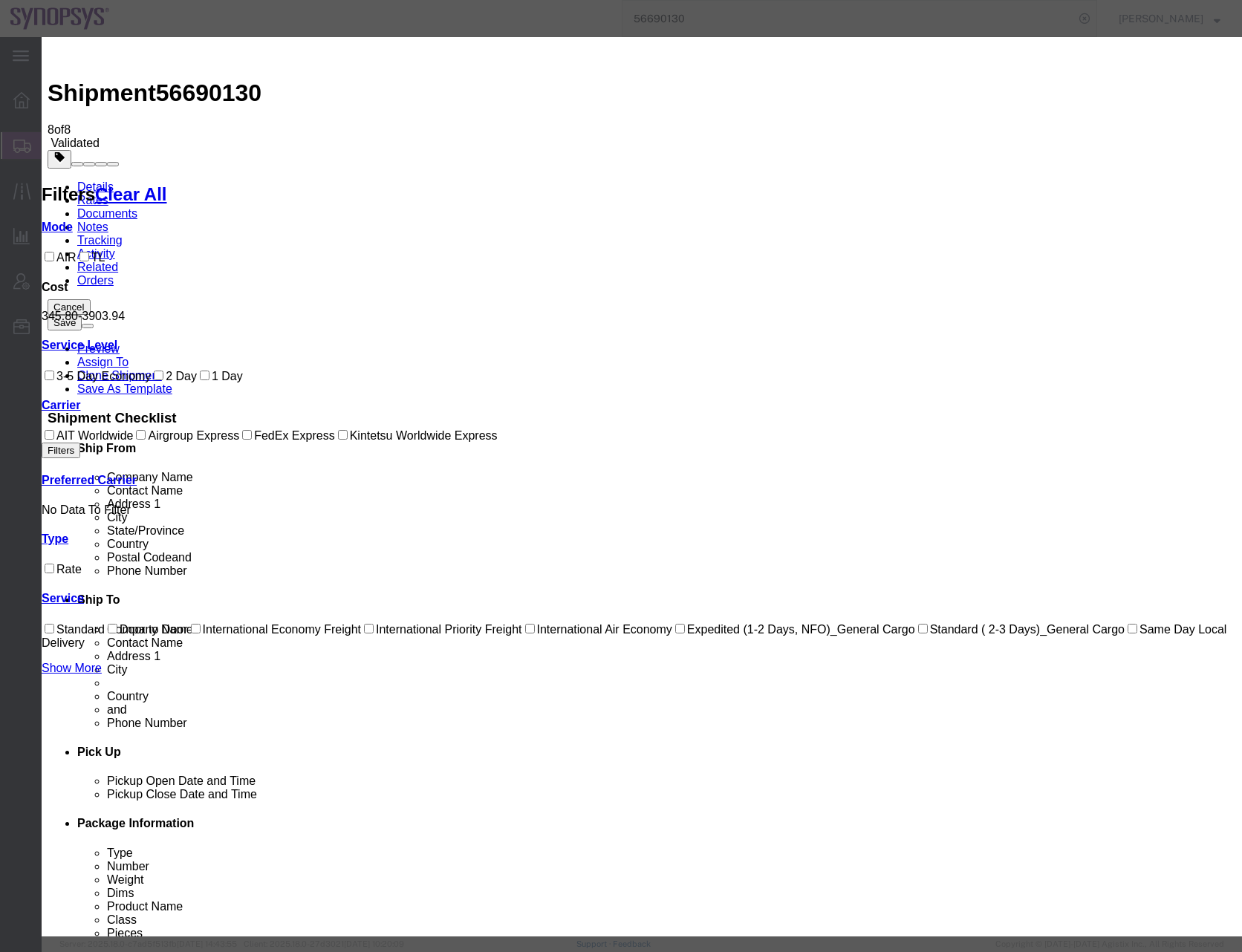
select select "62"
select select "34062"
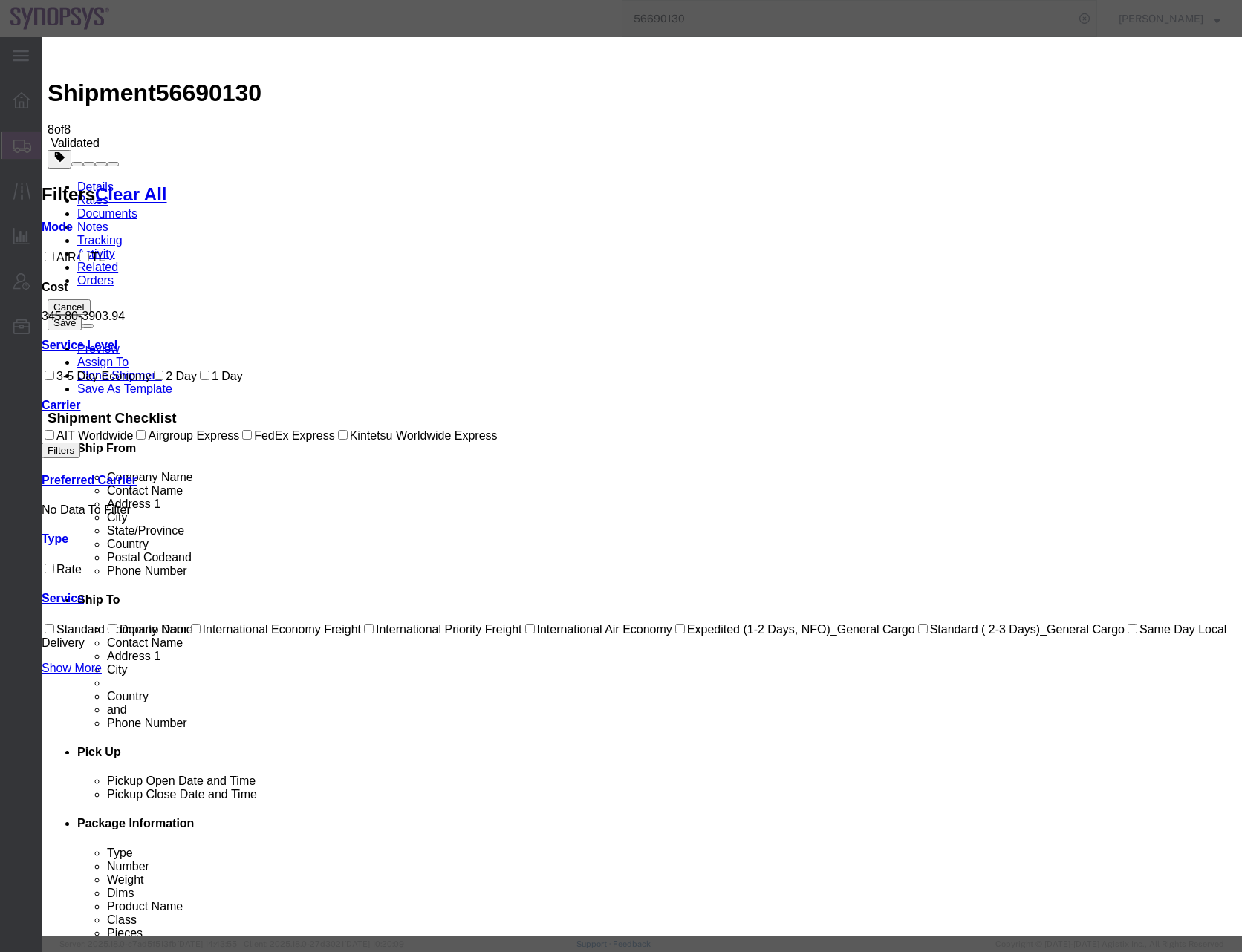
checkbox input "true"
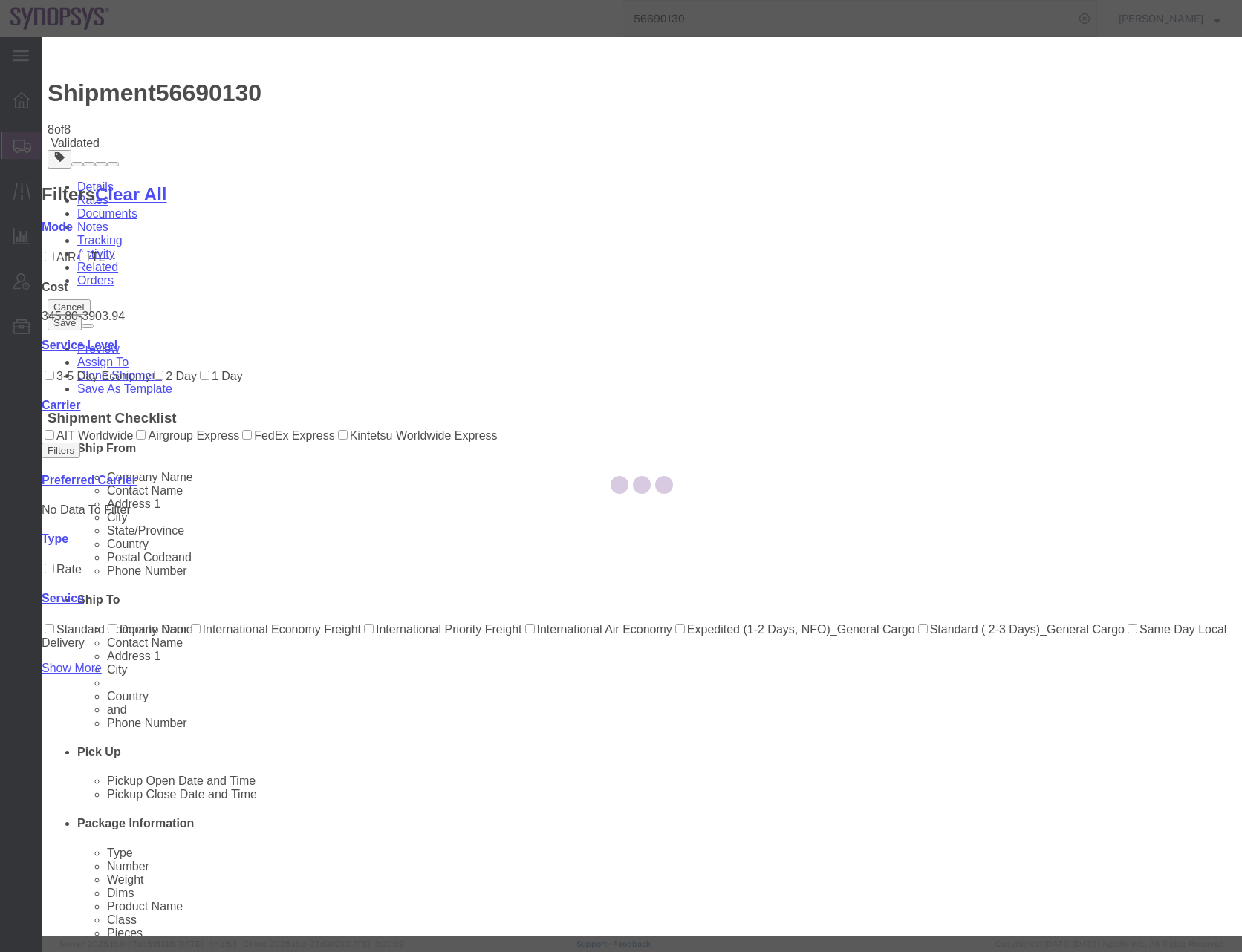
type input "[PERSON_NAME]"
type input "0016505845000"
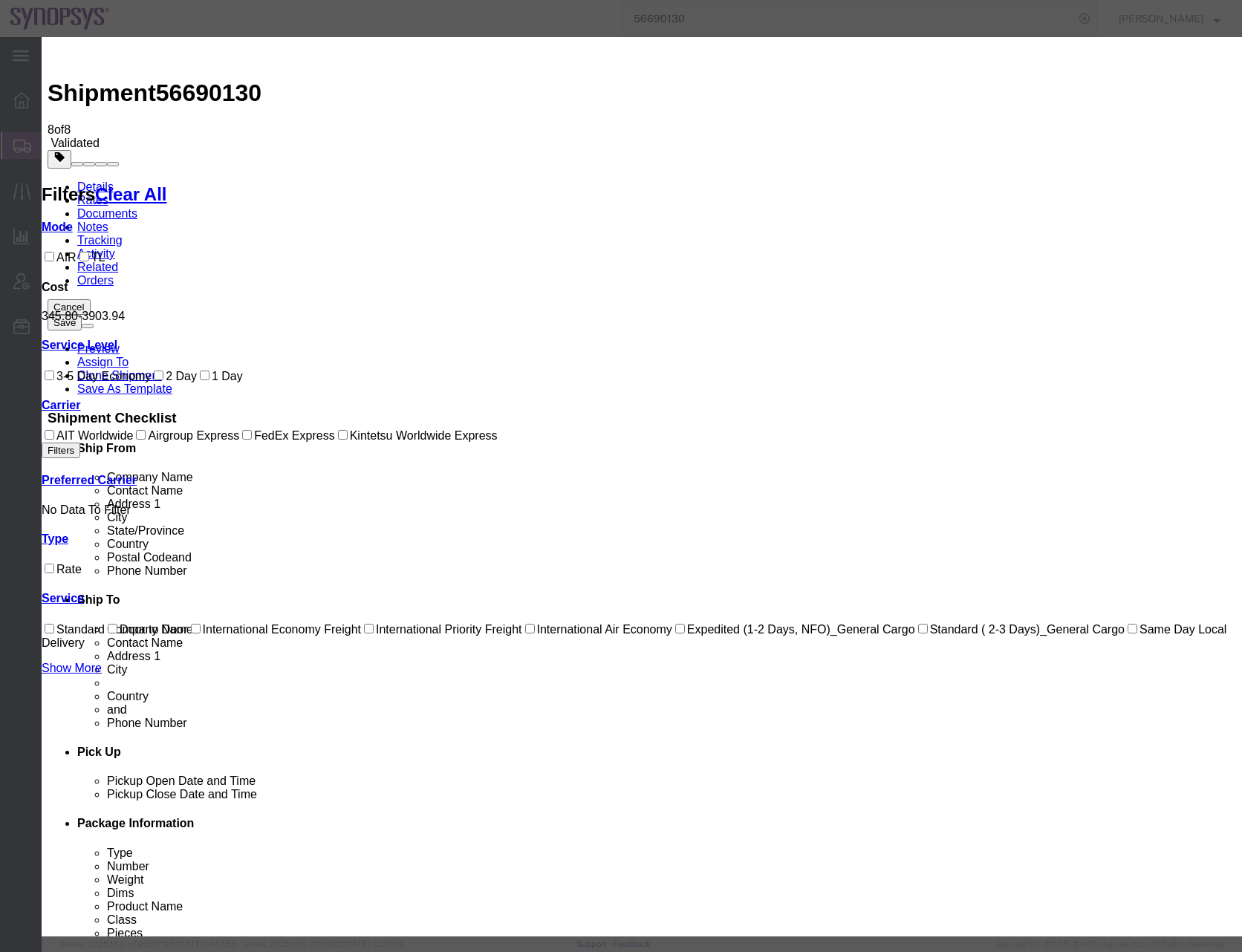
paste input "[EMAIL_ADDRESS][PERSON_NAME][DOMAIN_NAME]"
type input "s"
paste input "340513927744"
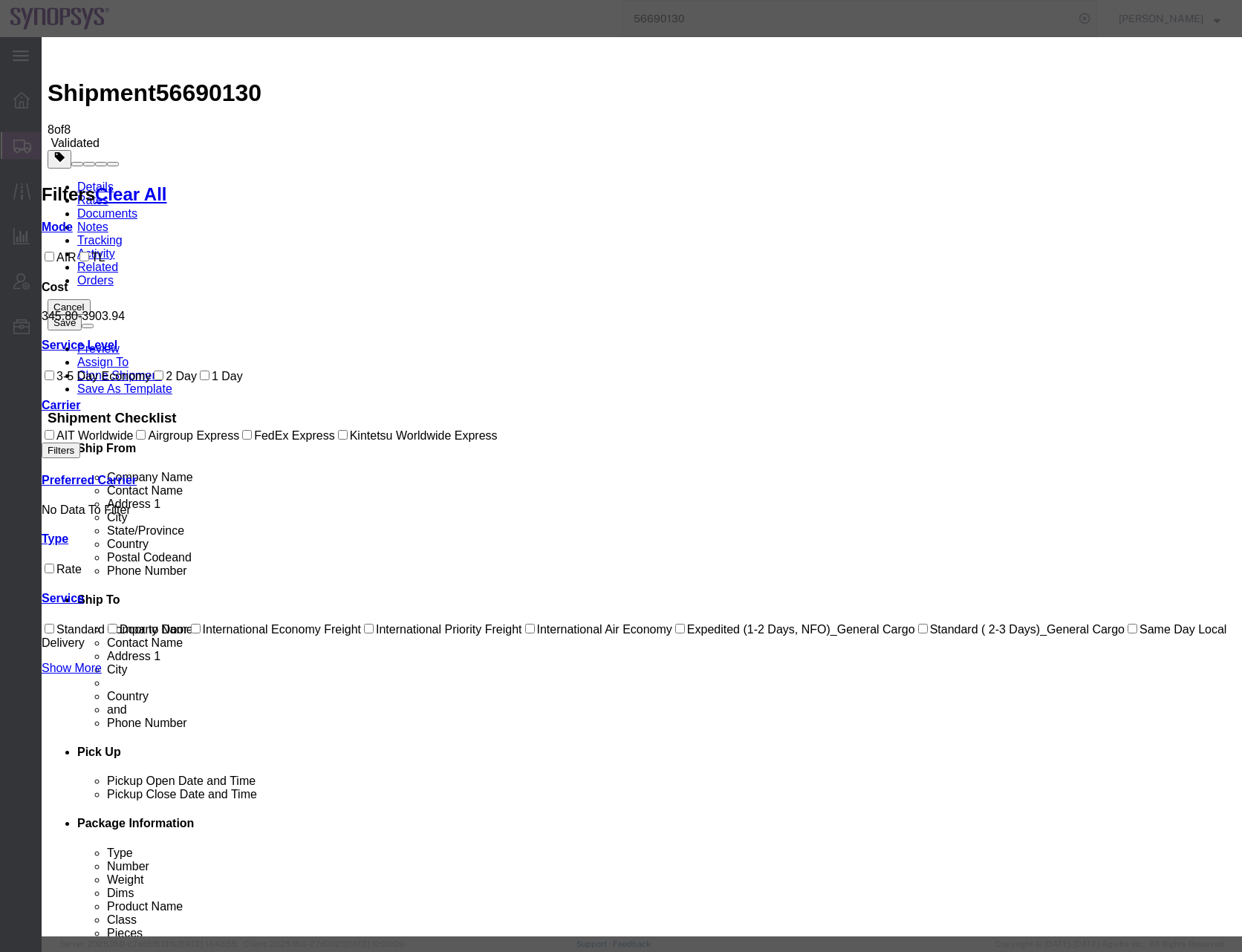
type input "340513927744"
select select "1700"
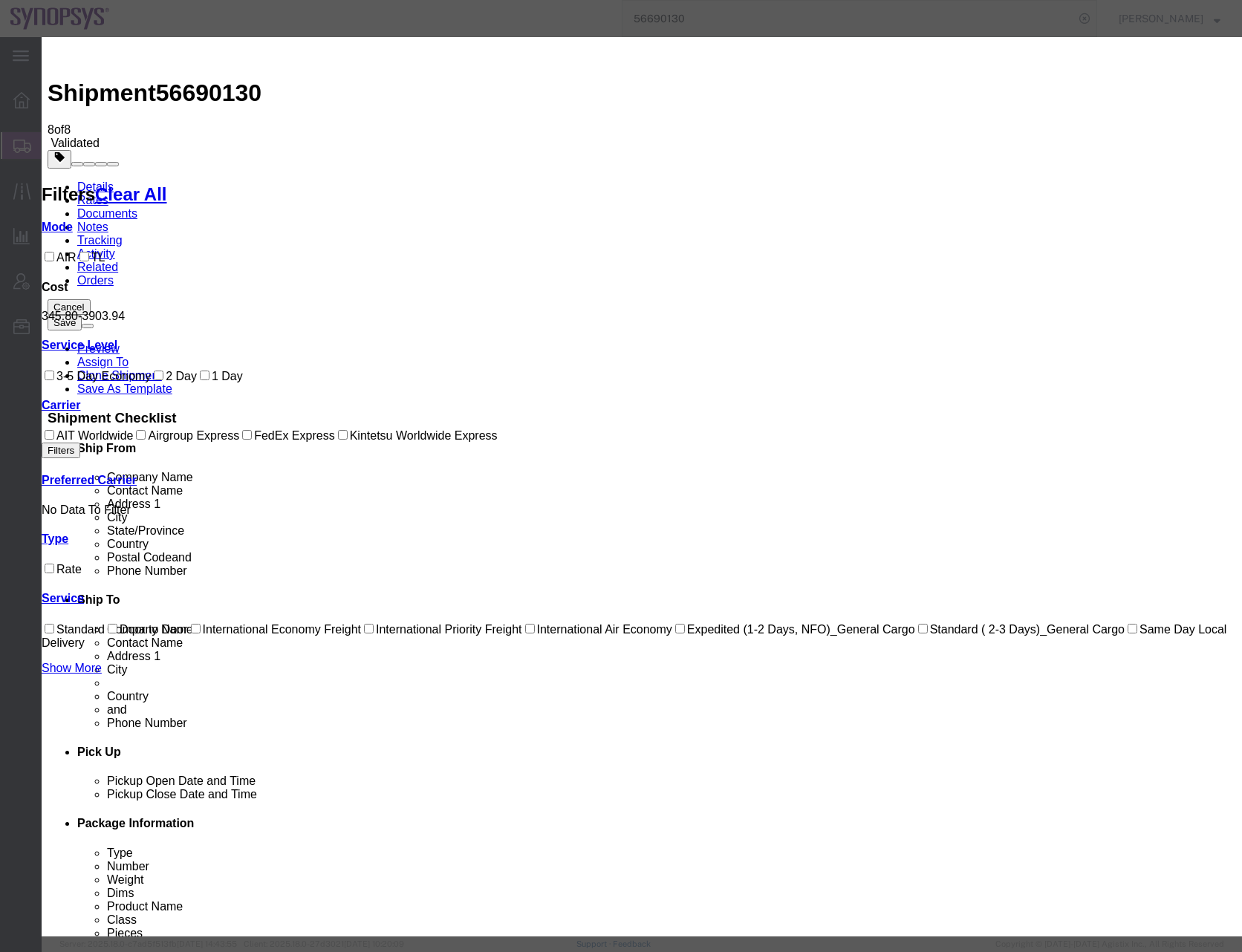
type input "[DATE]"
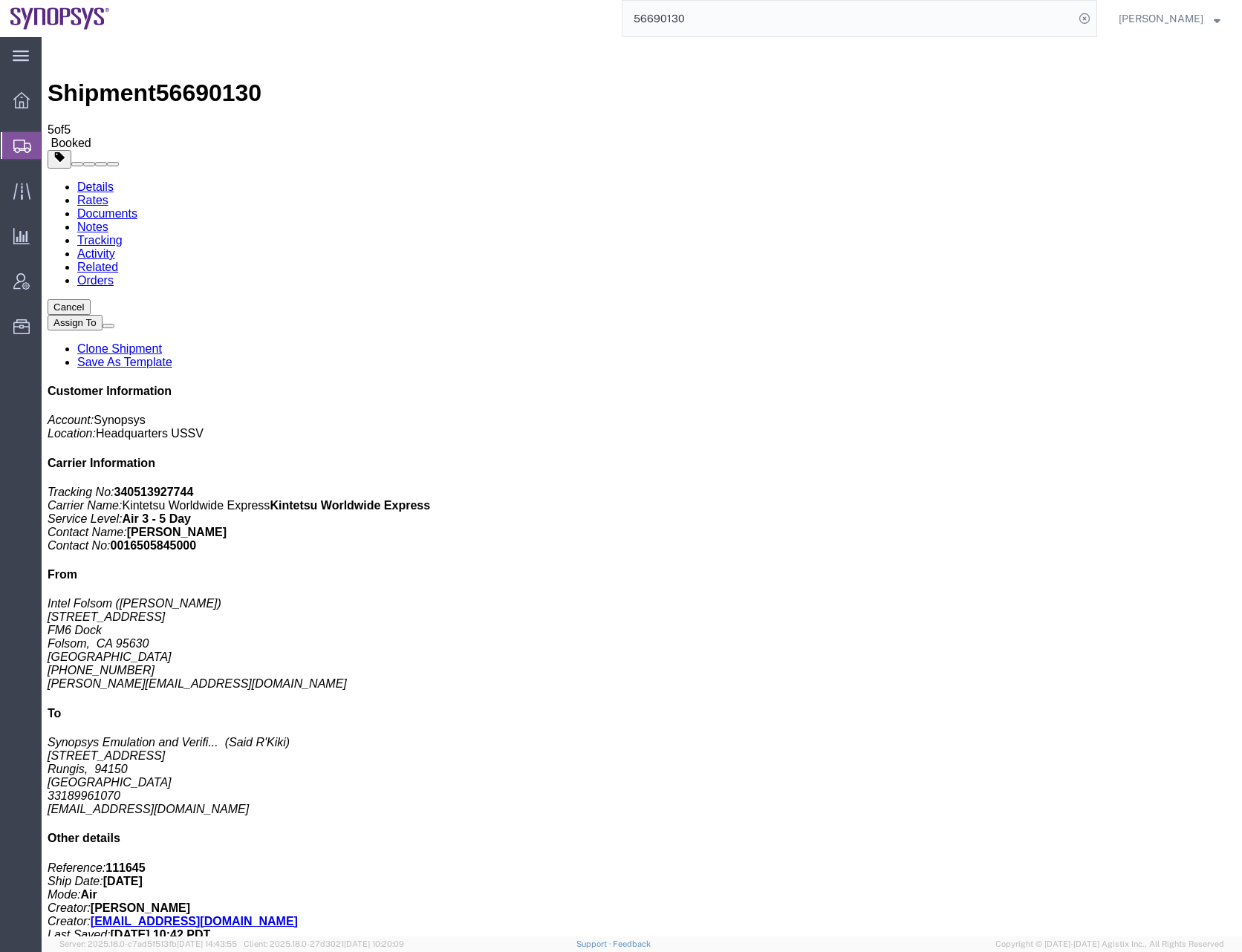
checkbox input "false"
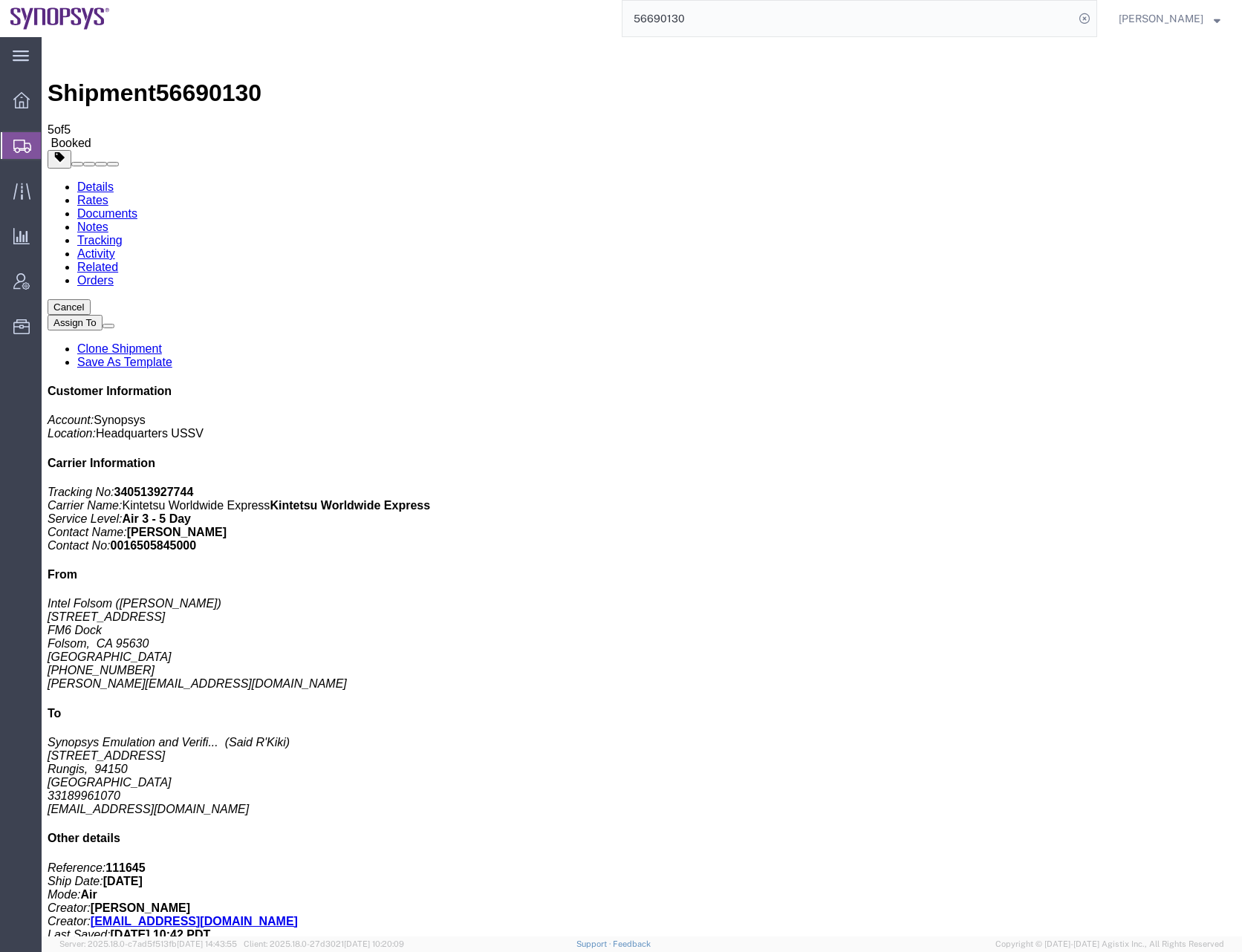
checkbox input "true"
